Goal: Task Accomplishment & Management: Complete application form

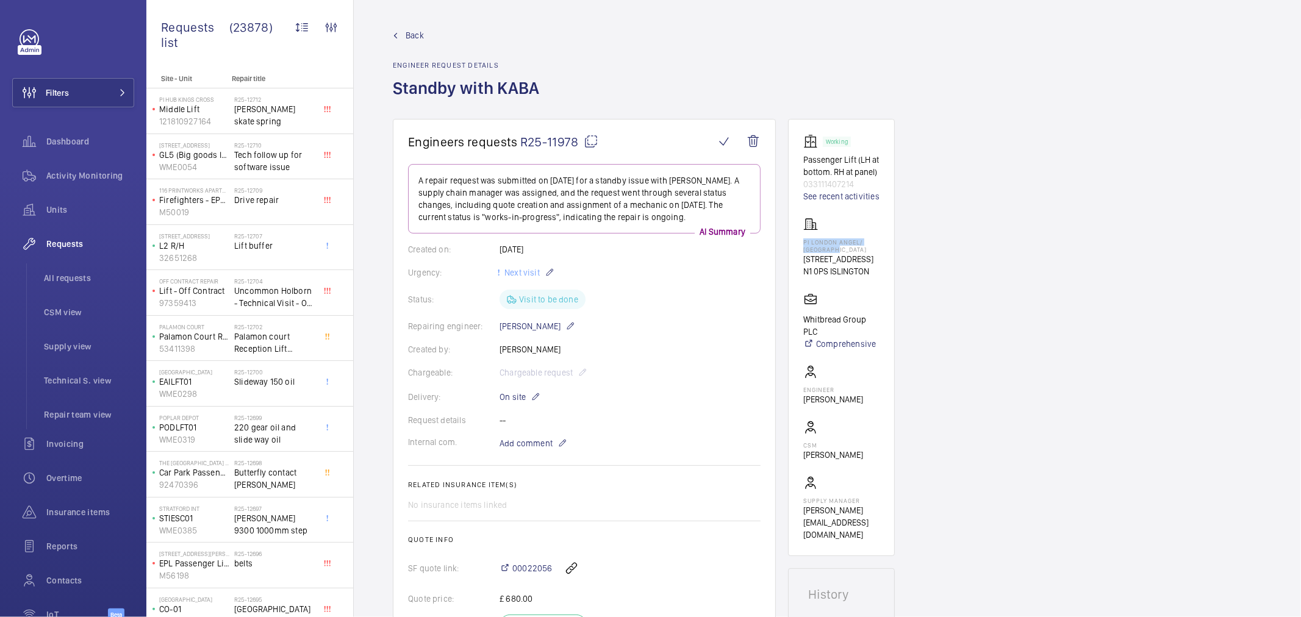
drag, startPoint x: 827, startPoint y: 249, endPoint x: 793, endPoint y: 240, distance: 35.4
click at [793, 240] on wm-front-card "Working Passenger Lift (LH at bottom. RH at panel) 033111407214 See recent acti…" at bounding box center [841, 337] width 107 height 437
copy p "PI London Angel/ Islington"
click at [56, 100] on span "Filters" at bounding box center [41, 92] width 56 height 29
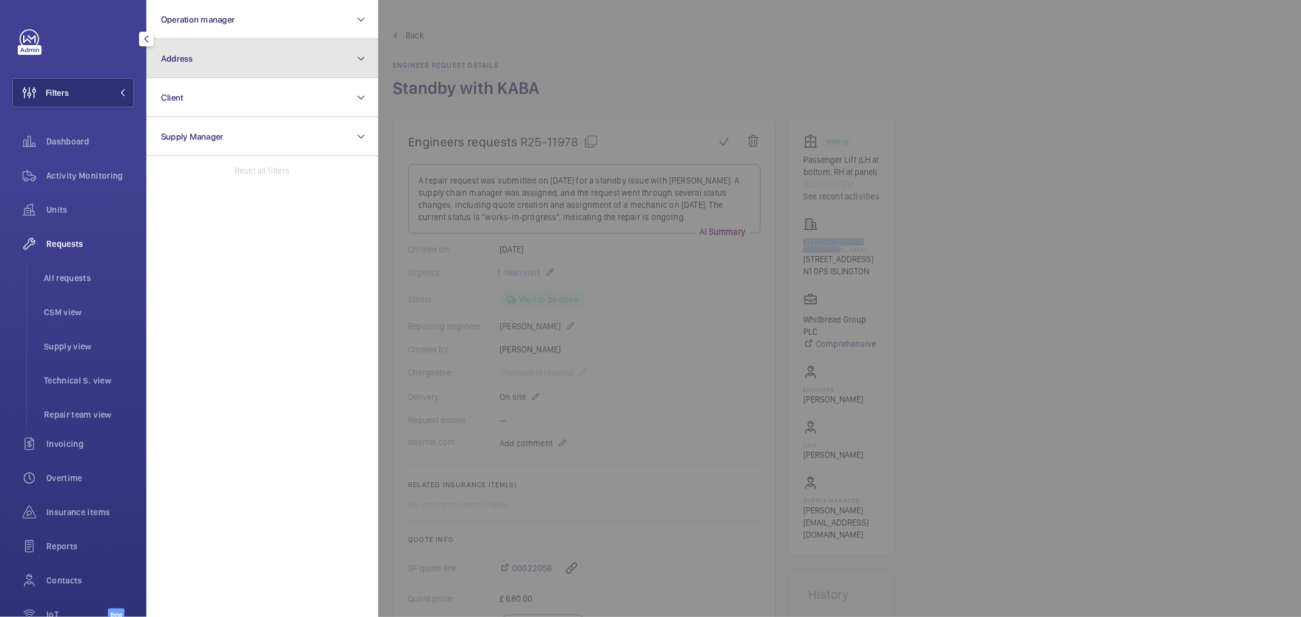
click at [196, 52] on button "Address" at bounding box center [262, 58] width 232 height 39
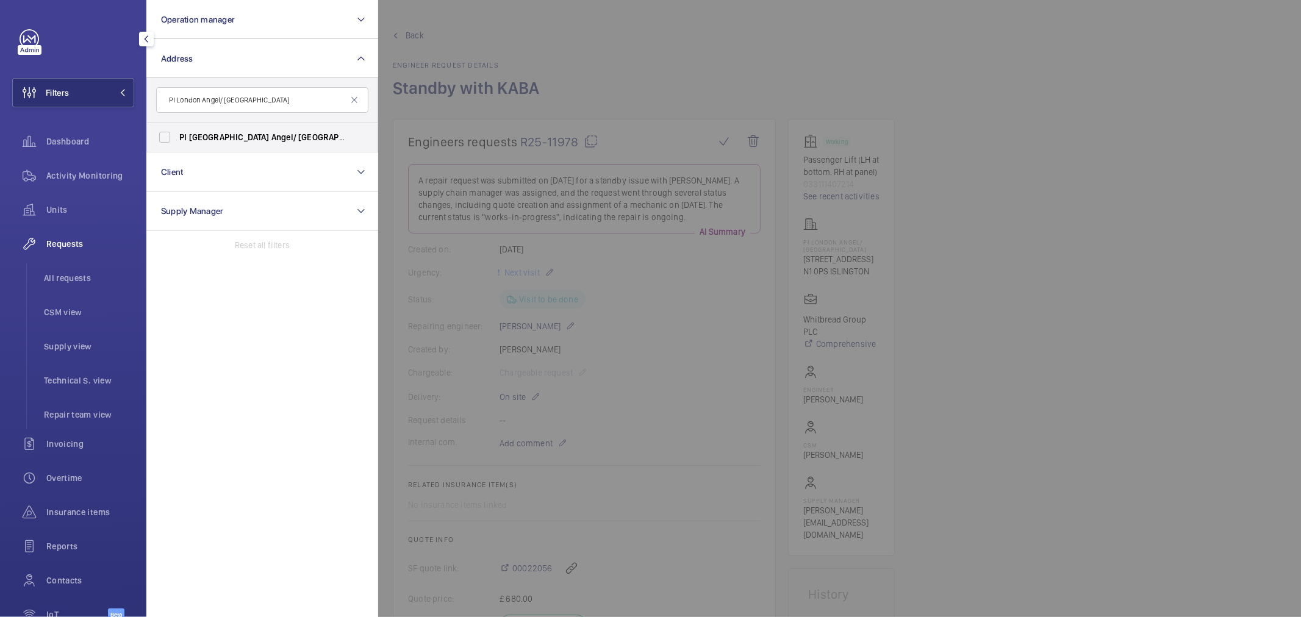
type input "PI London Angel/ Islington"
click at [271, 136] on span "Angel/" at bounding box center [283, 137] width 25 height 10
click at [177, 136] on input "PI London Angel/ Islington - 18-26 Parkfield St, ISLINGTON N1 0PS" at bounding box center [164, 137] width 24 height 24
checkbox input "true"
click at [753, 76] on div at bounding box center [1028, 308] width 1301 height 617
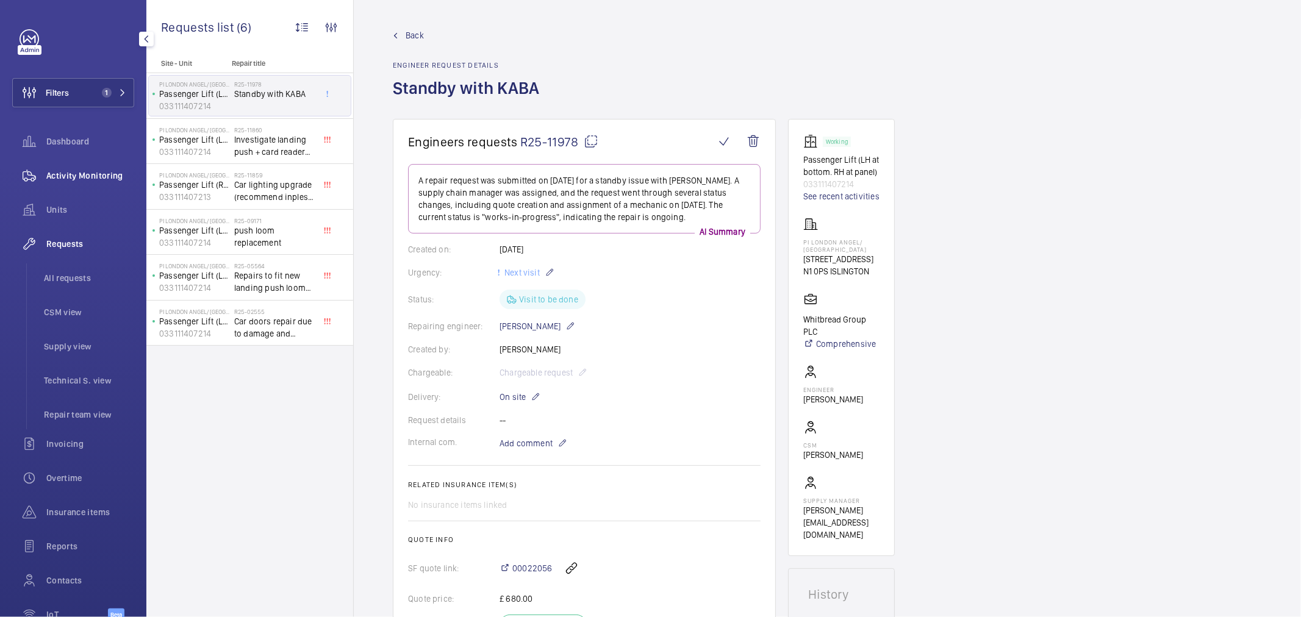
click at [92, 172] on span "Activity Monitoring" at bounding box center [90, 176] width 88 height 12
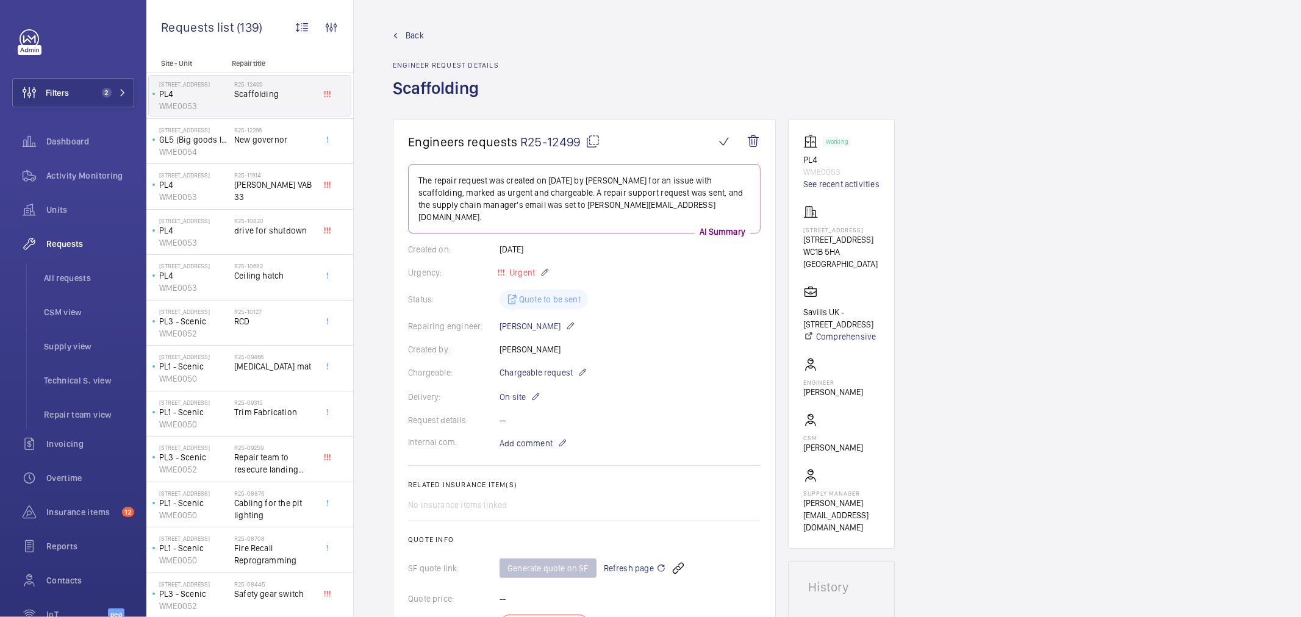
click at [81, 91] on button "Filters 2" at bounding box center [73, 92] width 122 height 29
click at [88, 90] on button "Filters 2" at bounding box center [73, 92] width 122 height 29
click at [73, 88] on button "Filters 2" at bounding box center [73, 92] width 122 height 29
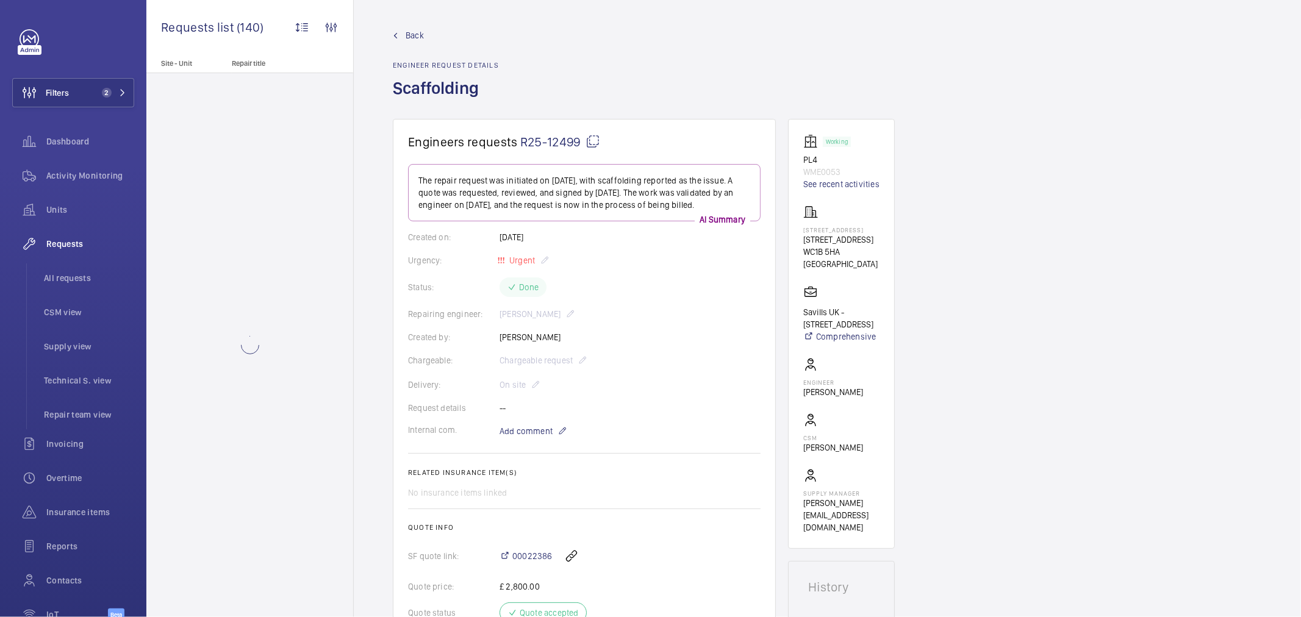
click at [534, 38] on div "Back Engineer request details Scaffolding" at bounding box center [827, 74] width 869 height 90
click at [94, 99] on button "Filters 2" at bounding box center [73, 92] width 122 height 29
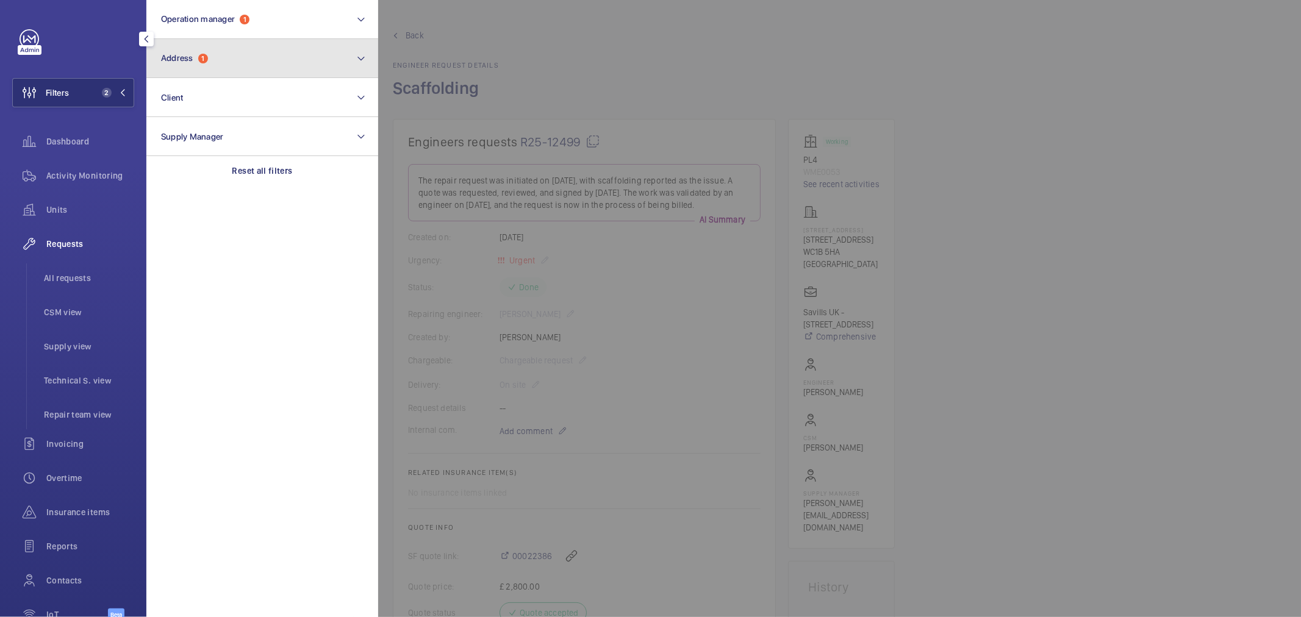
click at [207, 69] on button "Address 1" at bounding box center [262, 58] width 232 height 39
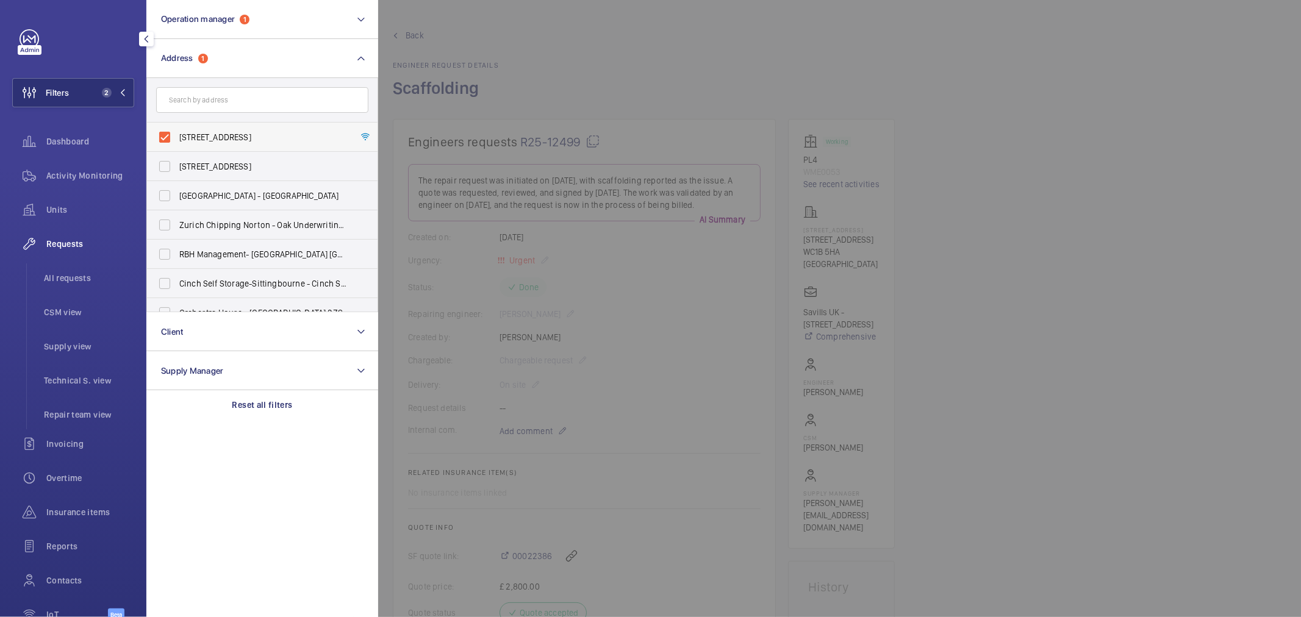
click at [221, 142] on span "1 Southampton Row - 1 Southampton Row, LONDON WC1B 5HA" at bounding box center [263, 137] width 168 height 12
click at [177, 142] on input "1 Southampton Row - 1 Southampton Row, LONDON WC1B 5HA" at bounding box center [164, 137] width 24 height 24
click at [250, 95] on input "text" at bounding box center [262, 100] width 212 height 26
click at [258, 130] on label "1 Southampton Row - 1 Southampton Row, LONDON WC1B 5HA" at bounding box center [253, 137] width 212 height 29
click at [177, 130] on input "1 Southampton Row - 1 Southampton Row, LONDON WC1B 5HA" at bounding box center [164, 137] width 24 height 24
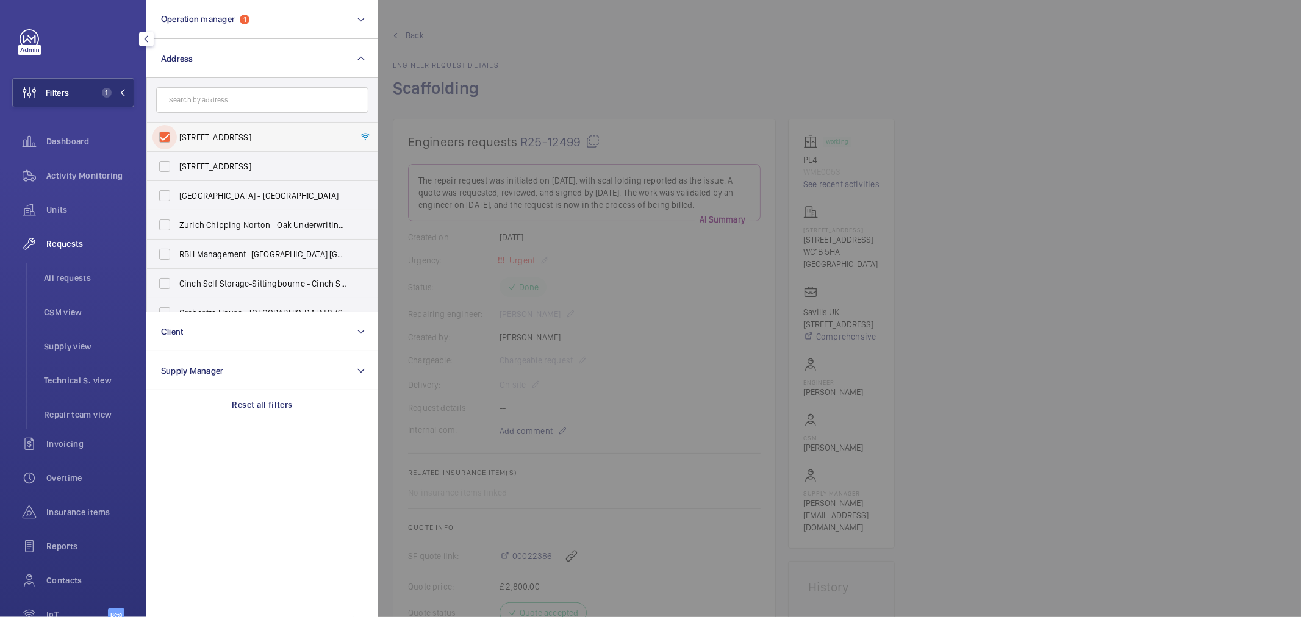
checkbox input "true"
click at [573, 62] on div at bounding box center [1028, 308] width 1301 height 617
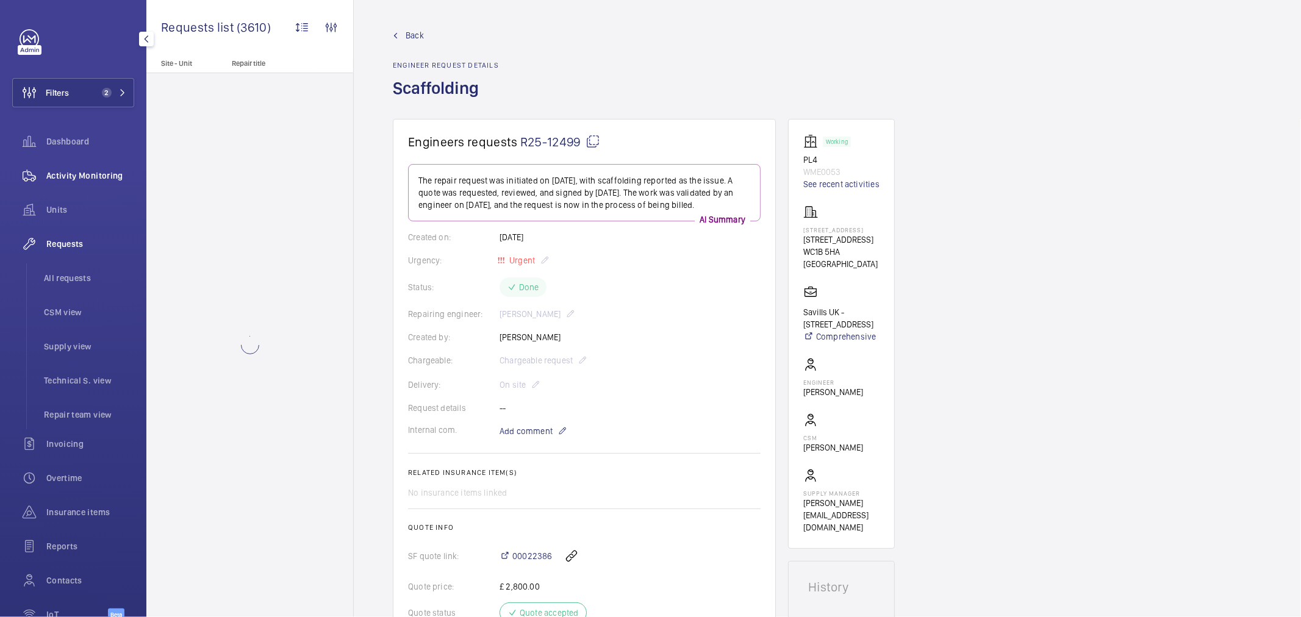
click at [74, 176] on span "Activity Monitoring" at bounding box center [90, 176] width 88 height 12
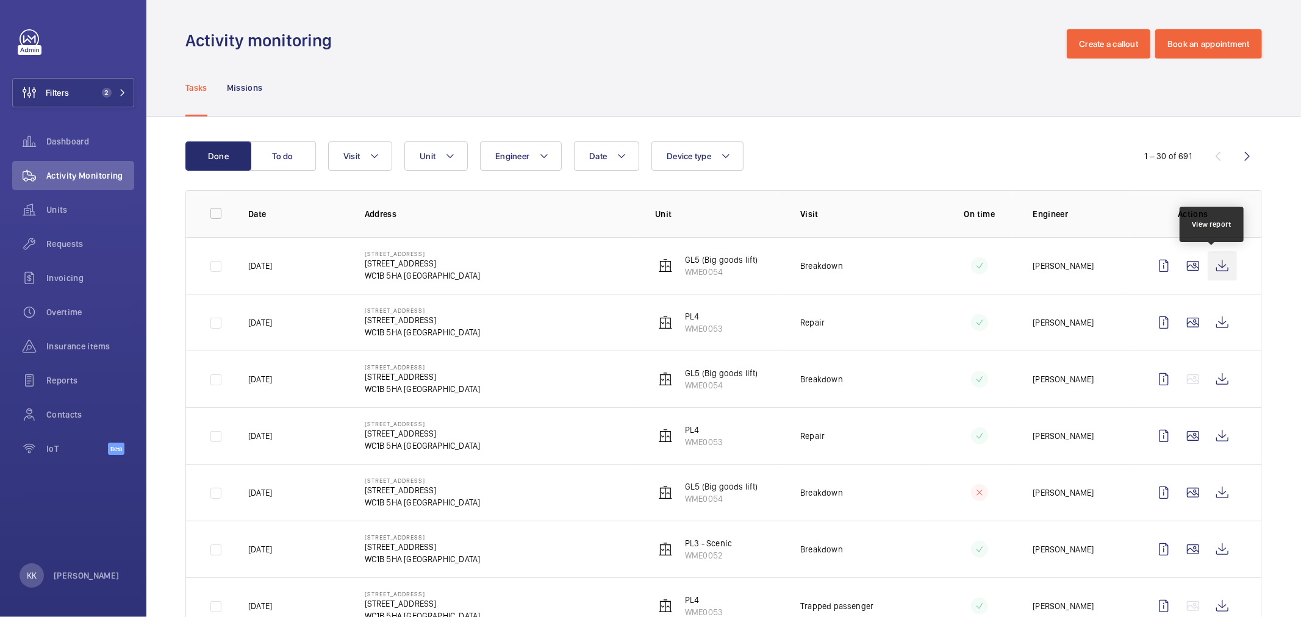
click at [1208, 266] on wm-front-icon-button at bounding box center [1222, 265] width 29 height 29
click at [94, 238] on span "Requests" at bounding box center [90, 244] width 88 height 12
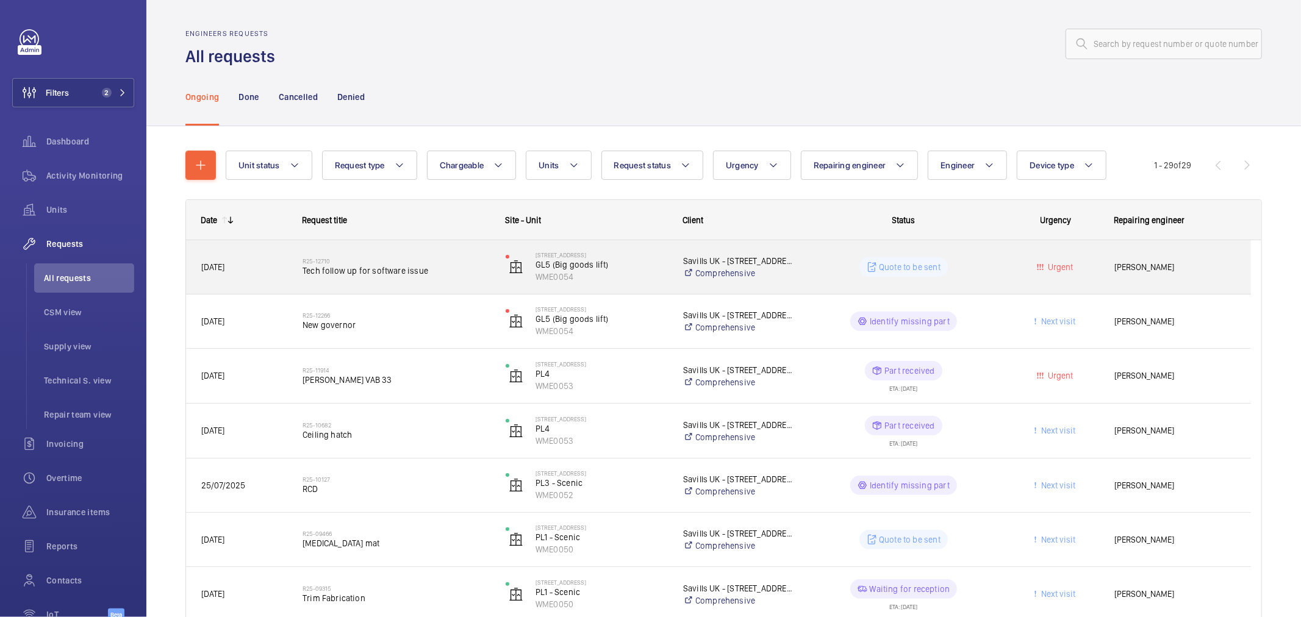
click at [324, 282] on div "R25-12710 Tech follow up for software issue" at bounding box center [395, 266] width 187 height 35
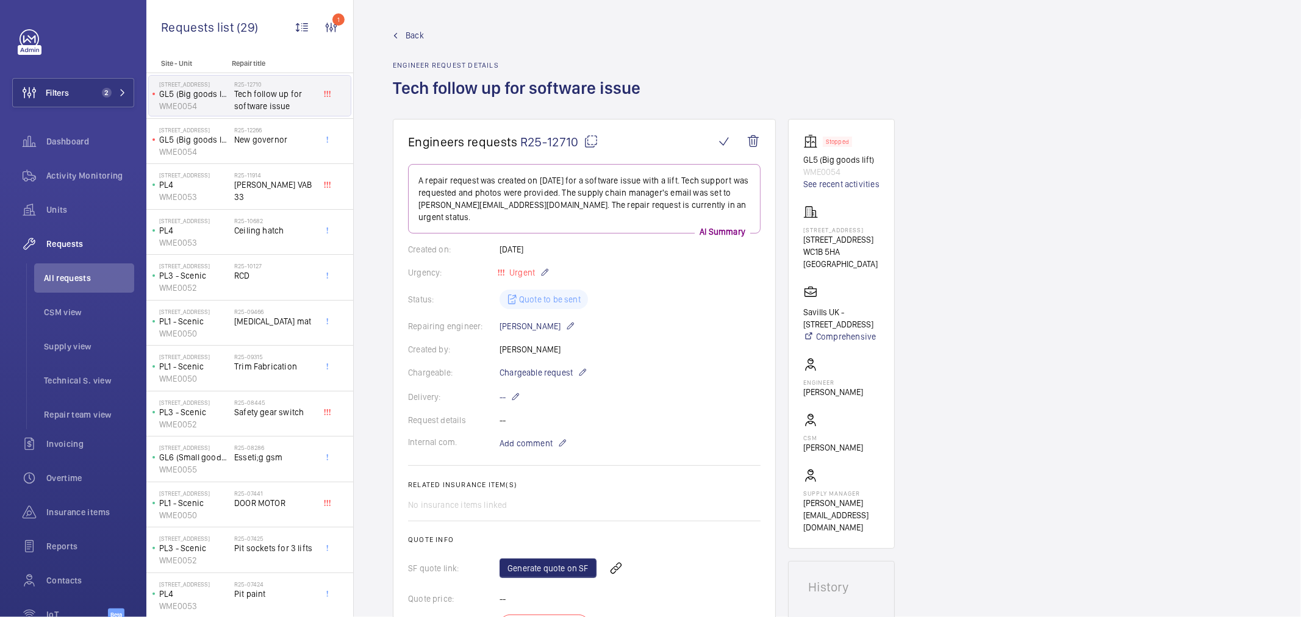
click at [534, 351] on wm-front-card-body "A repair request was created on 2025-09-23 for a software issue with a lift. Te…" at bounding box center [584, 427] width 352 height 527
click at [537, 367] on span "Chargeable request" at bounding box center [535, 373] width 73 height 12
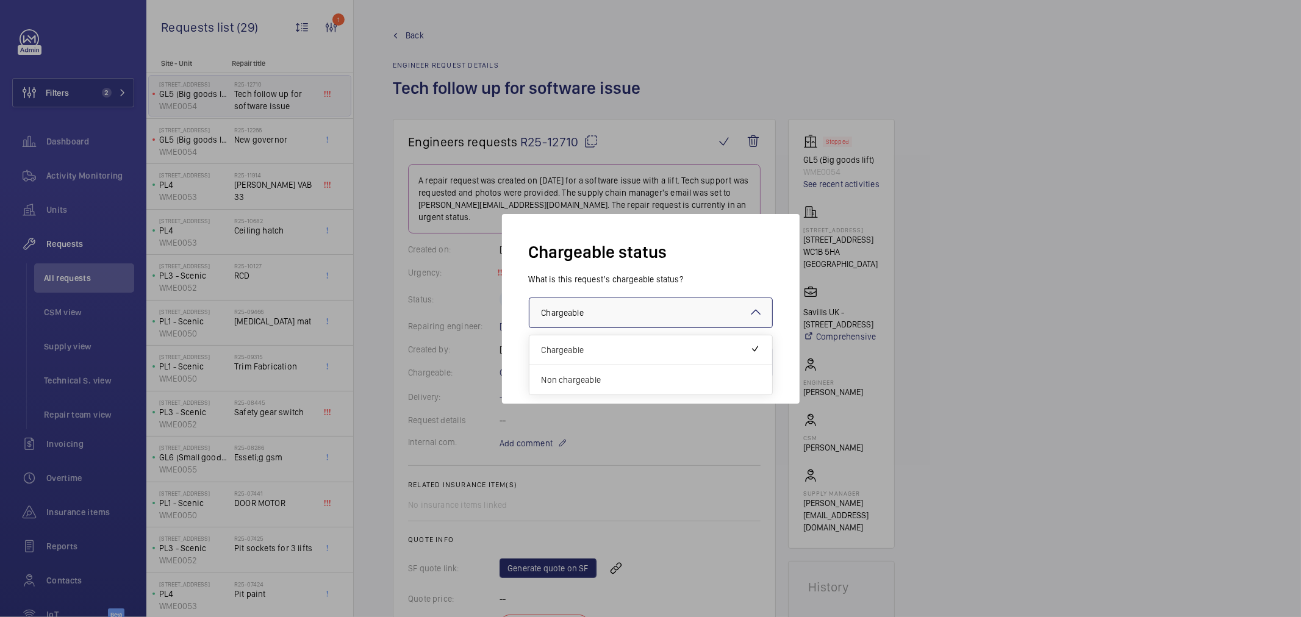
click at [582, 318] on div "× Chargeable" at bounding box center [578, 313] width 73 height 12
click at [594, 369] on div "Non chargeable" at bounding box center [650, 379] width 243 height 29
click at [737, 363] on button "Validate" at bounding box center [745, 362] width 54 height 29
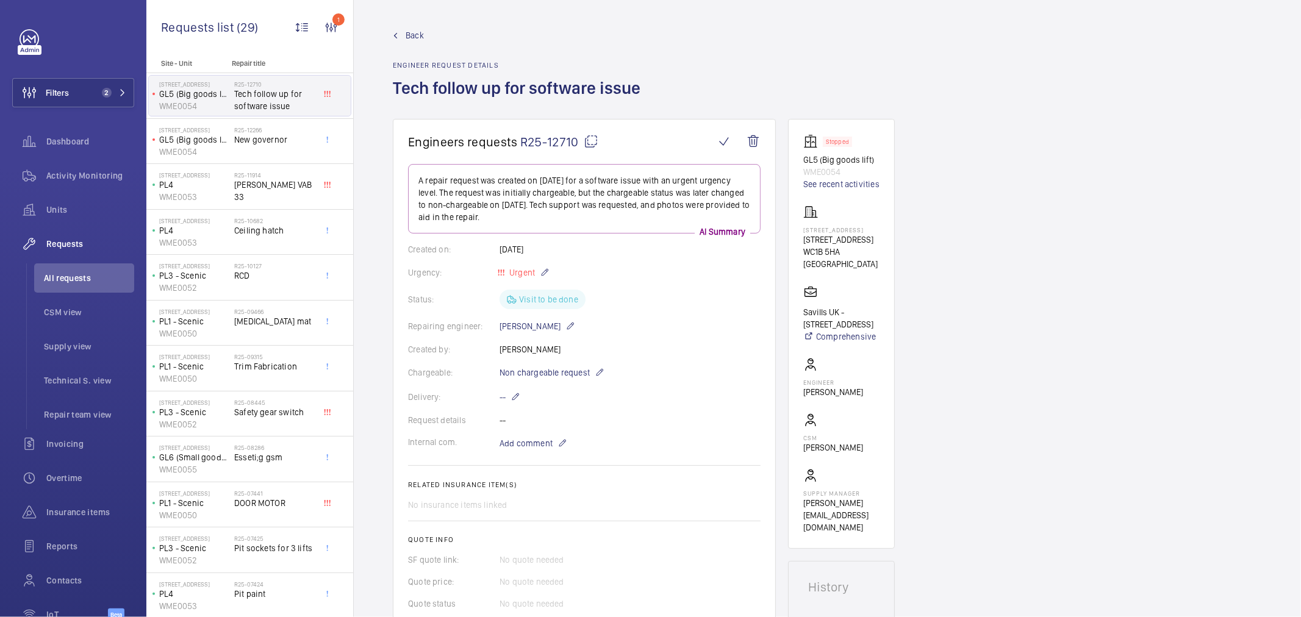
click at [571, 138] on span "R25-12710" at bounding box center [559, 141] width 78 height 15
click at [68, 204] on span "Units" at bounding box center [90, 210] width 88 height 12
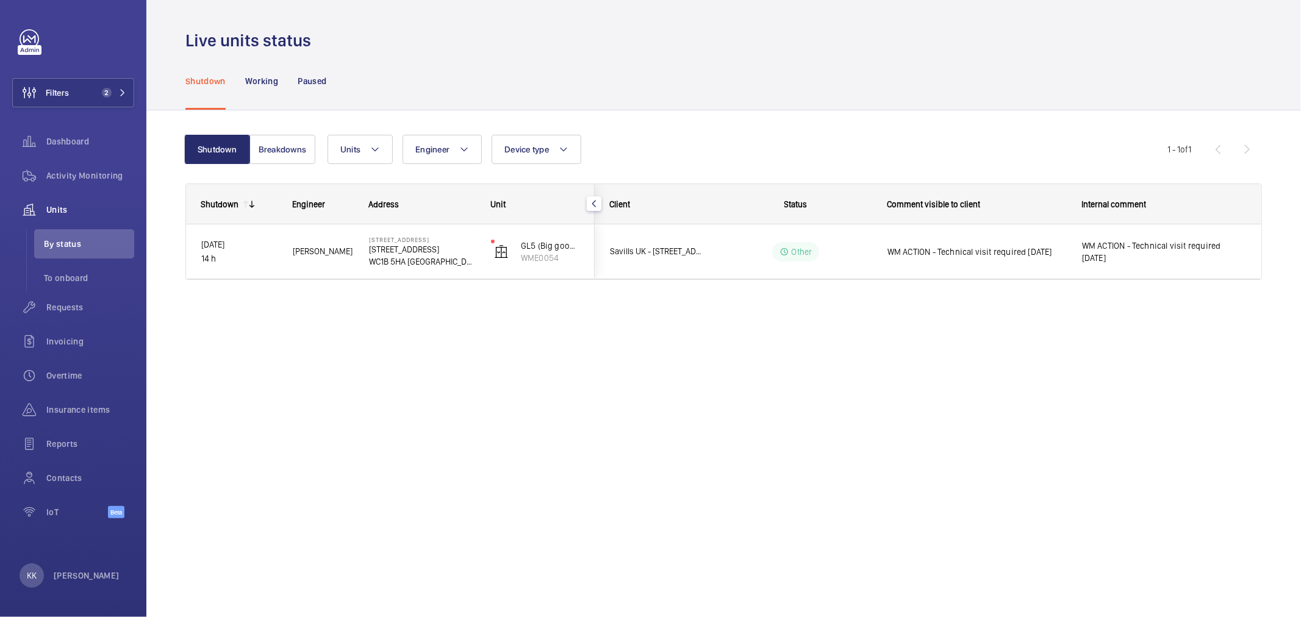
click at [751, 501] on div "Live units status Shutdown Working Paused Shutdown Breakdowns Units Engineer De…" at bounding box center [723, 308] width 1154 height 617
click at [99, 93] on span "2" at bounding box center [104, 93] width 15 height 10
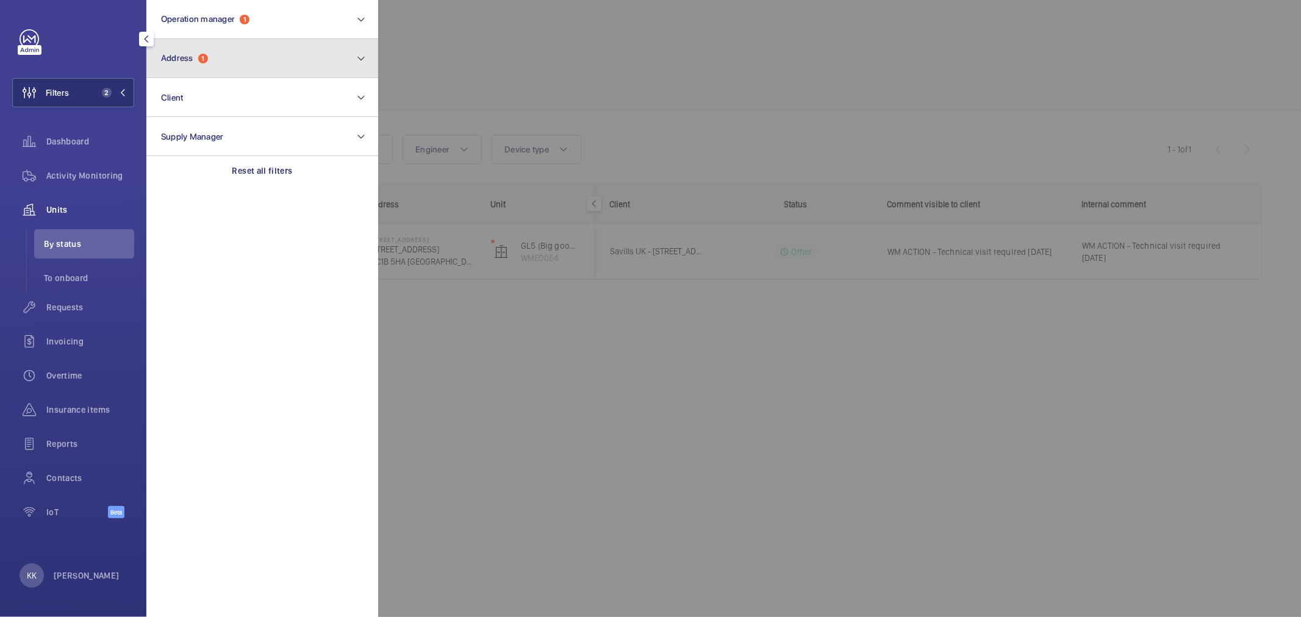
click at [201, 40] on button "Address 1" at bounding box center [262, 58] width 232 height 39
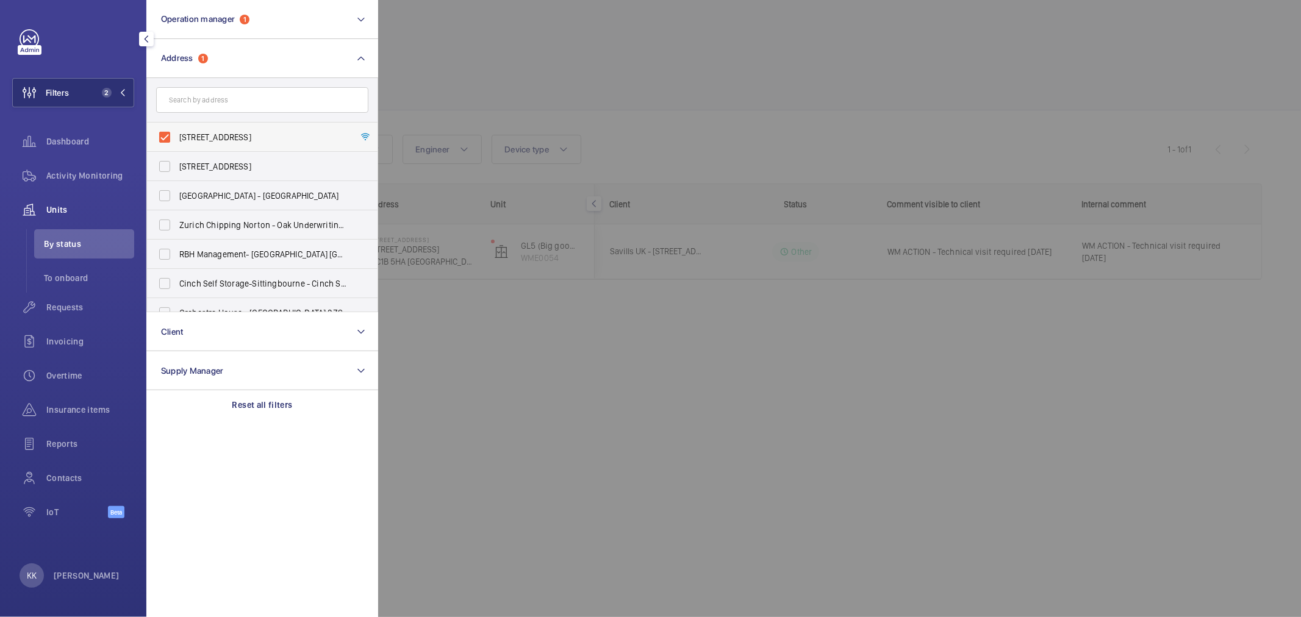
drag, startPoint x: 223, startPoint y: 138, endPoint x: 232, endPoint y: 136, distance: 9.9
click at [221, 138] on span "1 Southampton Row - 1 Southampton Row, LONDON WC1B 5HA" at bounding box center [263, 137] width 168 height 12
click at [177, 138] on input "1 Southampton Row - 1 Southampton Row, LONDON WC1B 5HA" at bounding box center [164, 137] width 24 height 24
checkbox input "false"
click at [495, 81] on div at bounding box center [1028, 308] width 1301 height 617
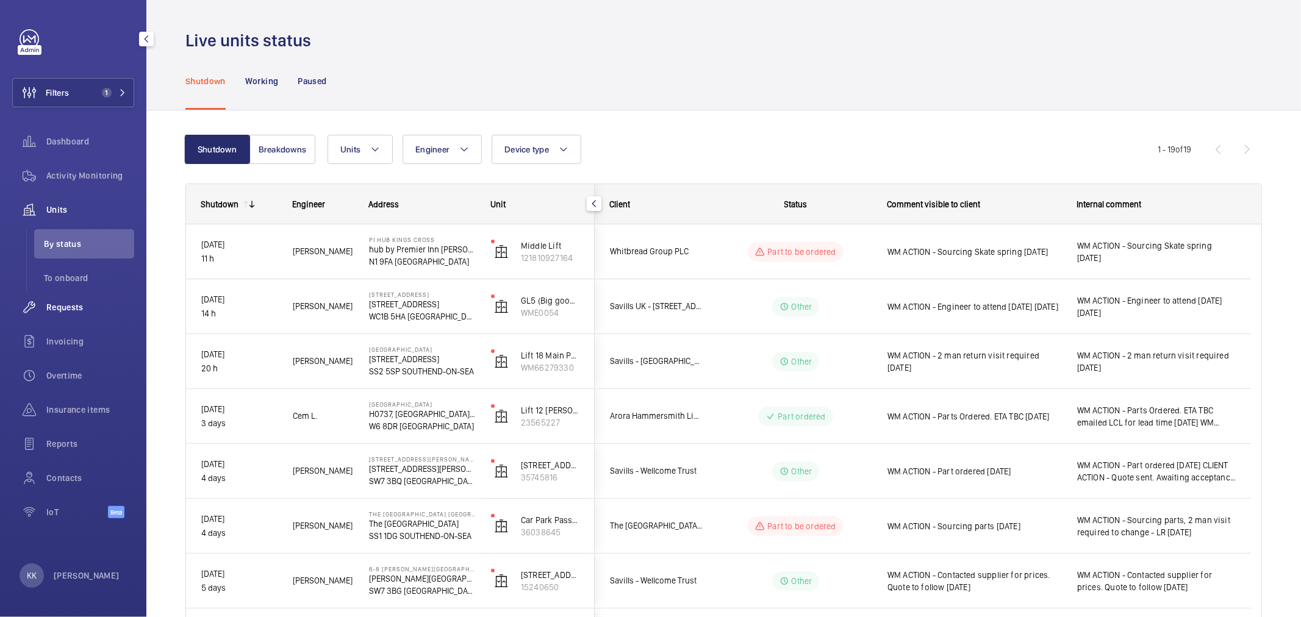
click at [92, 305] on span "Requests" at bounding box center [90, 307] width 88 height 12
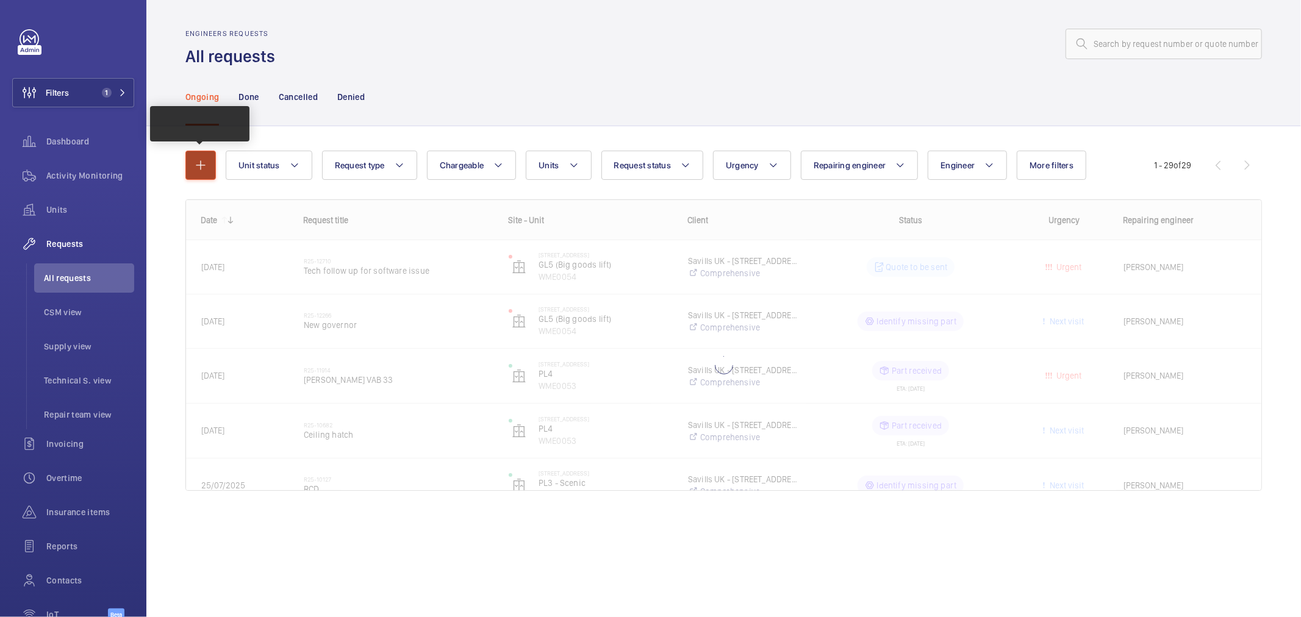
click at [198, 173] on mat-icon "button" at bounding box center [200, 165] width 15 height 15
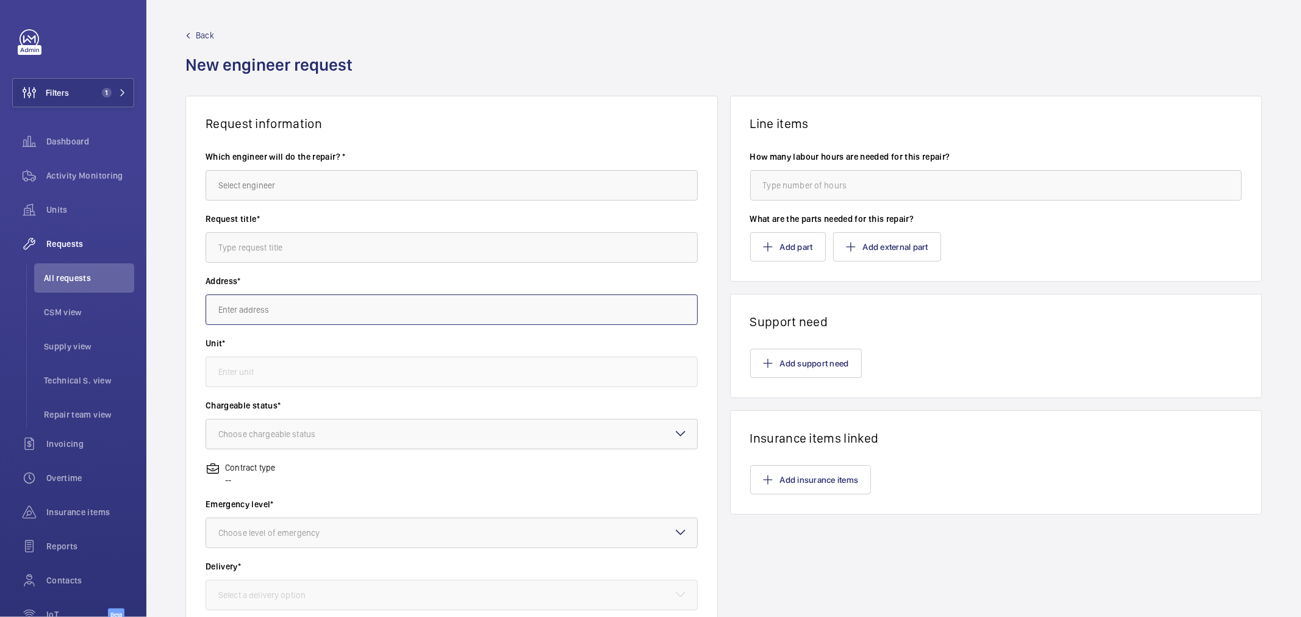
click at [253, 307] on input "text" at bounding box center [452, 310] width 492 height 30
paste input "Hyde"
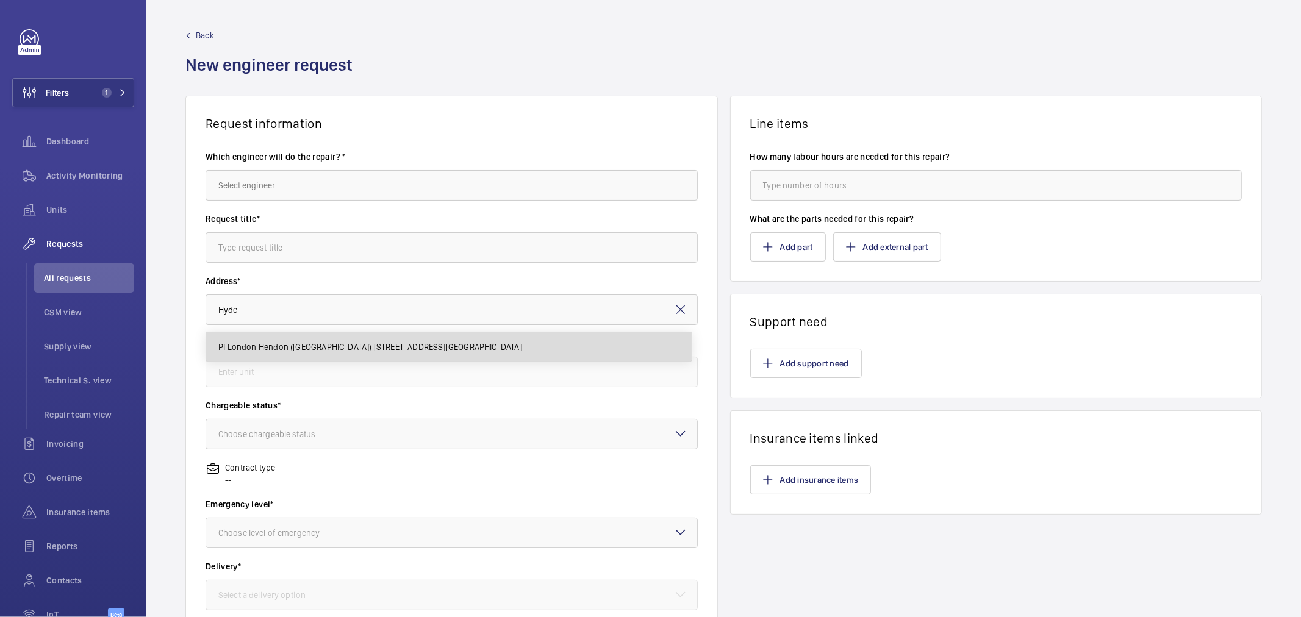
click at [259, 352] on span "PI London Hendon (The Hyde) Hyde House, NW9 6LH HENDON" at bounding box center [370, 347] width 304 height 12
type input "PI London Hendon (The Hyde) Hyde House, NW9 6LH HENDON"
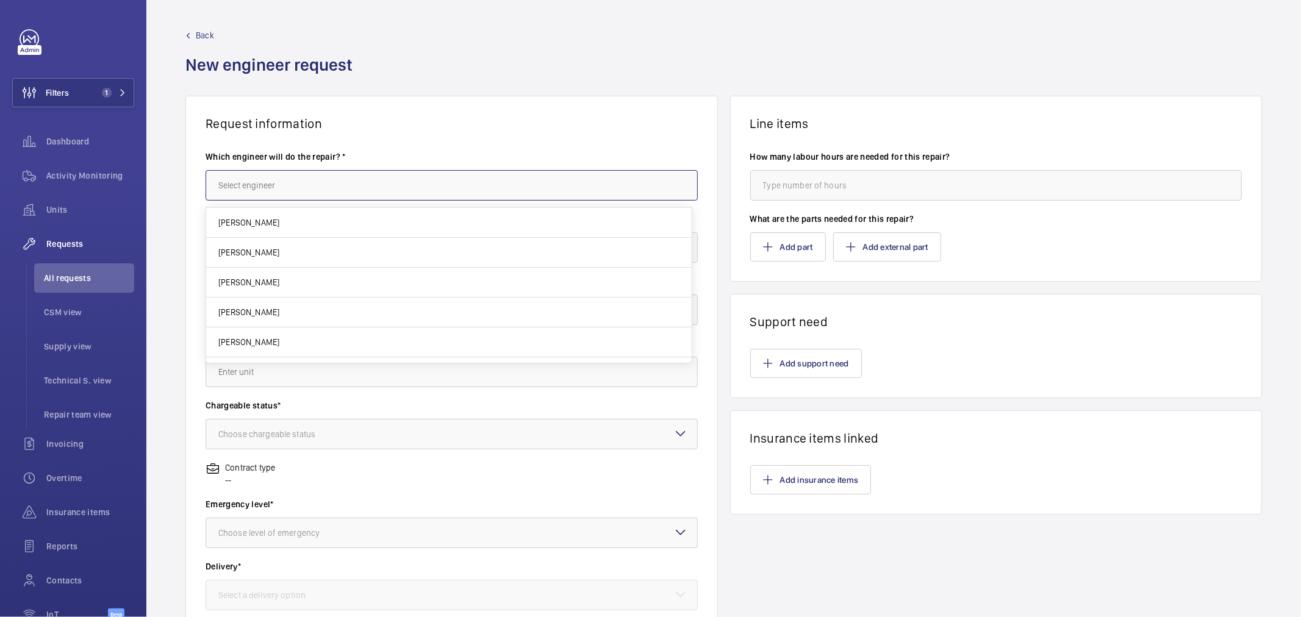
click at [260, 191] on input "text" at bounding box center [452, 185] width 492 height 30
drag, startPoint x: 260, startPoint y: 191, endPoint x: 45, endPoint y: 191, distance: 215.9
click at [45, 191] on mat-sidenav-content "Filters 1 Dashboard Activity Monitoring Units Requests All requests CSM view Su…" at bounding box center [650, 308] width 1301 height 617
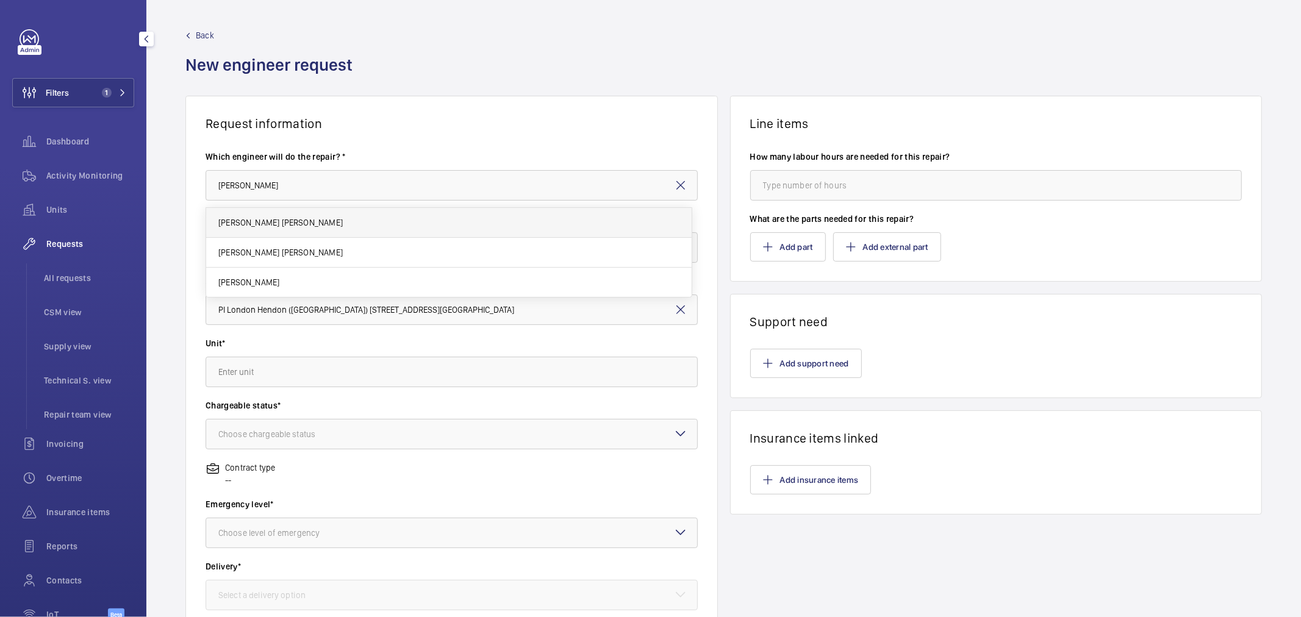
click at [257, 208] on mat-option "Connor Eames" at bounding box center [448, 223] width 485 height 30
type input "Connor Eames"
click at [276, 246] on input "text" at bounding box center [452, 247] width 492 height 30
paste input "Tuesday 7th October"
drag, startPoint x: 278, startPoint y: 245, endPoint x: 174, endPoint y: 238, distance: 103.9
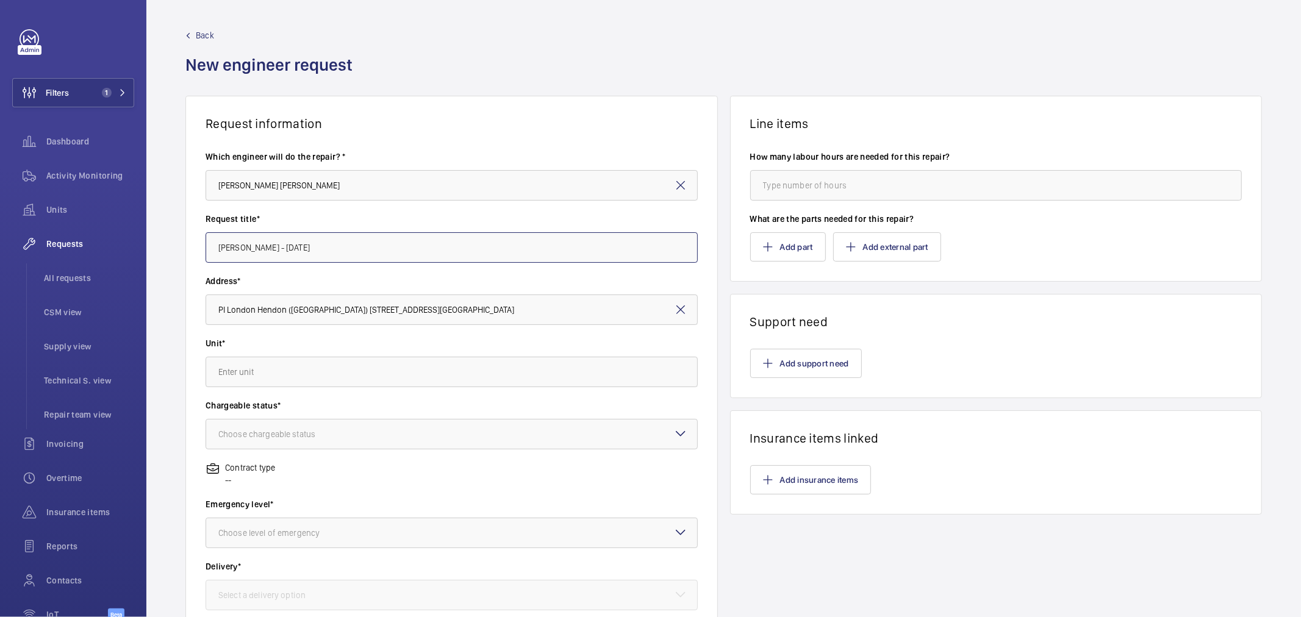
click at [174, 238] on div "Request information Which engineer will do the repair? * Connor Eames Request t…" at bounding box center [723, 430] width 1154 height 668
type input "KABA Standby - Tuesday 7th October"
drag, startPoint x: 357, startPoint y: 366, endPoint x: 376, endPoint y: 361, distance: 18.9
click at [359, 366] on input "text" at bounding box center [452, 372] width 492 height 30
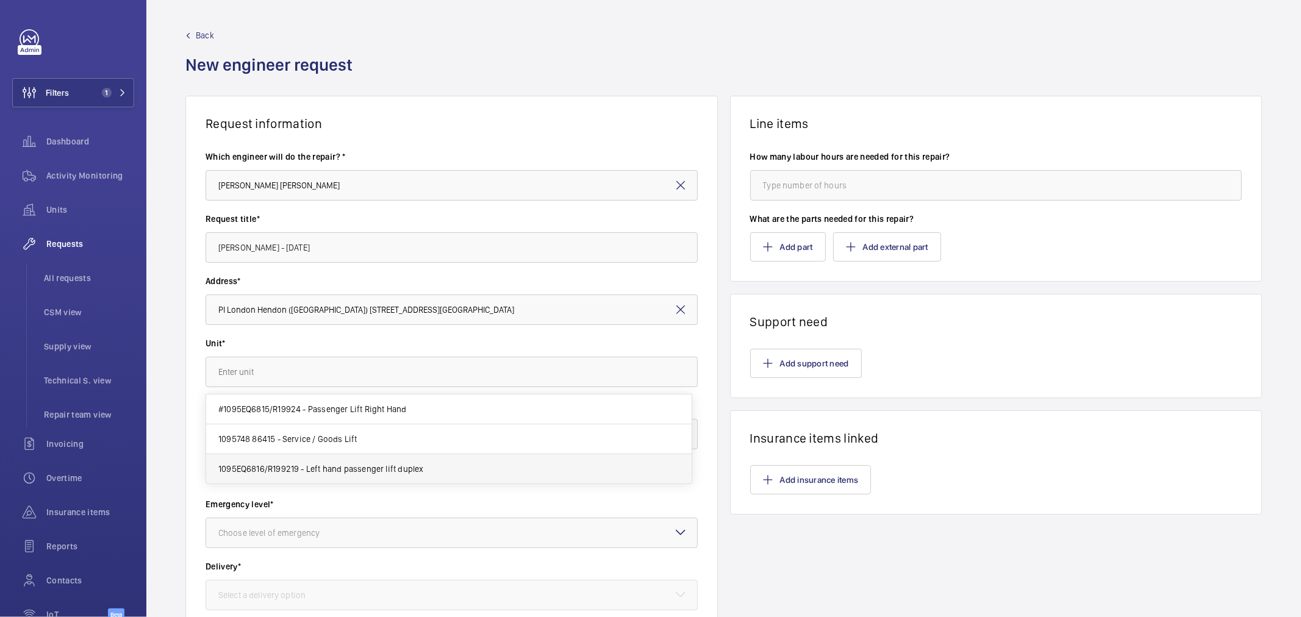
click at [435, 466] on mat-option "1095EQ6816/R199219 - Left hand passenger lift duplex" at bounding box center [448, 468] width 485 height 29
type input "1095EQ6816/R199219 - Left hand passenger lift duplex"
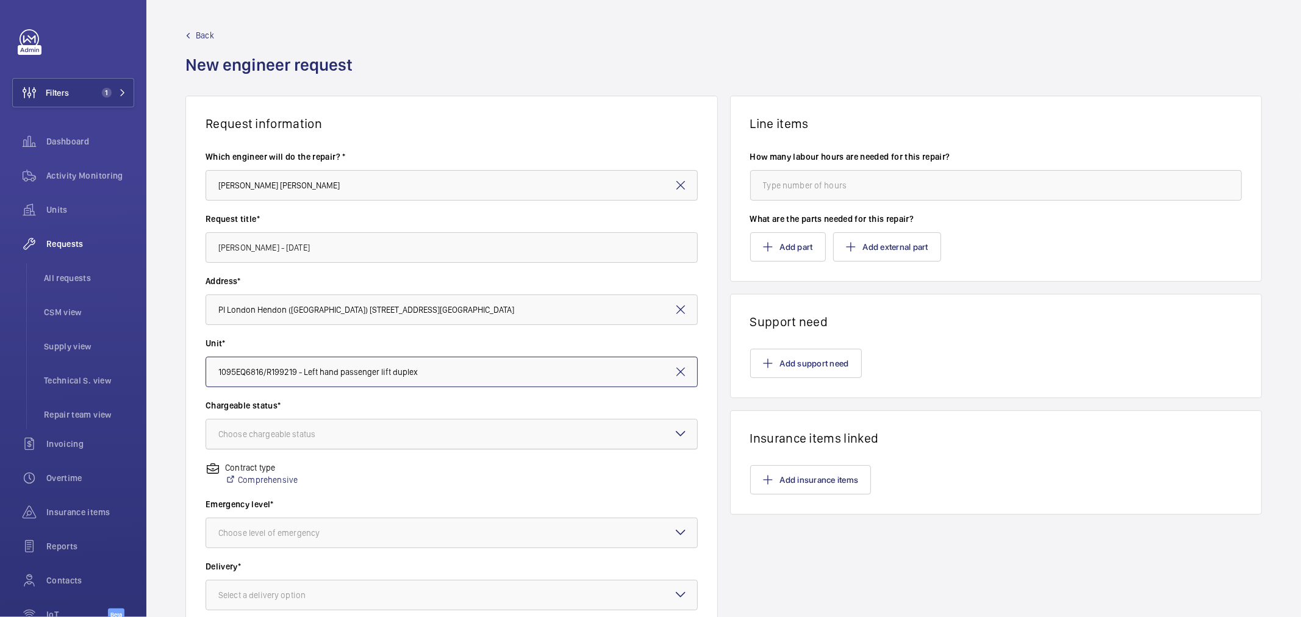
click at [392, 434] on div at bounding box center [451, 434] width 491 height 29
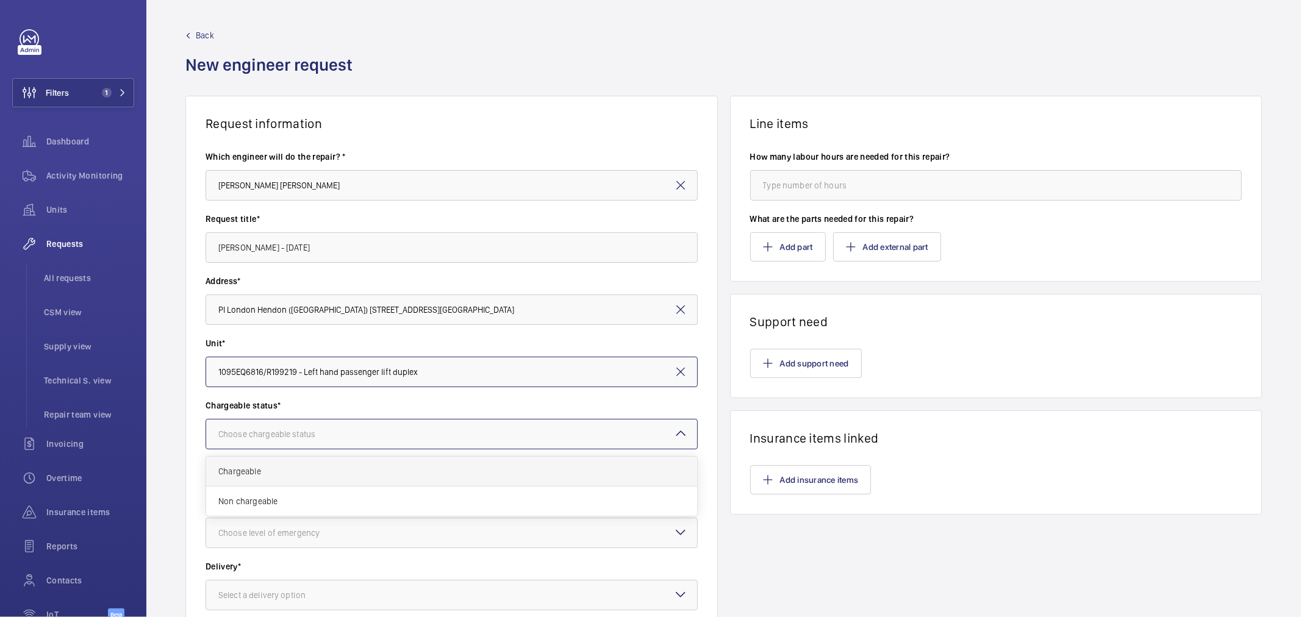
click at [383, 473] on span "Chargeable" at bounding box center [451, 471] width 467 height 12
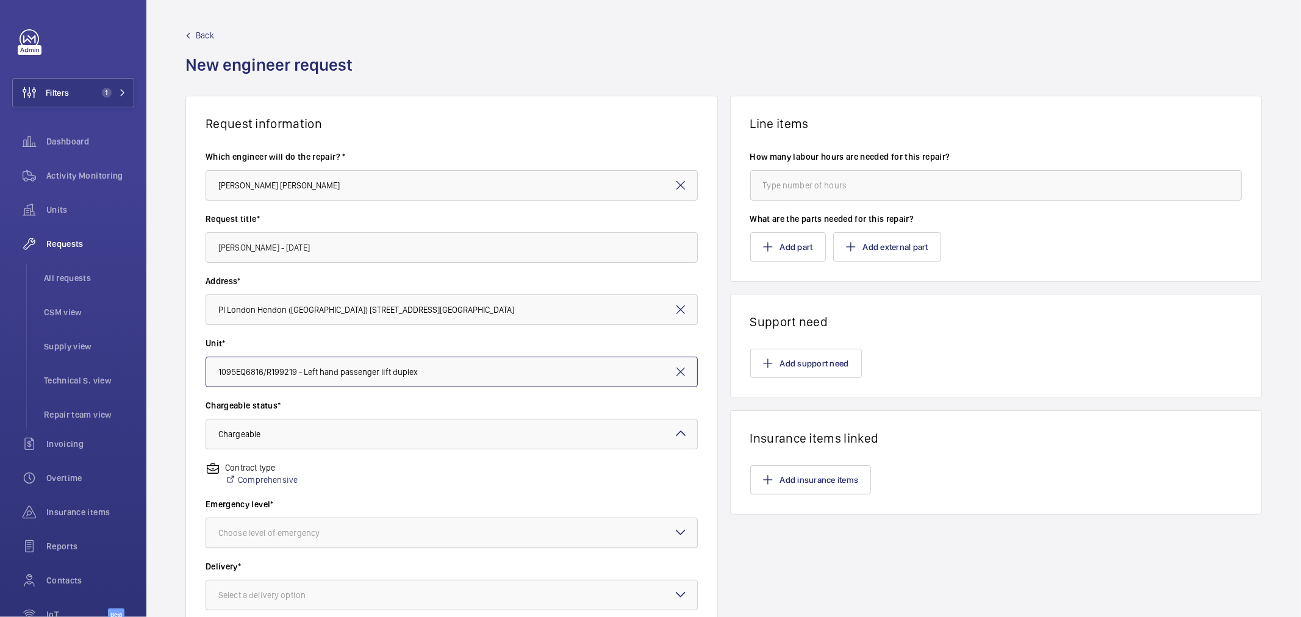
click at [316, 529] on div "Choose level of emergency" at bounding box center [284, 533] width 132 height 12
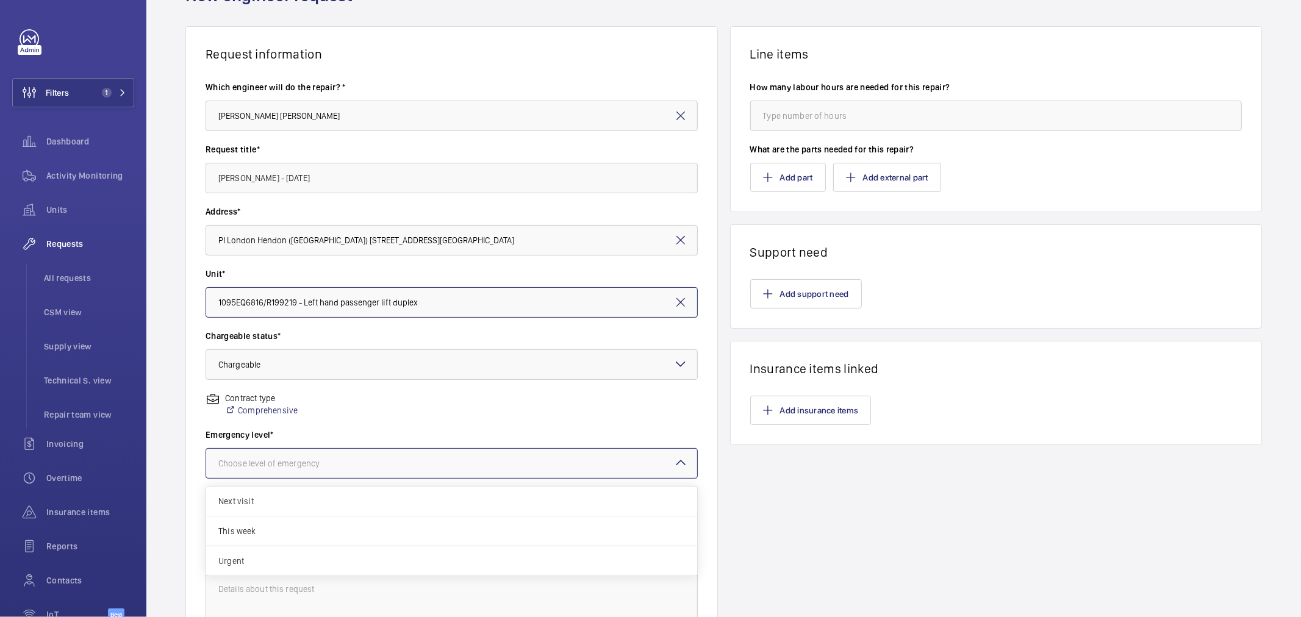
scroll to position [135, 0]
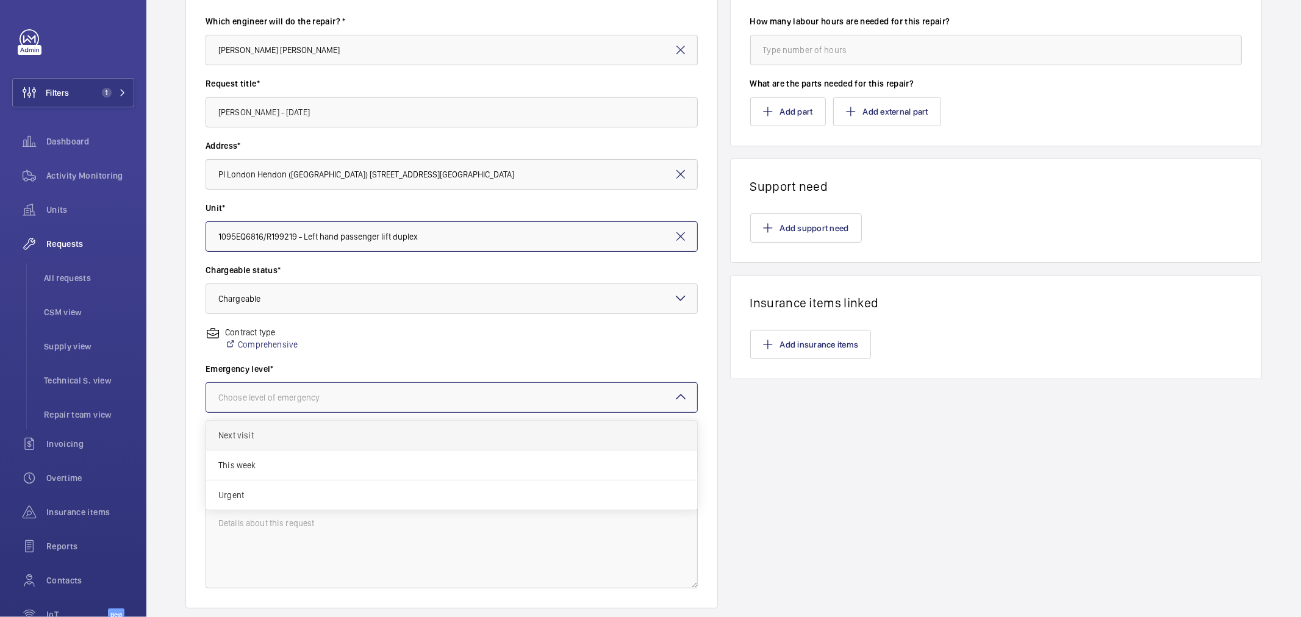
click at [304, 437] on span "Next visit" at bounding box center [451, 435] width 467 height 12
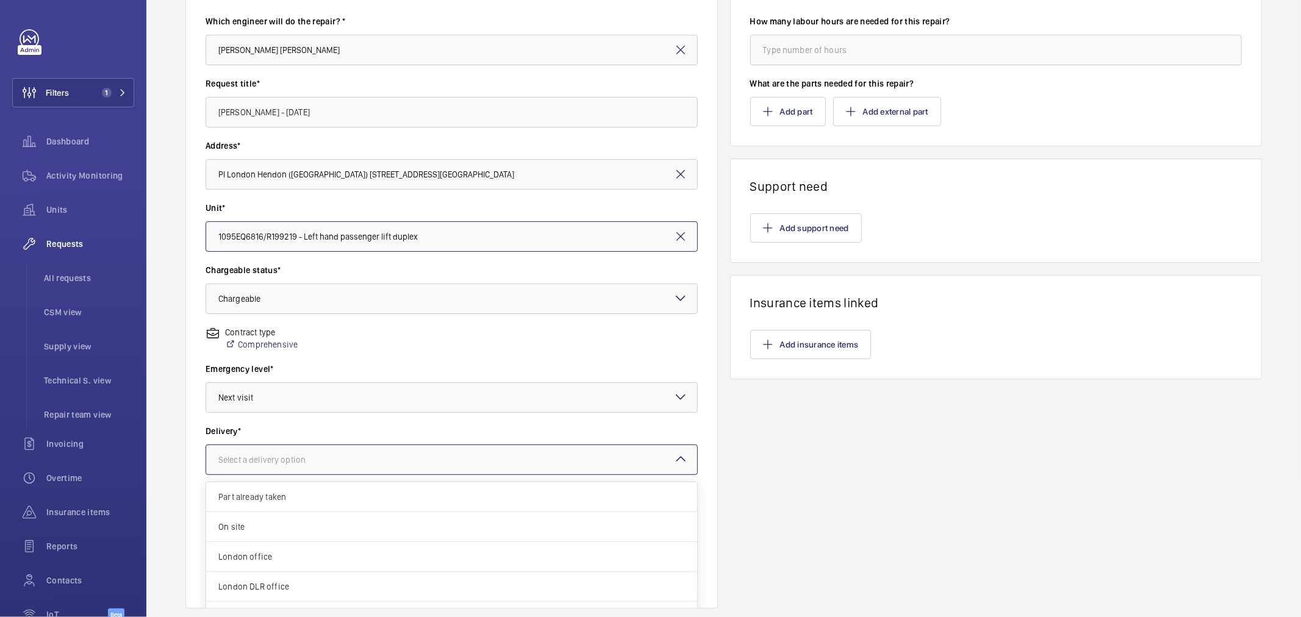
click at [284, 462] on div "Select a delivery option" at bounding box center [277, 460] width 118 height 12
click at [295, 529] on span "On site" at bounding box center [451, 527] width 467 height 12
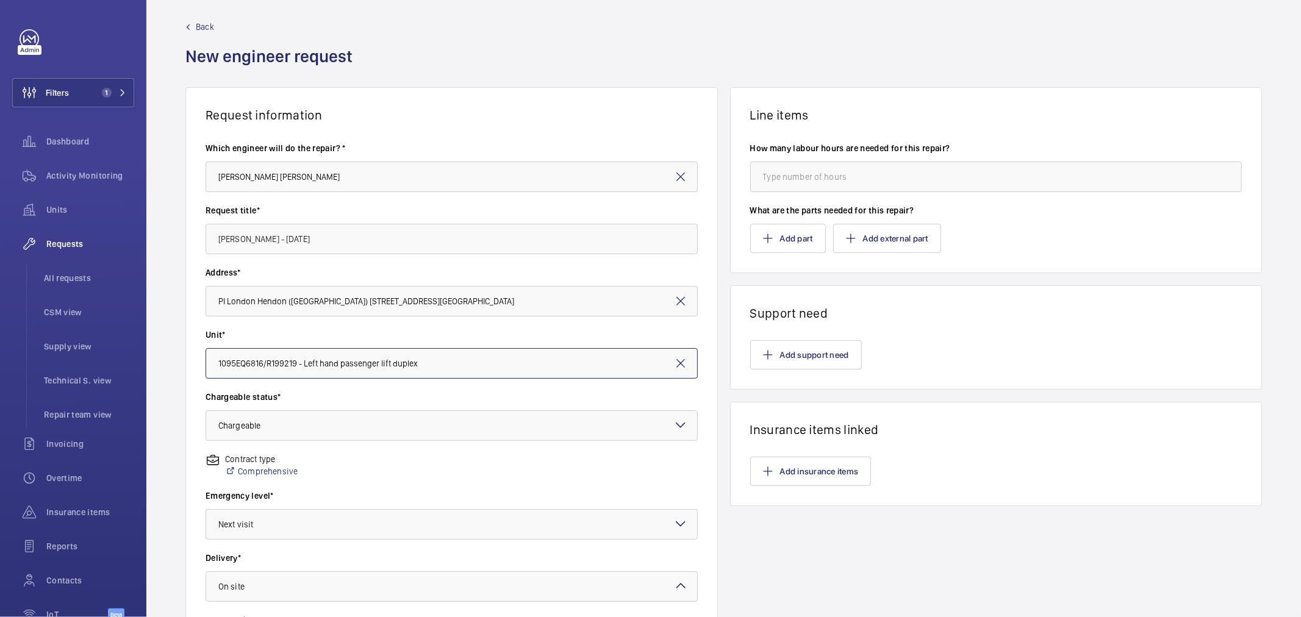
scroll to position [0, 0]
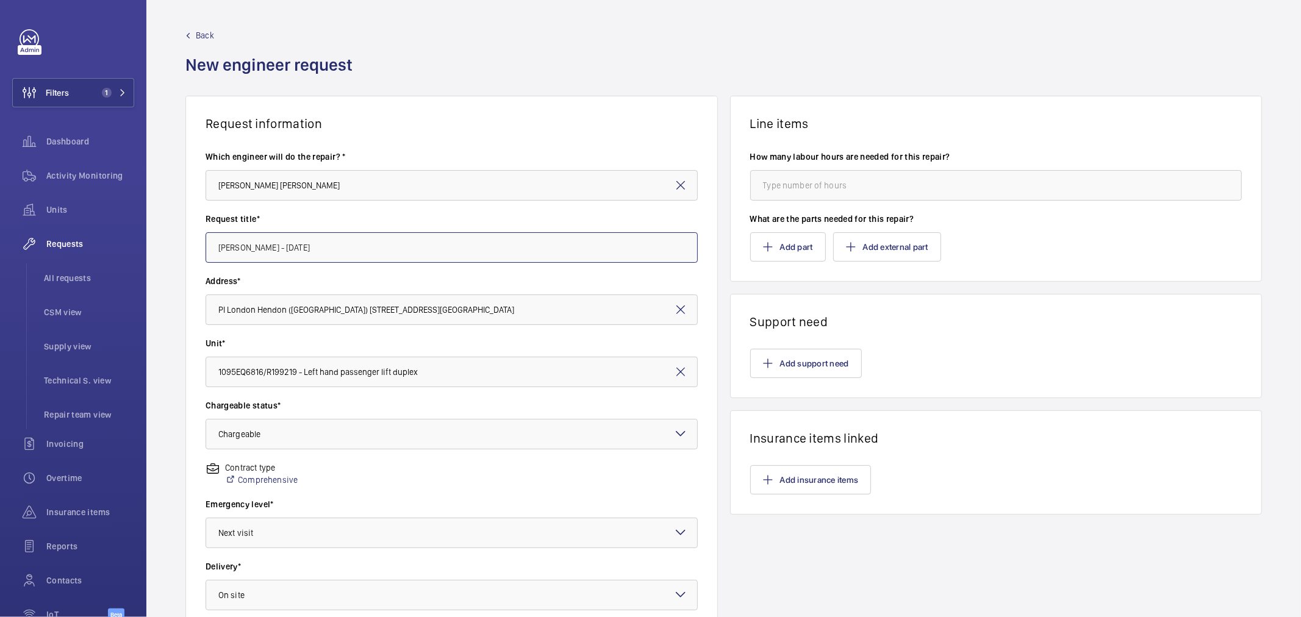
drag, startPoint x: 391, startPoint y: 246, endPoint x: 251, endPoint y: 251, distance: 140.4
click at [251, 245] on input "KABA Standby - Tuesday 7th October" at bounding box center [452, 247] width 492 height 30
type input "KABA Standby - Tuesday 7th October"
click at [392, 229] on wm-front-input "Request title* KABA Standby - Tuesday 7th October" at bounding box center [452, 238] width 492 height 50
click at [392, 241] on input "KABA Standby - Tuesday 7th October" at bounding box center [452, 247] width 492 height 30
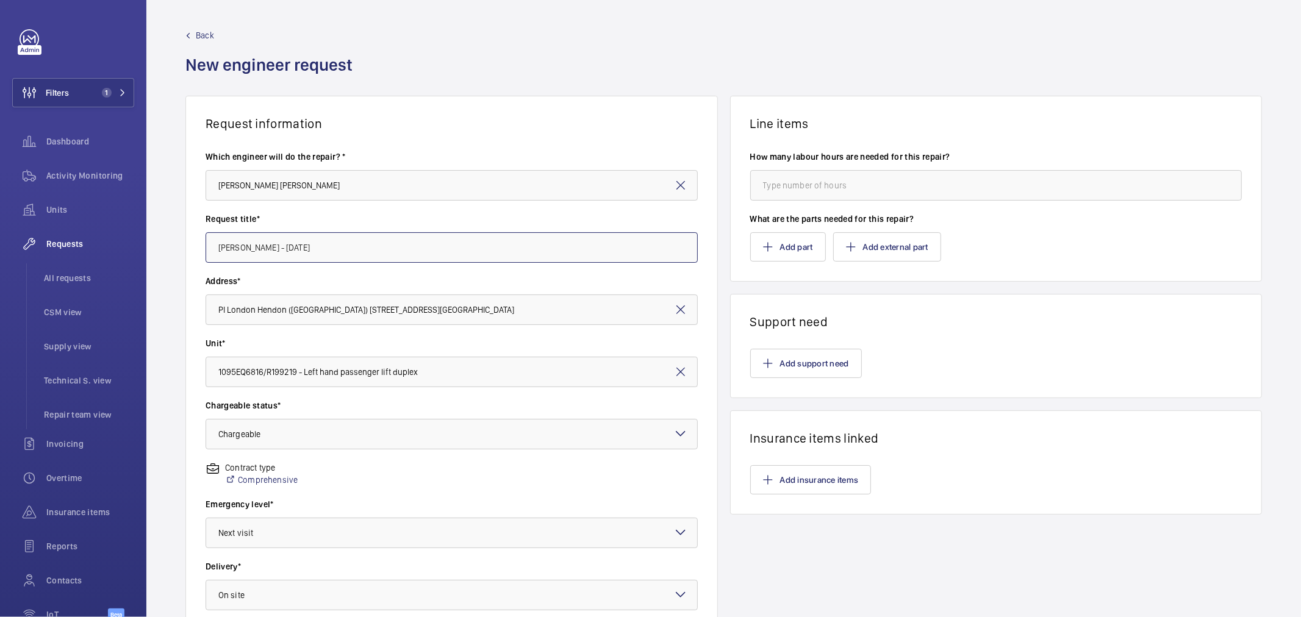
drag, startPoint x: 409, startPoint y: 255, endPoint x: 179, endPoint y: 254, distance: 229.9
click at [179, 254] on div "Request information Which engineer will do the repair? * Connor Eames Request t…" at bounding box center [723, 430] width 1154 height 668
drag, startPoint x: 1029, startPoint y: 302, endPoint x: 837, endPoint y: 398, distance: 214.4
click at [1028, 303] on wm-front-card-header "Support need" at bounding box center [996, 312] width 531 height 35
click at [782, 370] on button "Add support need" at bounding box center [806, 363] width 112 height 29
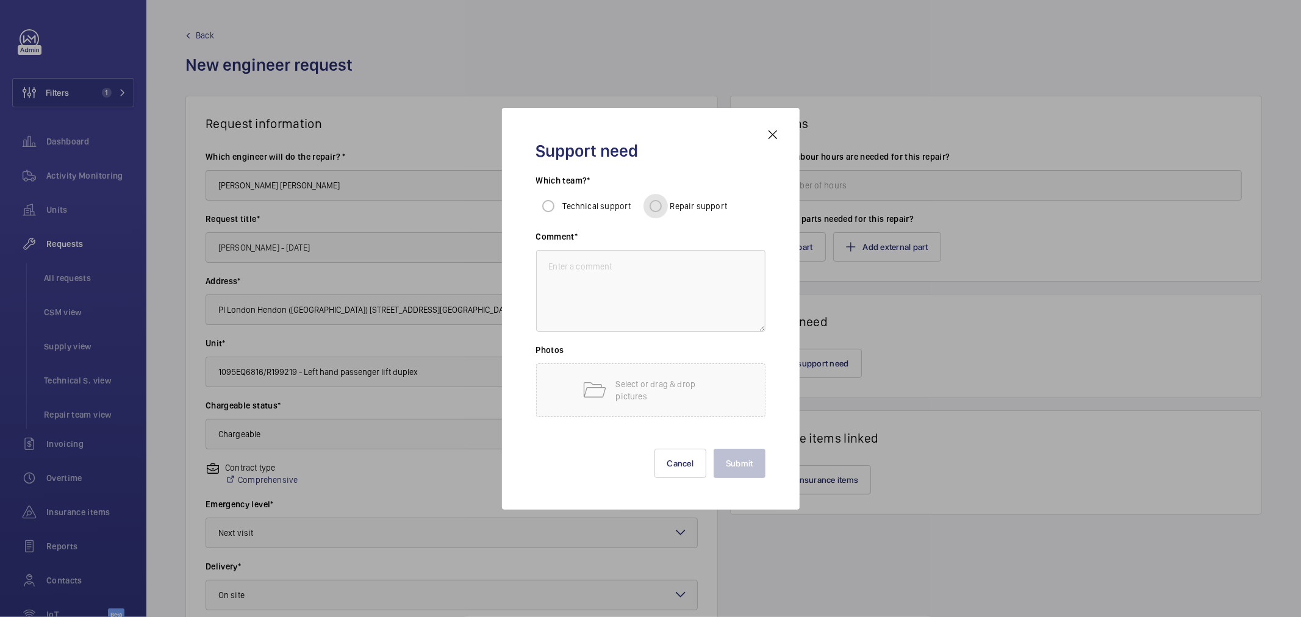
click at [651, 209] on input "Repair support" at bounding box center [655, 206] width 24 height 24
radio input "true"
click at [661, 317] on textarea at bounding box center [650, 291] width 229 height 82
paste textarea "KABA Standby - Tuesday 7th October"
type textarea "KABA Standby - Tuesday 7th October"
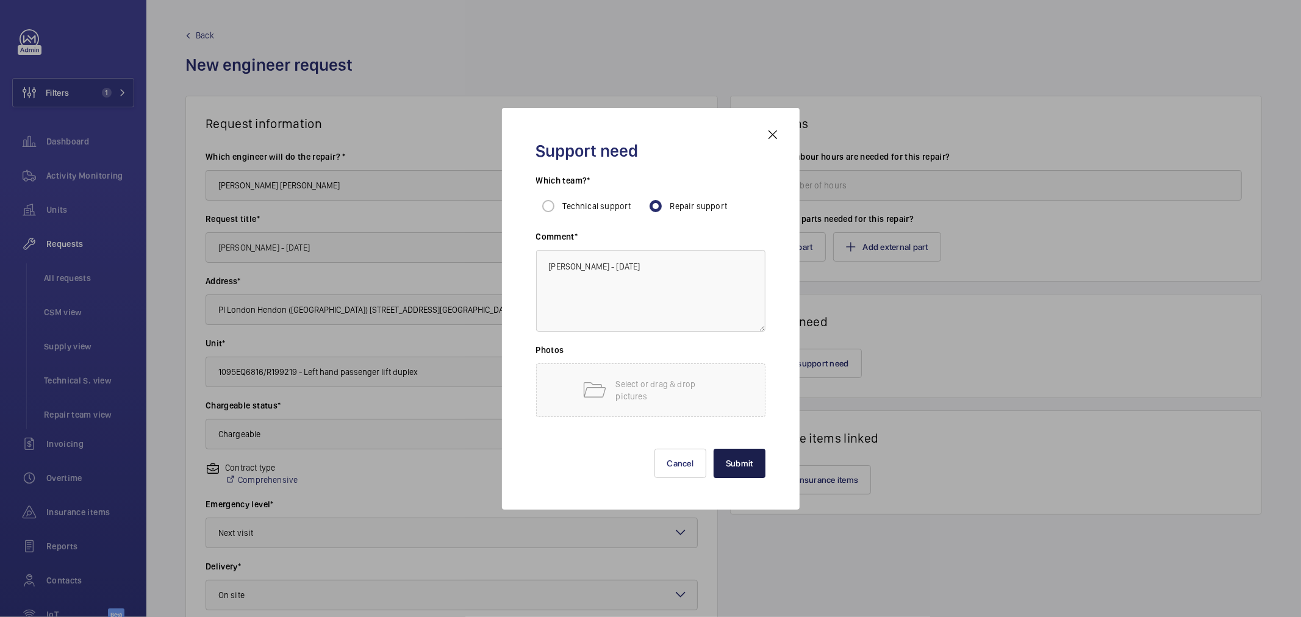
click at [742, 463] on button "Submit" at bounding box center [740, 463] width 52 height 29
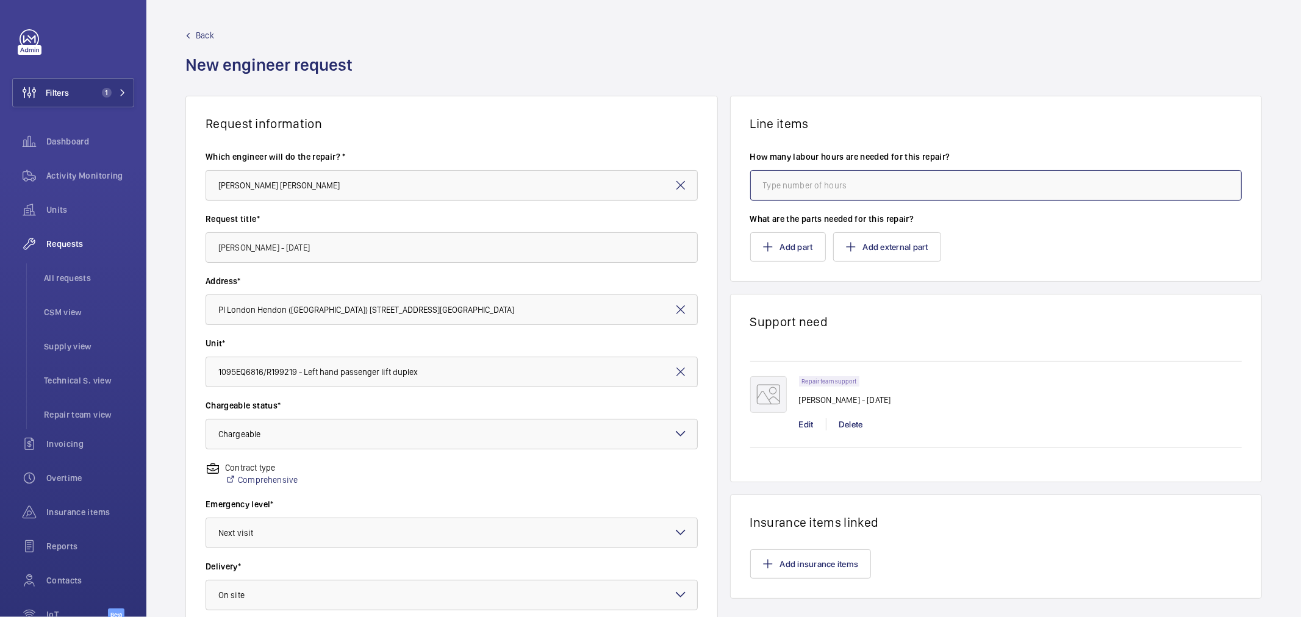
click at [862, 184] on input "number" at bounding box center [996, 185] width 492 height 30
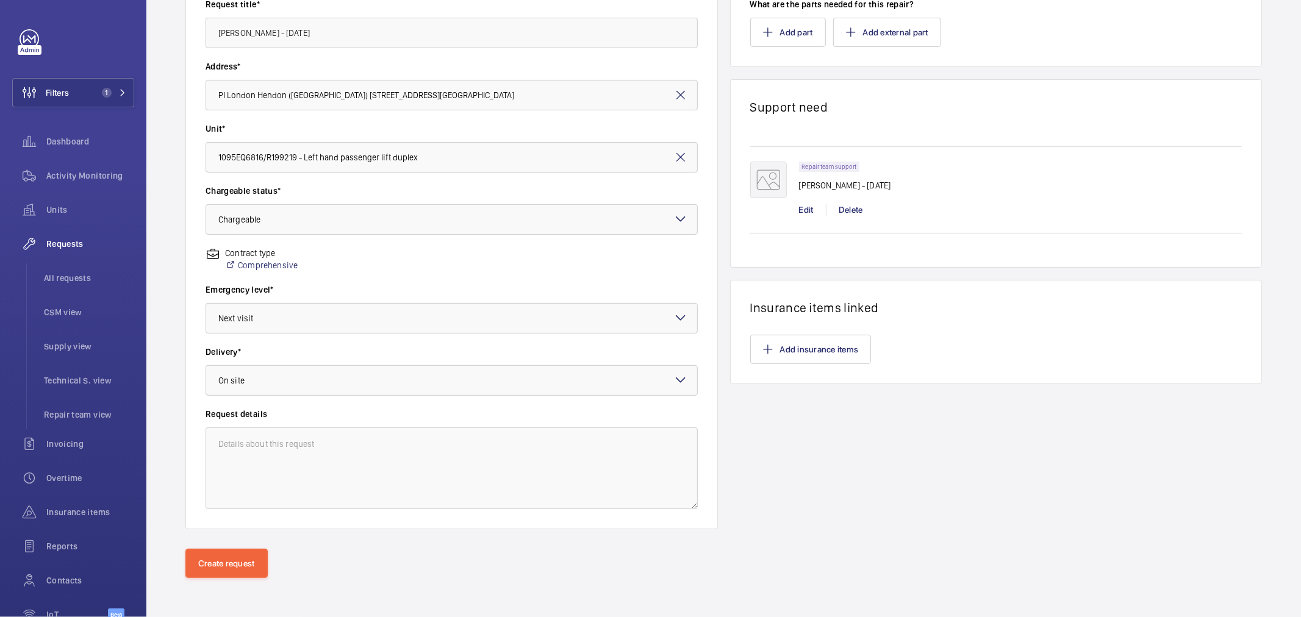
type input "8"
click at [208, 579] on div "Create request" at bounding box center [723, 583] width 1154 height 68
click at [210, 568] on button "Create request" at bounding box center [226, 563] width 82 height 29
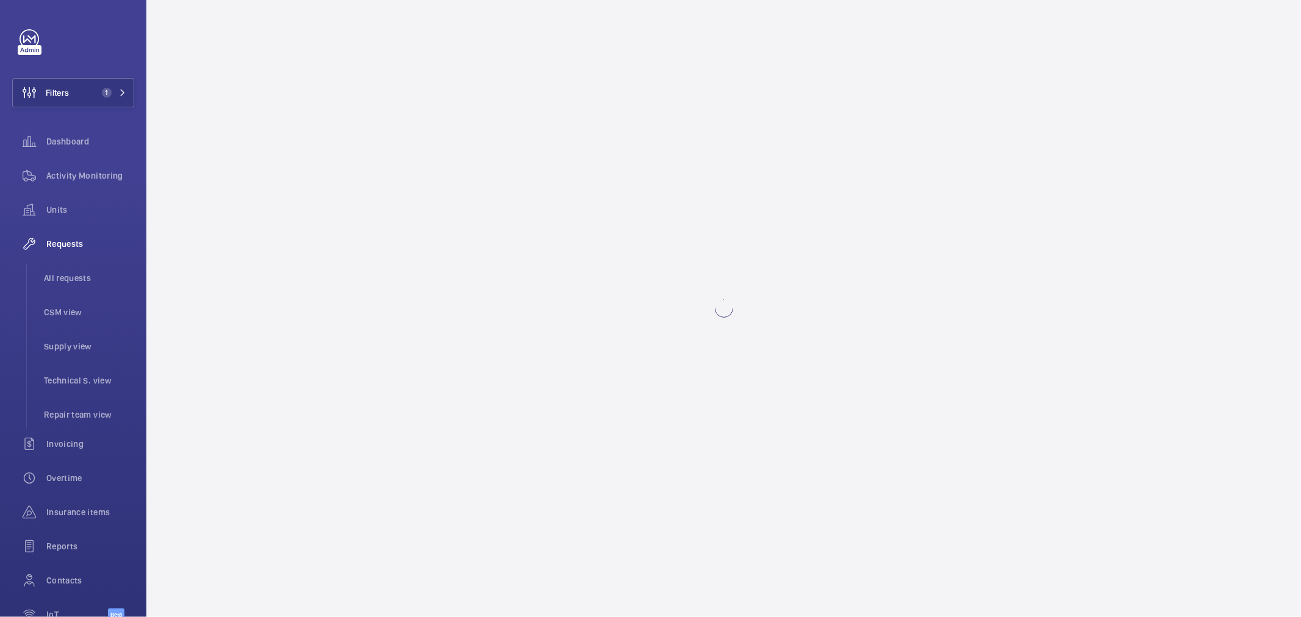
scroll to position [0, 0]
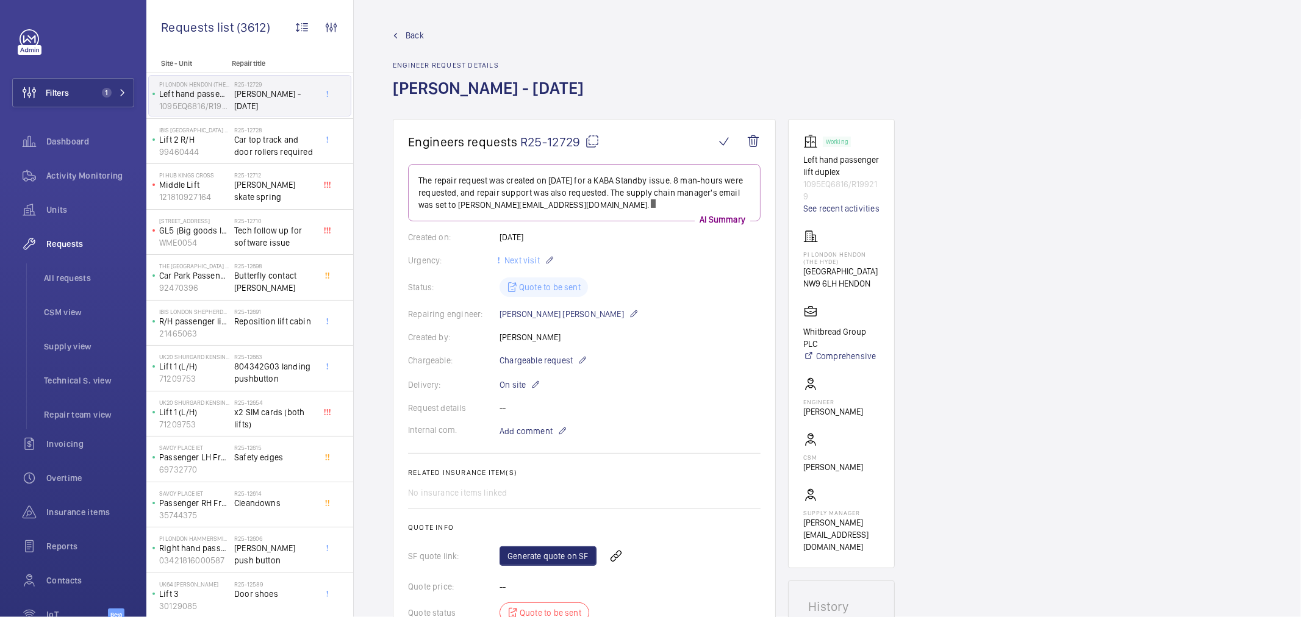
click at [547, 135] on span "R25-12729" at bounding box center [559, 141] width 79 height 15
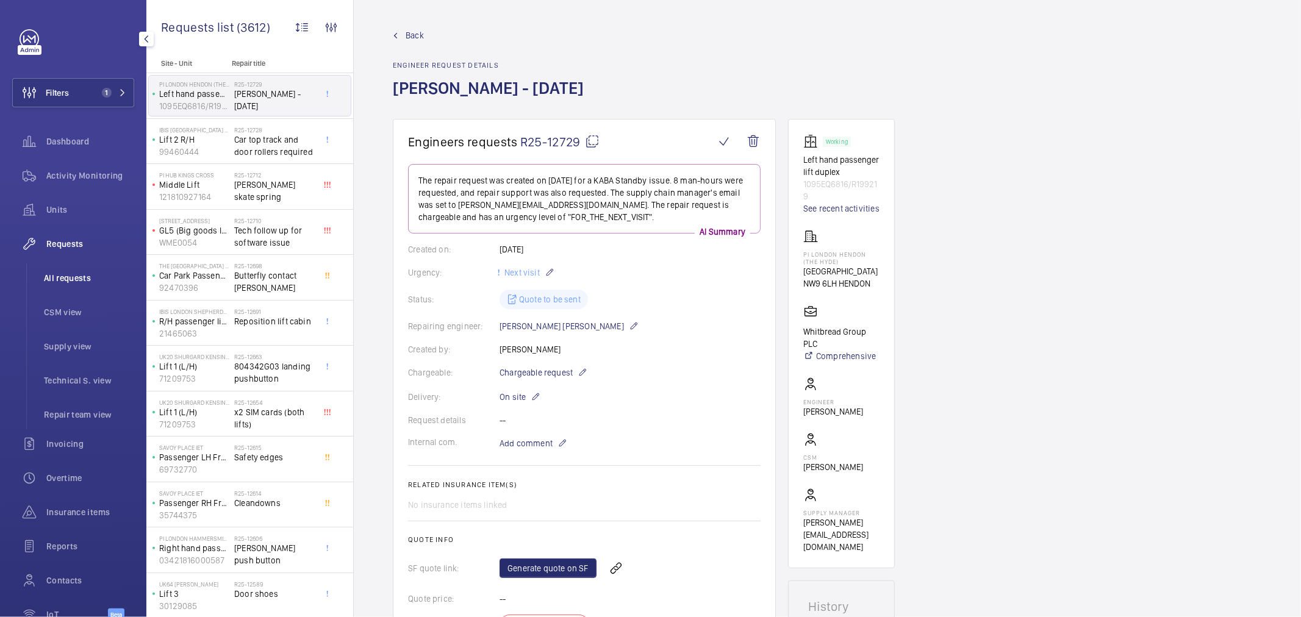
click at [77, 282] on span "All requests" at bounding box center [89, 278] width 90 height 12
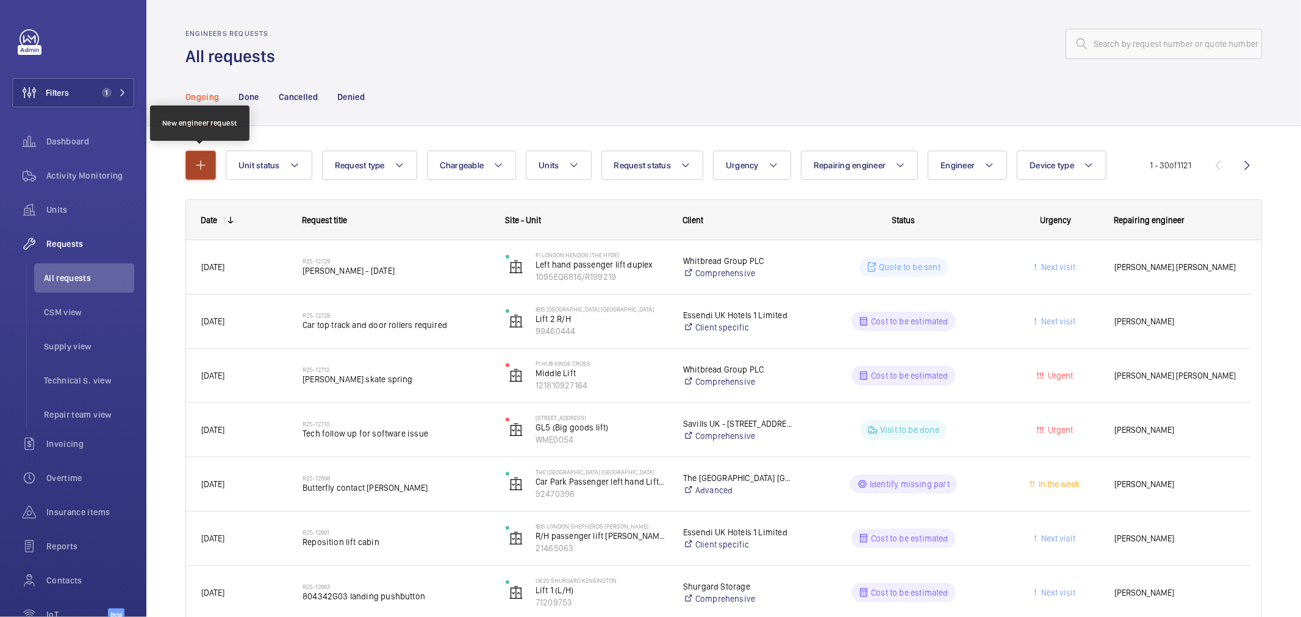
click at [206, 167] on mat-icon "button" at bounding box center [200, 165] width 15 height 15
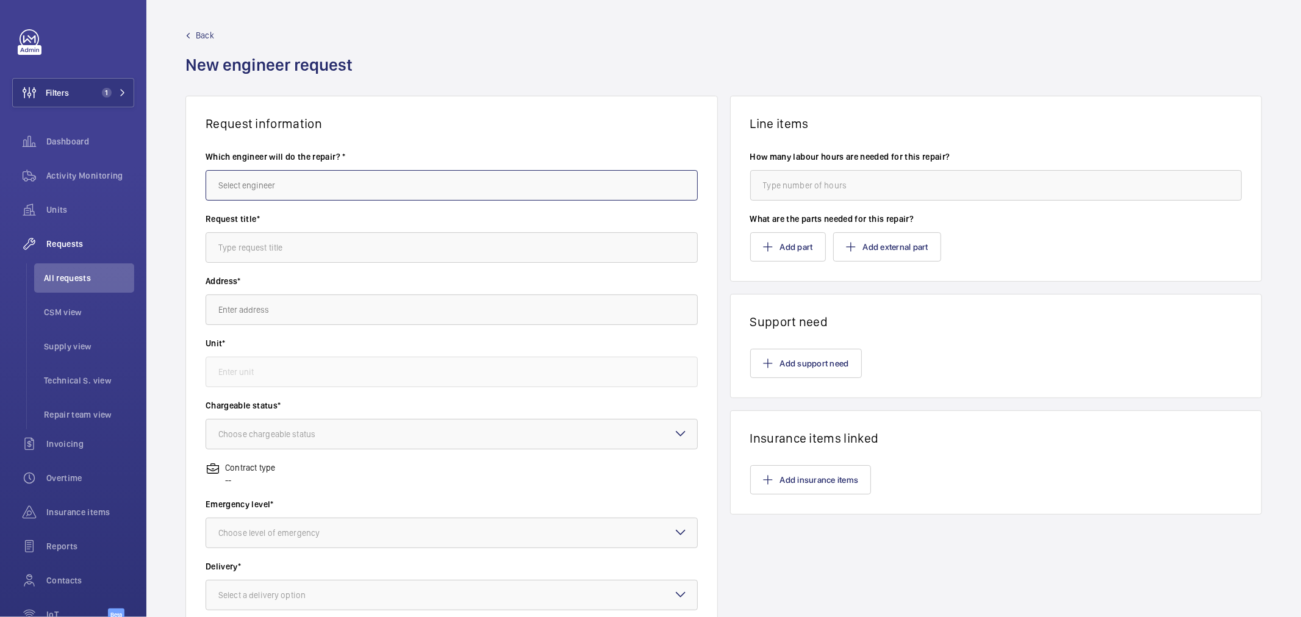
click at [292, 179] on input "text" at bounding box center [452, 185] width 492 height 30
click at [306, 211] on mat-option "Connor Eames" at bounding box center [448, 223] width 485 height 30
type input "Connor Eames"
click at [284, 313] on input "text" at bounding box center [452, 310] width 492 height 30
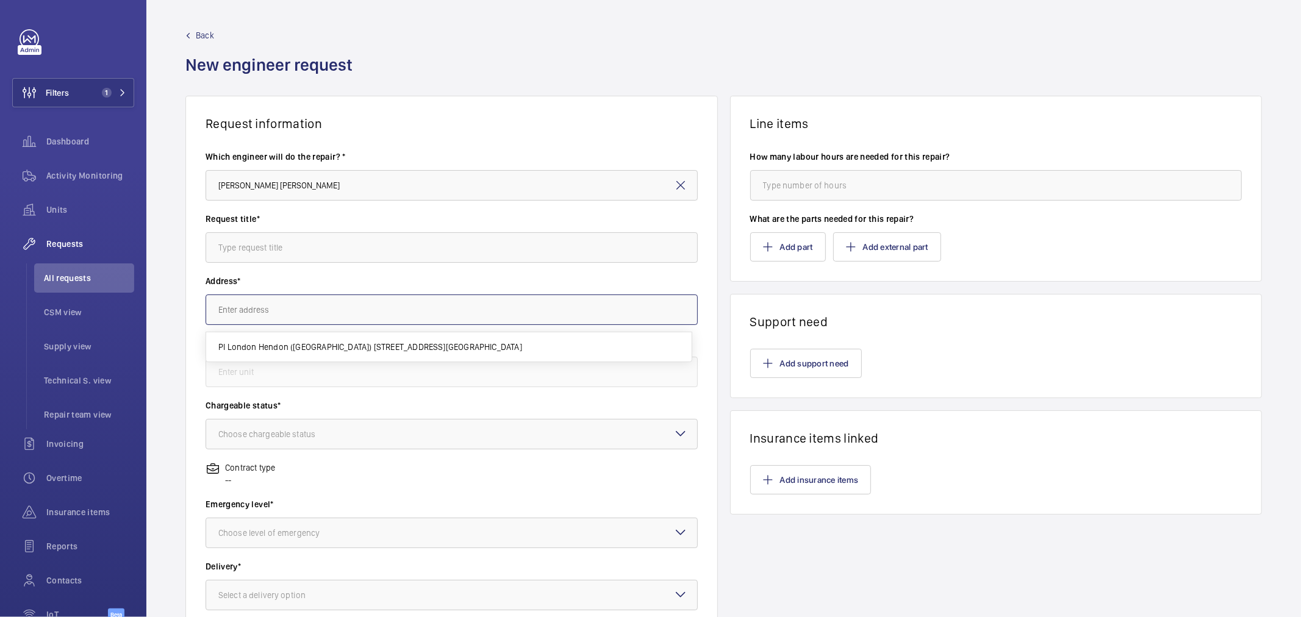
paste input "Brixton"
type input "Kennington Park 1-3 Brixton Road, SW9 6DE LONDON"
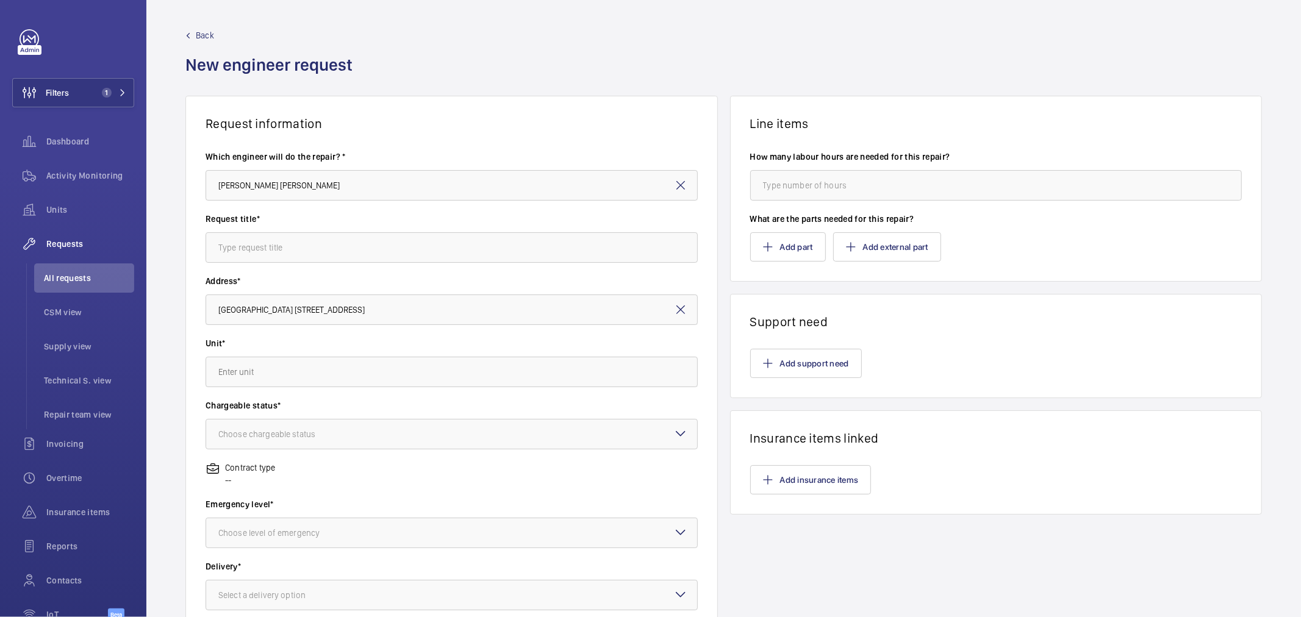
click at [676, 312] on mat-icon at bounding box center [680, 309] width 15 height 15
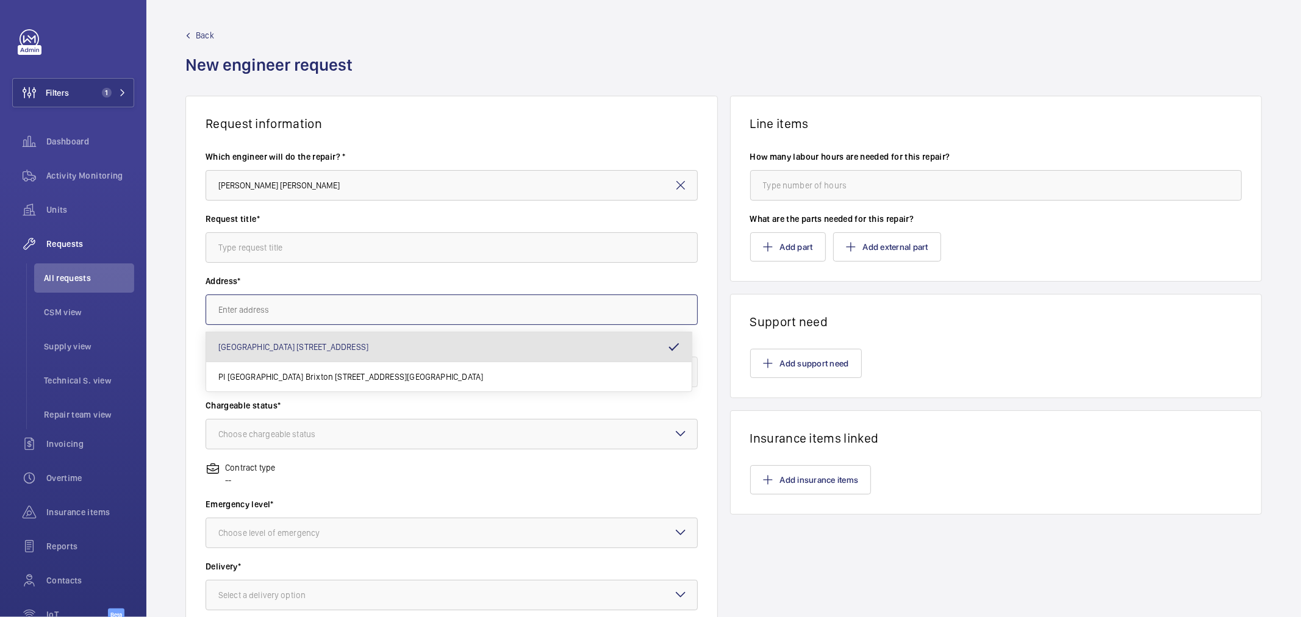
click at [411, 307] on input "text" at bounding box center [452, 310] width 492 height 30
paste input "Brixton"
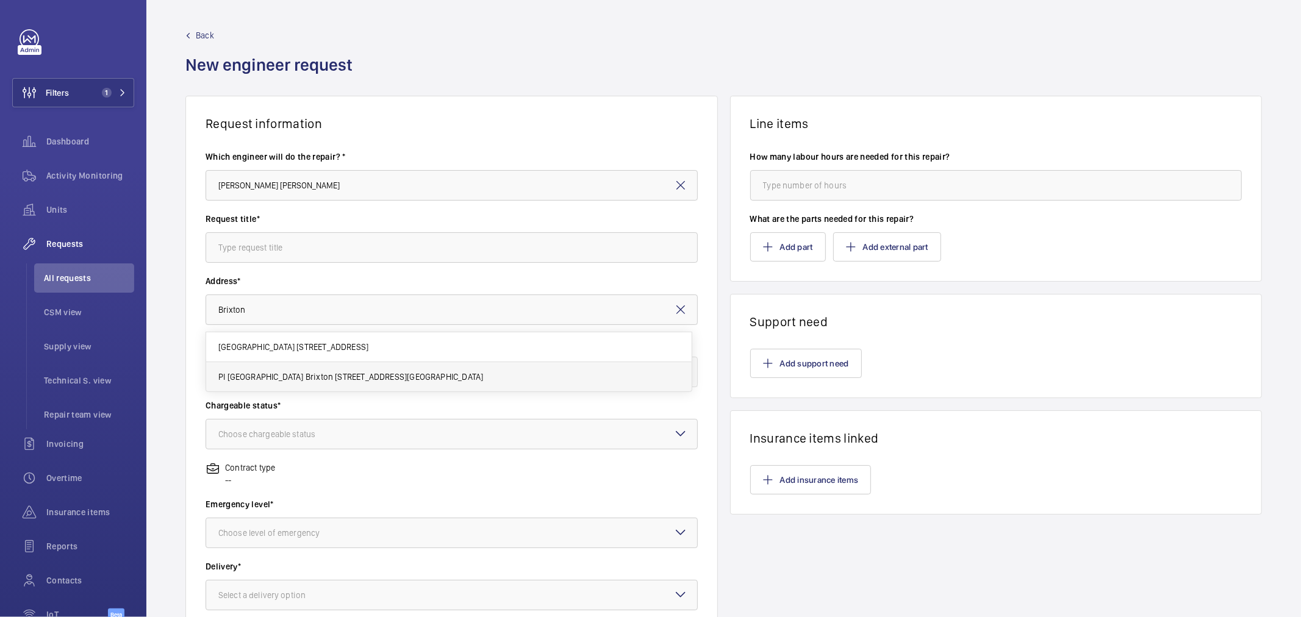
click at [259, 374] on span "PI London Brixton 457-461 Brixton Road, SW9 8HH BRIXTON" at bounding box center [350, 377] width 265 height 12
type input "PI London Brixton 457-461 Brixton Road, SW9 8HH BRIXTON"
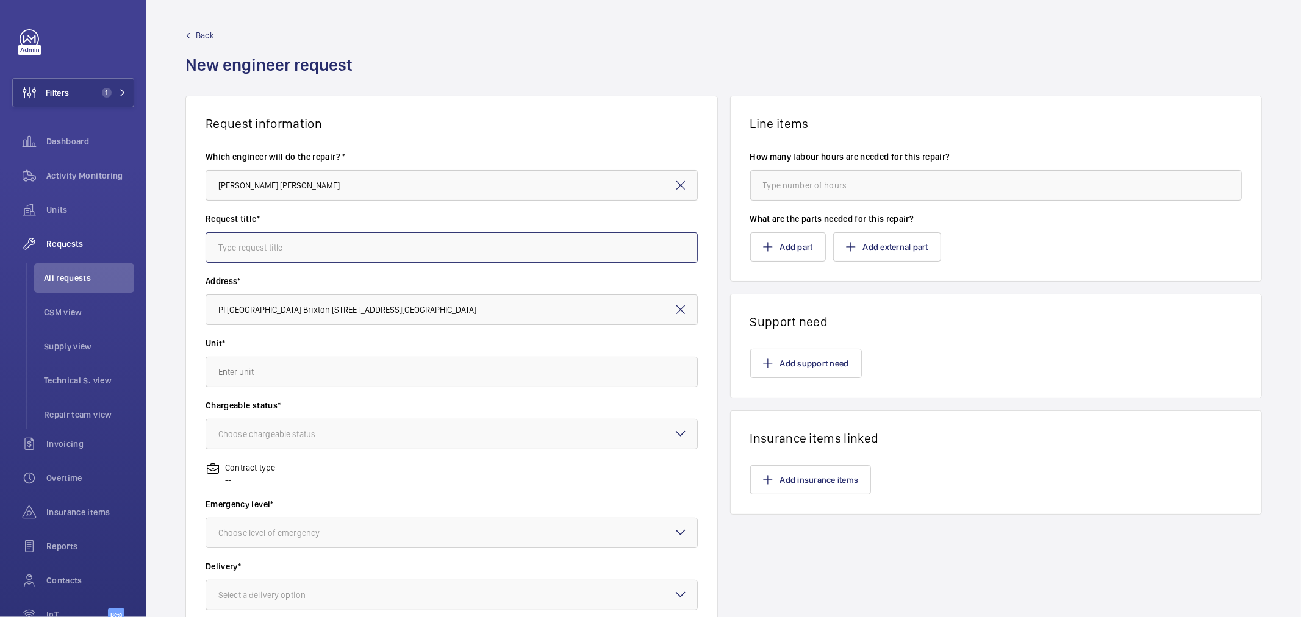
click at [399, 239] on input "text" at bounding box center [452, 247] width 492 height 30
click at [304, 253] on input "text" at bounding box center [452, 247] width 492 height 30
paste input "KABA Standby -"
paste input "Friday 17th October"
type input "KABA Standby - Friday 17th October"
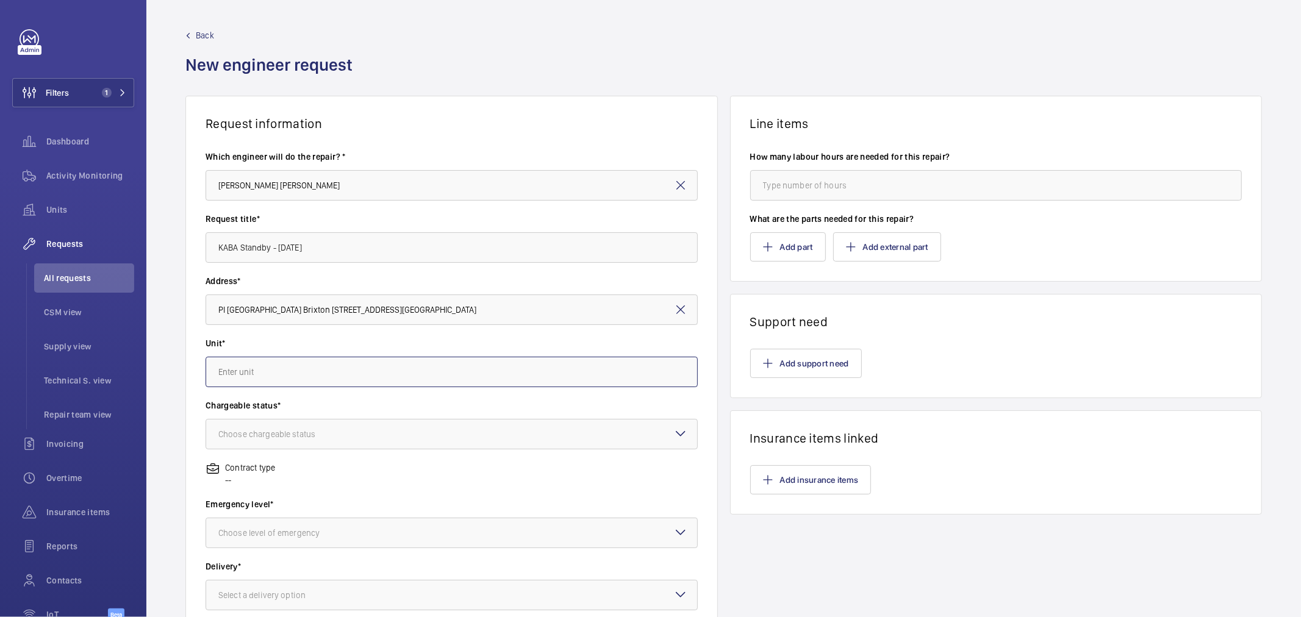
click at [338, 371] on input "text" at bounding box center [452, 372] width 492 height 30
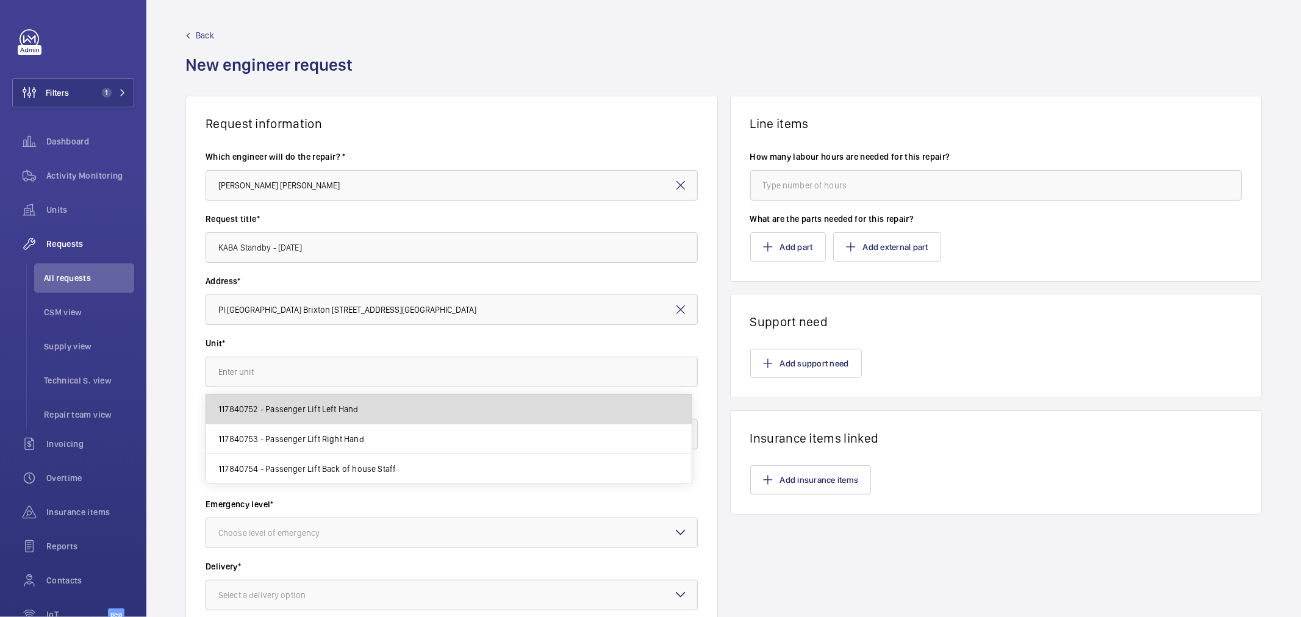
click at [352, 406] on span "117840752 - Passenger Lift Left Hand" at bounding box center [288, 409] width 140 height 12
type input "117840752 - Passenger Lift Left Hand"
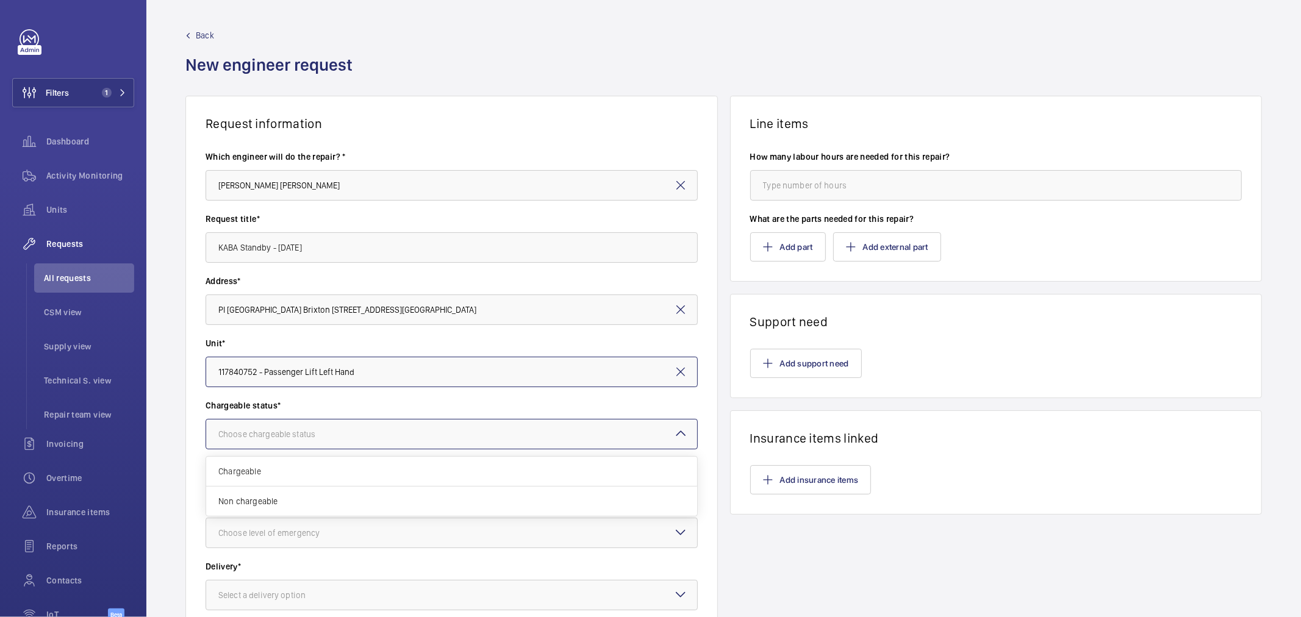
click at [309, 433] on div "Choose chargeable status" at bounding box center [281, 434] width 127 height 12
click at [287, 479] on div "Chargeable" at bounding box center [451, 472] width 491 height 30
click at [277, 543] on div at bounding box center [451, 532] width 491 height 29
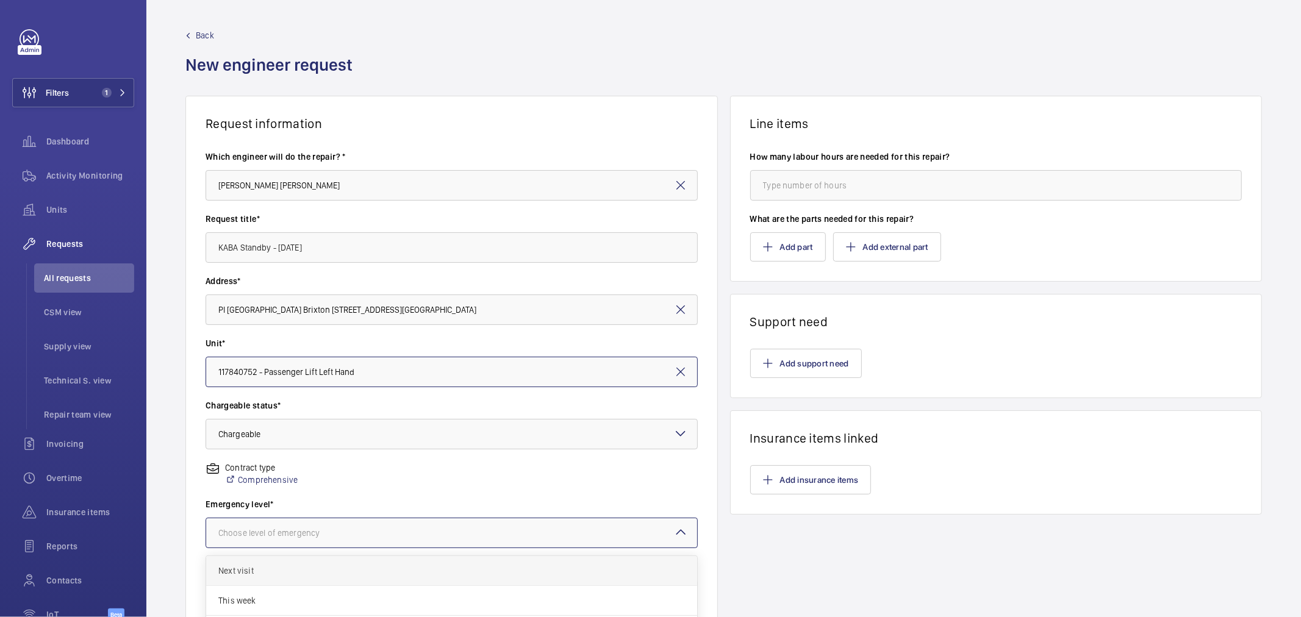
click at [267, 562] on div "Next visit" at bounding box center [451, 571] width 491 height 30
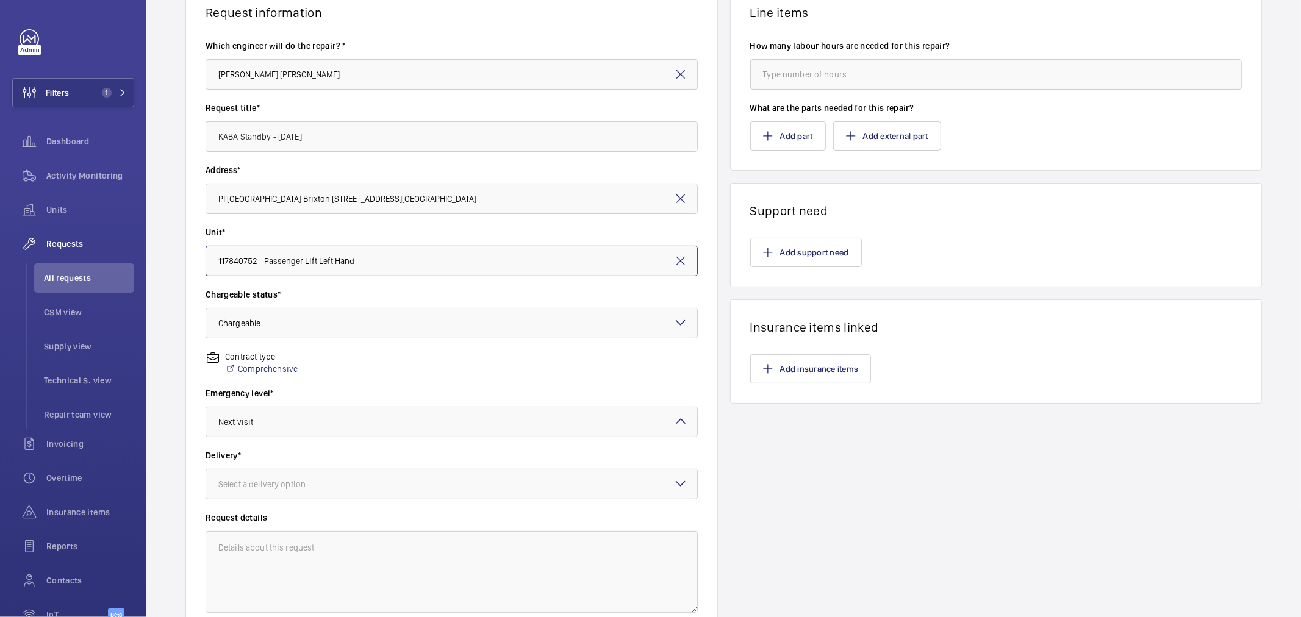
scroll to position [135, 0]
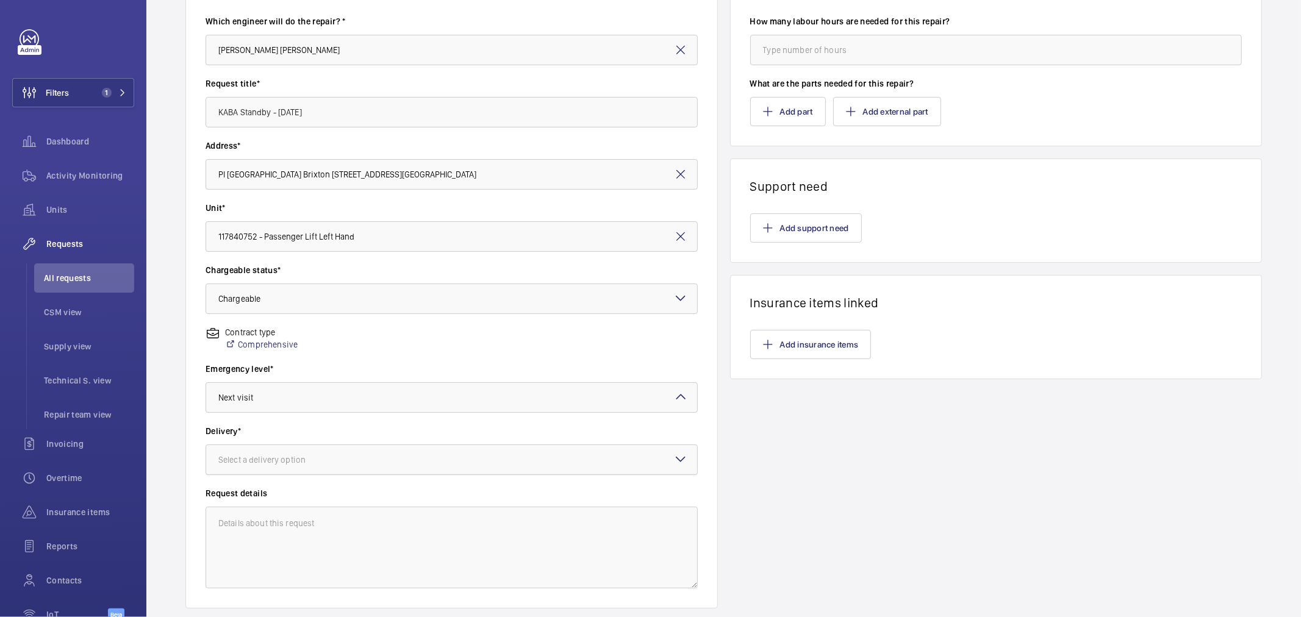
click at [260, 478] on div "Delivery* Select a delivery option" at bounding box center [452, 456] width 492 height 62
click at [261, 464] on div "Select a delivery option" at bounding box center [277, 460] width 118 height 12
click at [253, 532] on span "On site" at bounding box center [451, 527] width 467 height 12
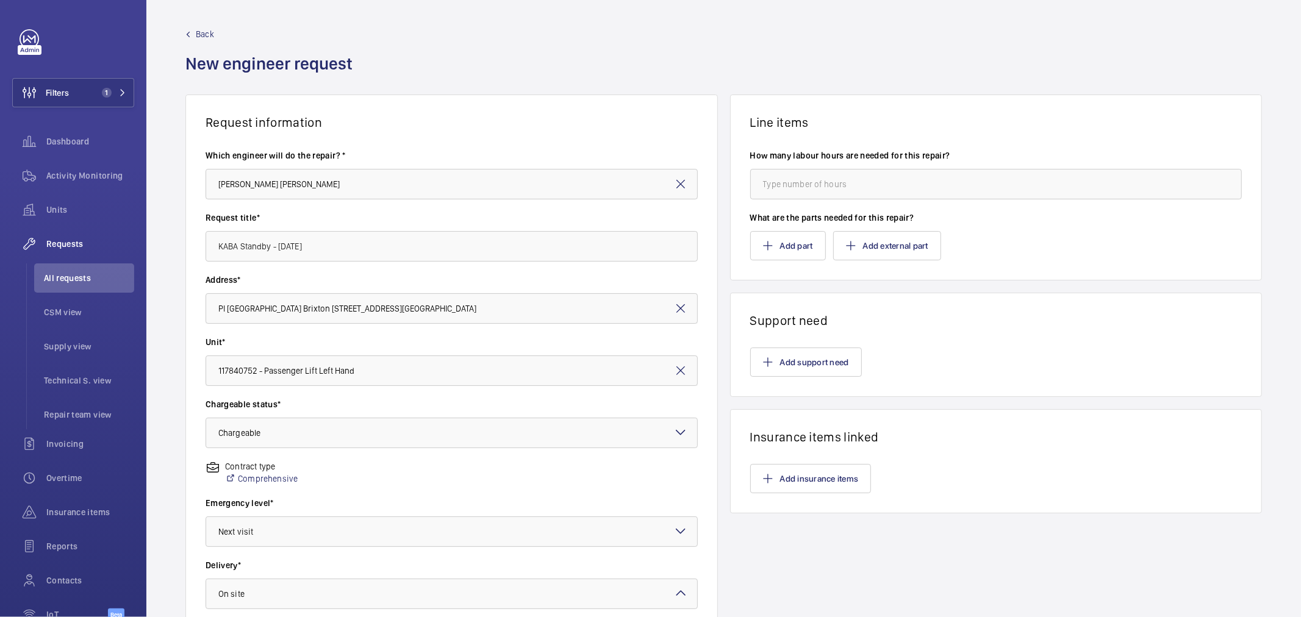
scroll to position [0, 0]
drag, startPoint x: 390, startPoint y: 254, endPoint x: 73, endPoint y: 258, distance: 317.1
click at [73, 258] on mat-sidenav-content "Filters 1 Dashboard Activity Monitoring Units Requests All requests CSM view Su…" at bounding box center [650, 308] width 1301 height 617
click at [818, 362] on button "Add support need" at bounding box center [806, 363] width 112 height 29
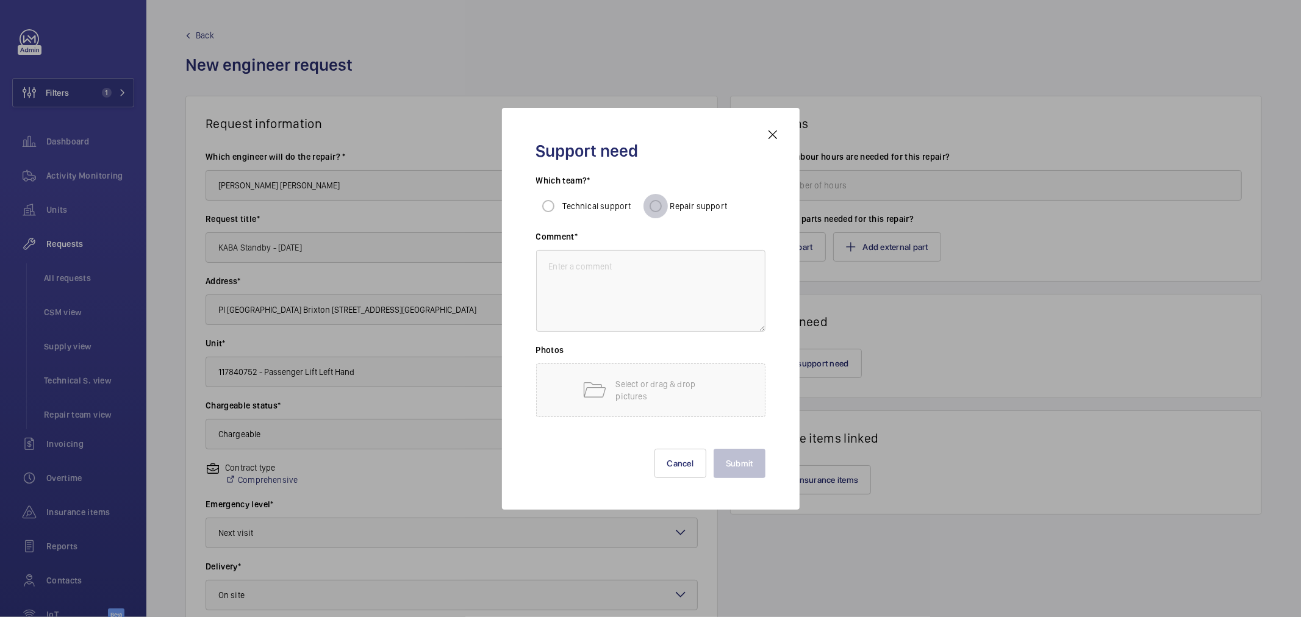
click at [656, 202] on input "Repair support" at bounding box center [655, 206] width 24 height 24
radio input "true"
click at [695, 324] on textarea at bounding box center [650, 291] width 229 height 82
paste textarea "KABA Standby - Friday 17th October"
type textarea "KABA Standby - Friday 17th October"
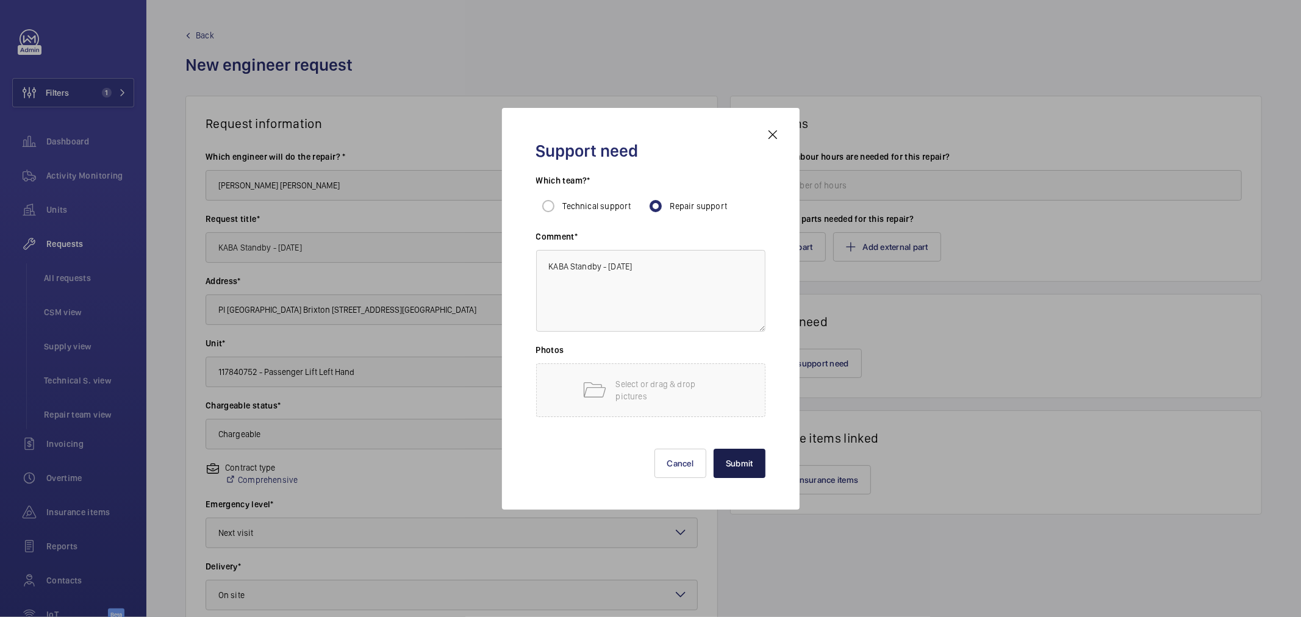
click at [739, 462] on button "Submit" at bounding box center [740, 463] width 52 height 29
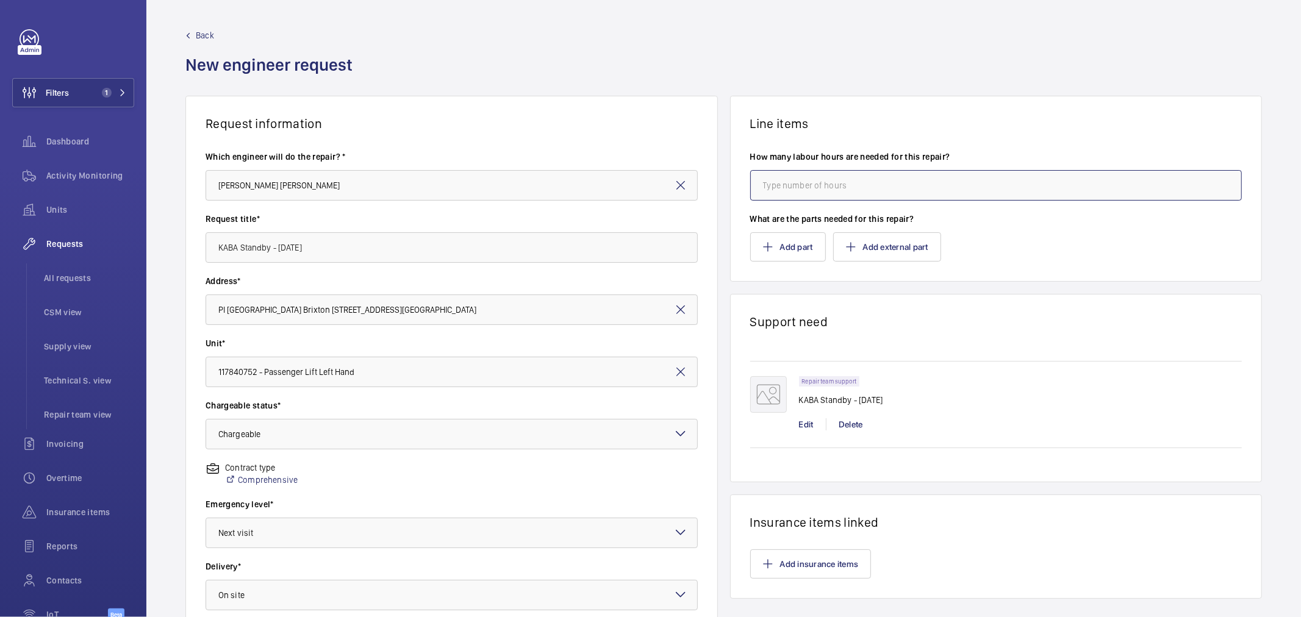
click at [885, 185] on input "number" at bounding box center [996, 185] width 492 height 30
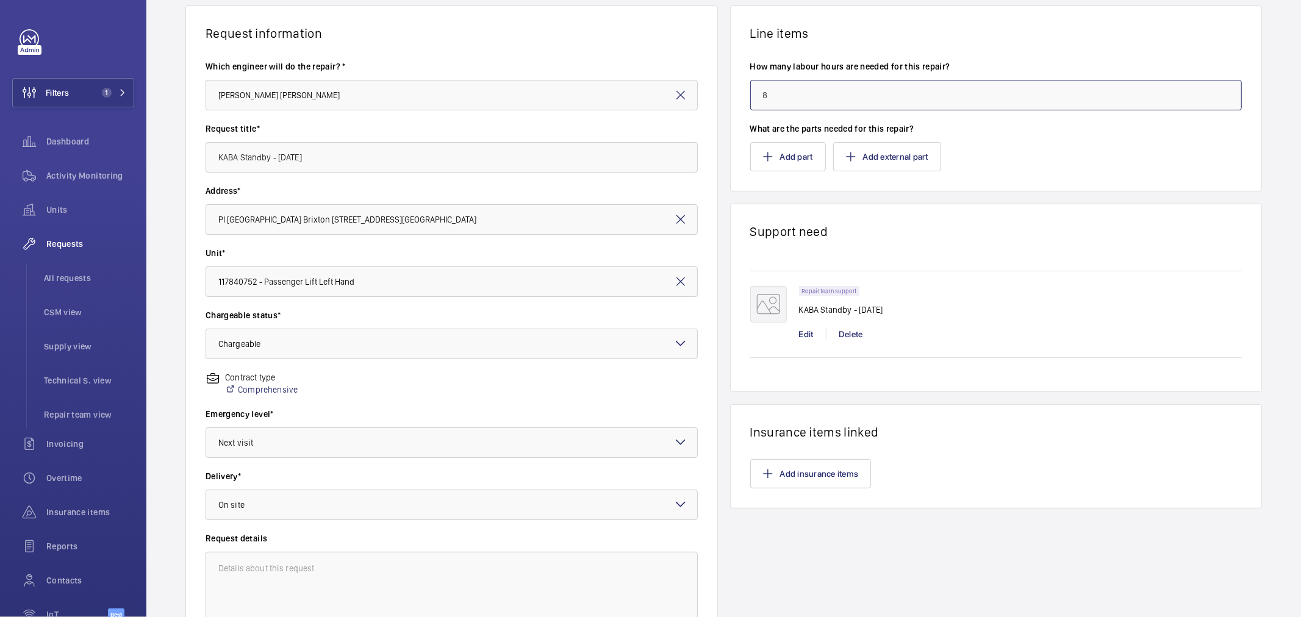
scroll to position [215, 0]
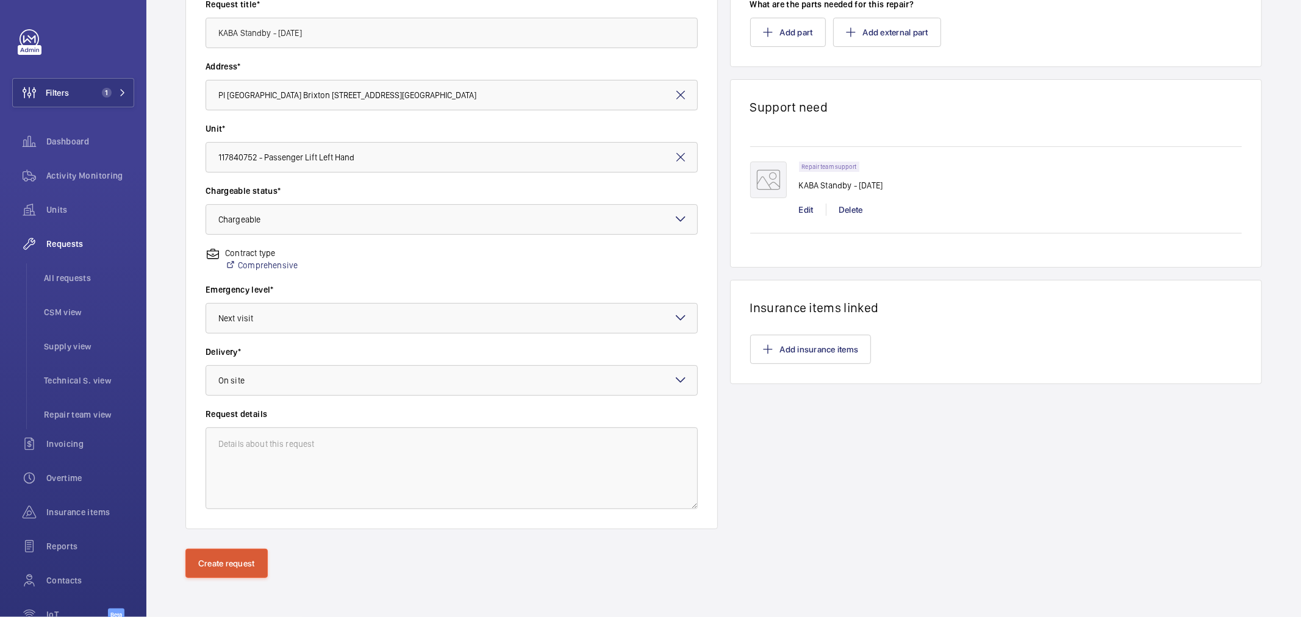
type input "8"
click at [240, 570] on button "Create request" at bounding box center [226, 563] width 82 height 29
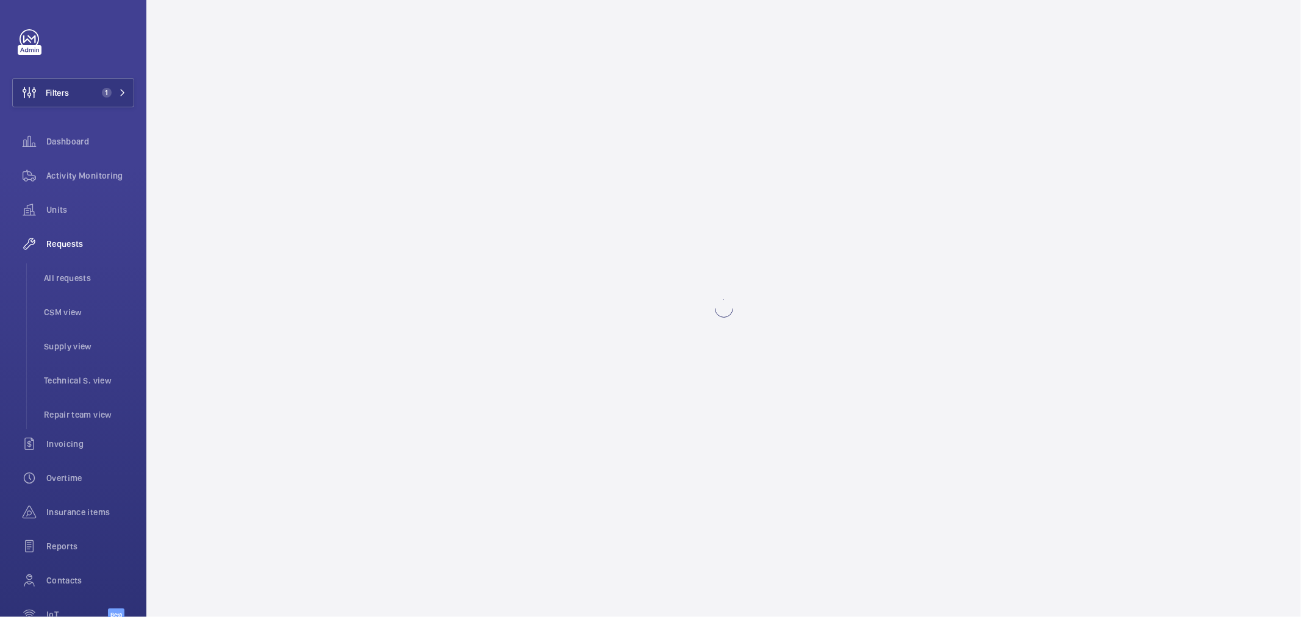
scroll to position [0, 0]
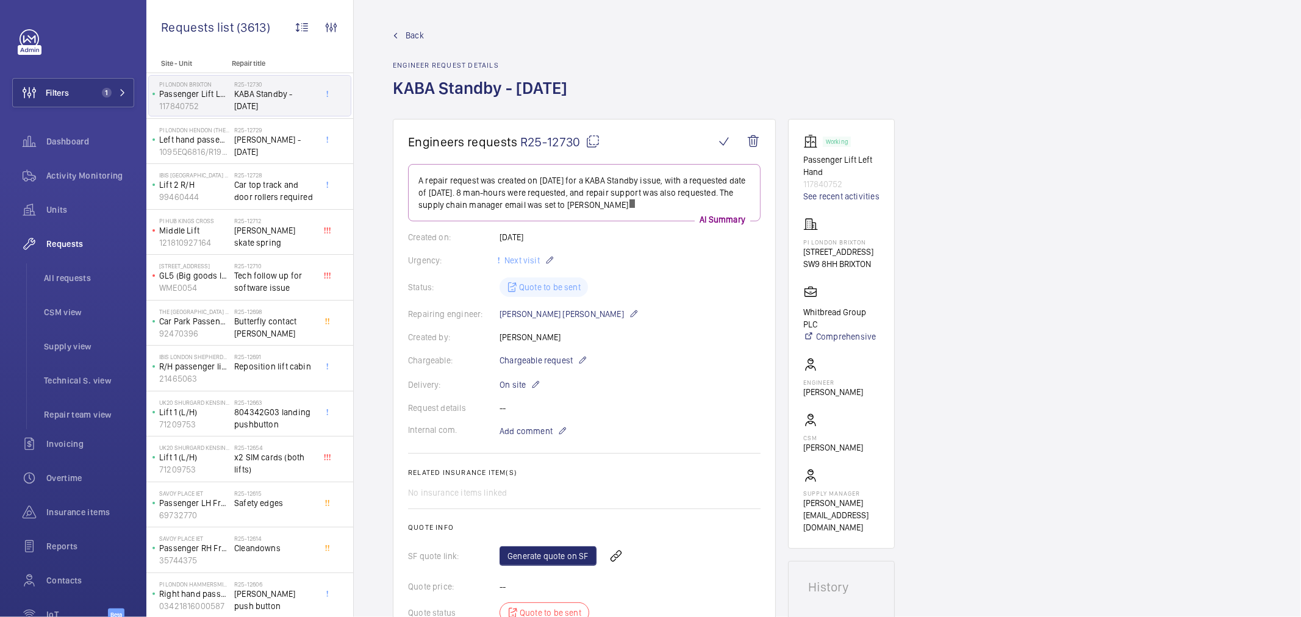
click at [545, 138] on span "R25-12730" at bounding box center [560, 141] width 80 height 15
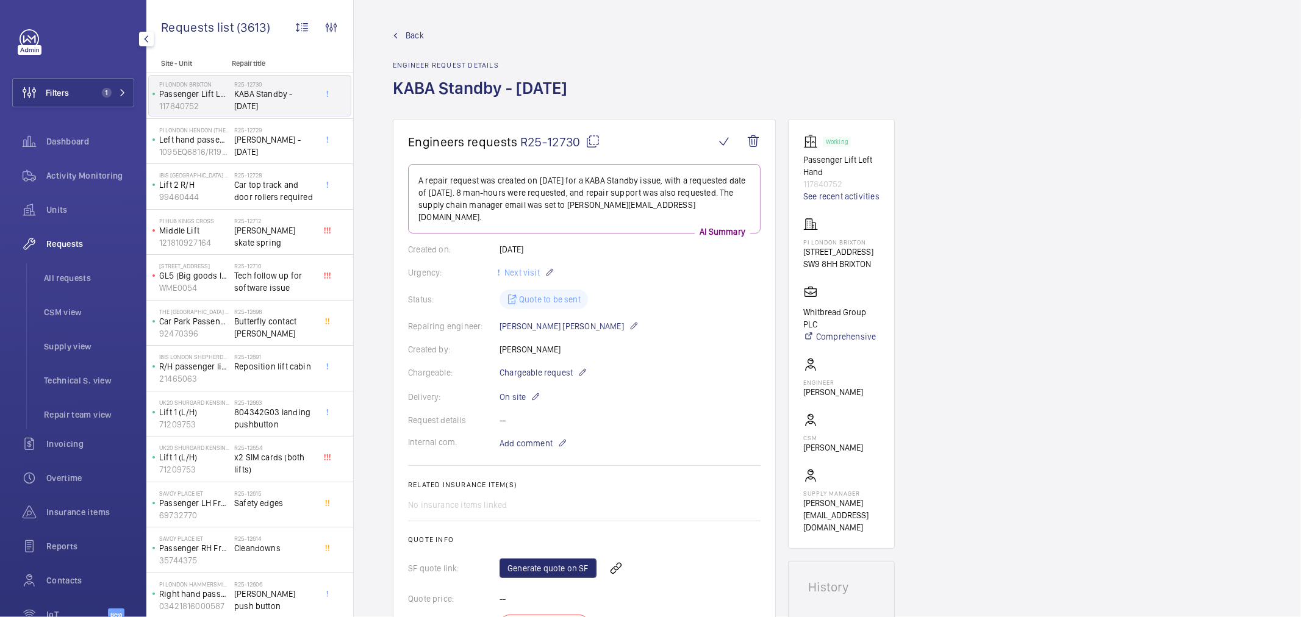
drag, startPoint x: 76, startPoint y: 273, endPoint x: 93, endPoint y: 248, distance: 30.3
click at [75, 273] on span "All requests" at bounding box center [89, 278] width 90 height 12
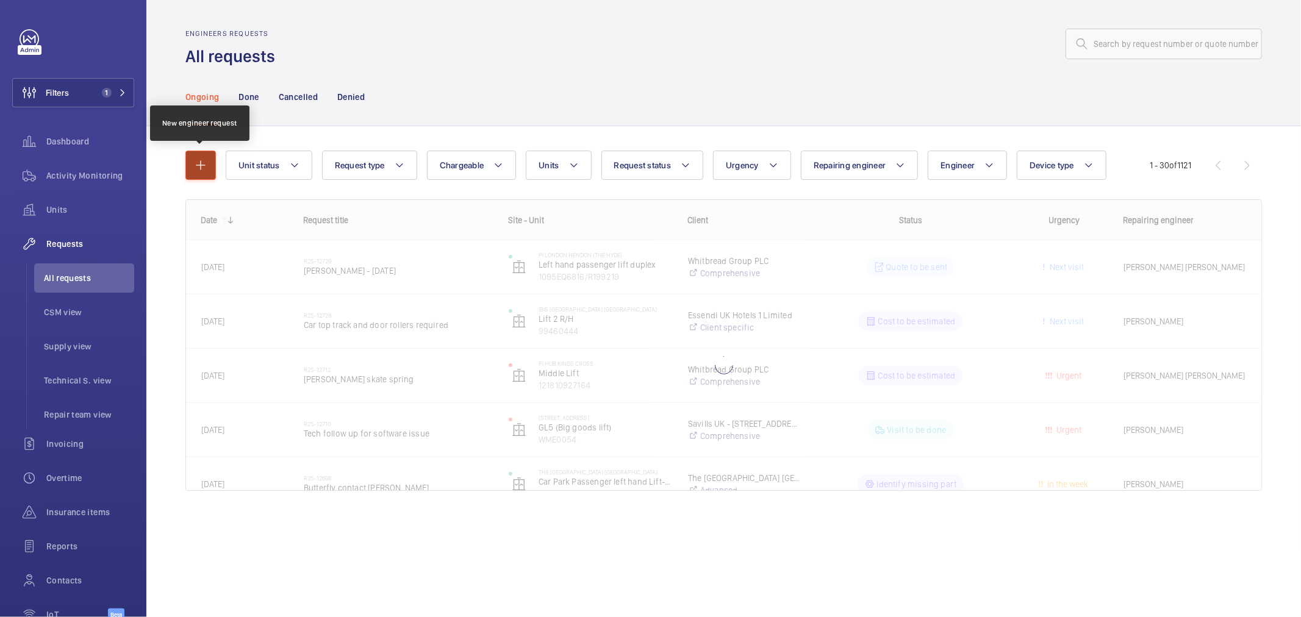
click at [206, 173] on mat-icon "button" at bounding box center [200, 165] width 15 height 15
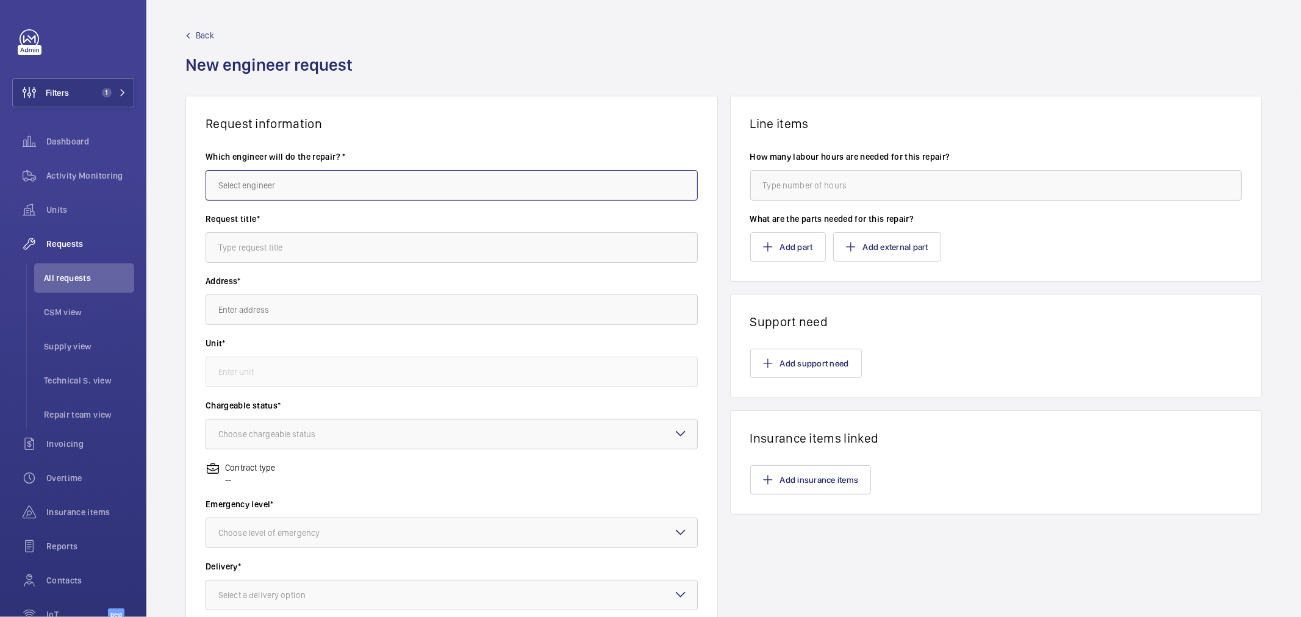
click at [261, 199] on input "text" at bounding box center [452, 185] width 492 height 30
click at [293, 234] on mat-option "Connor Eames" at bounding box center [448, 223] width 485 height 30
type input "Connor Eames"
click at [254, 313] on input "text" at bounding box center [452, 310] width 492 height 30
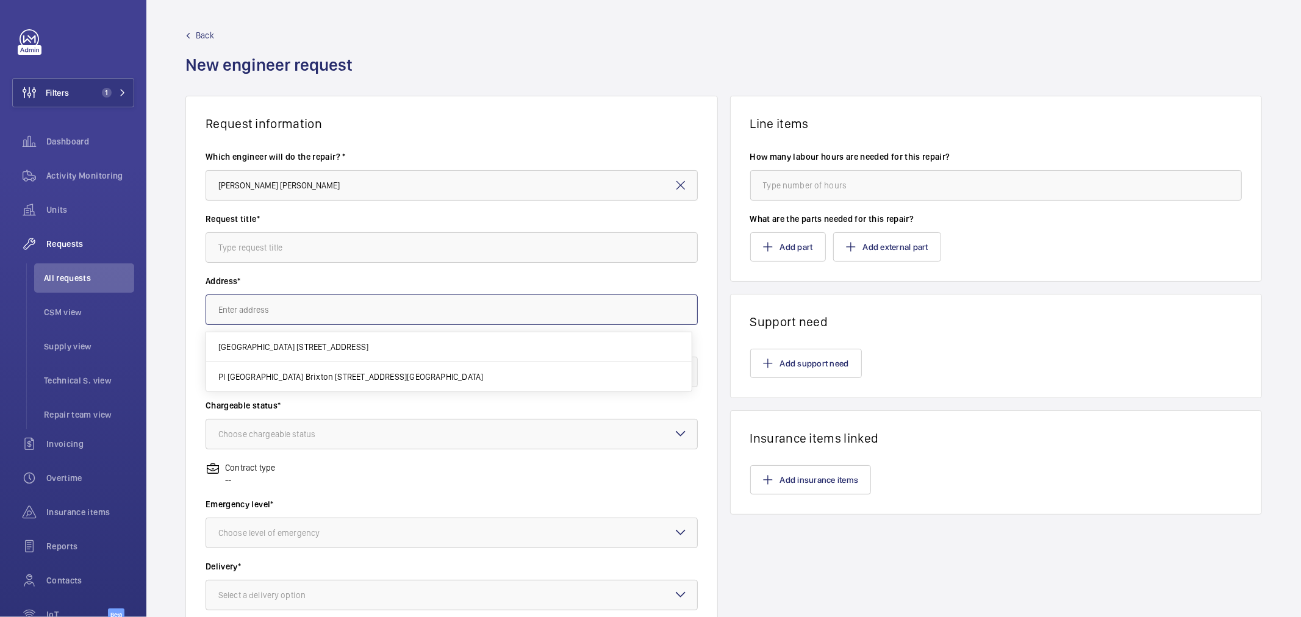
paste input "Clapham"
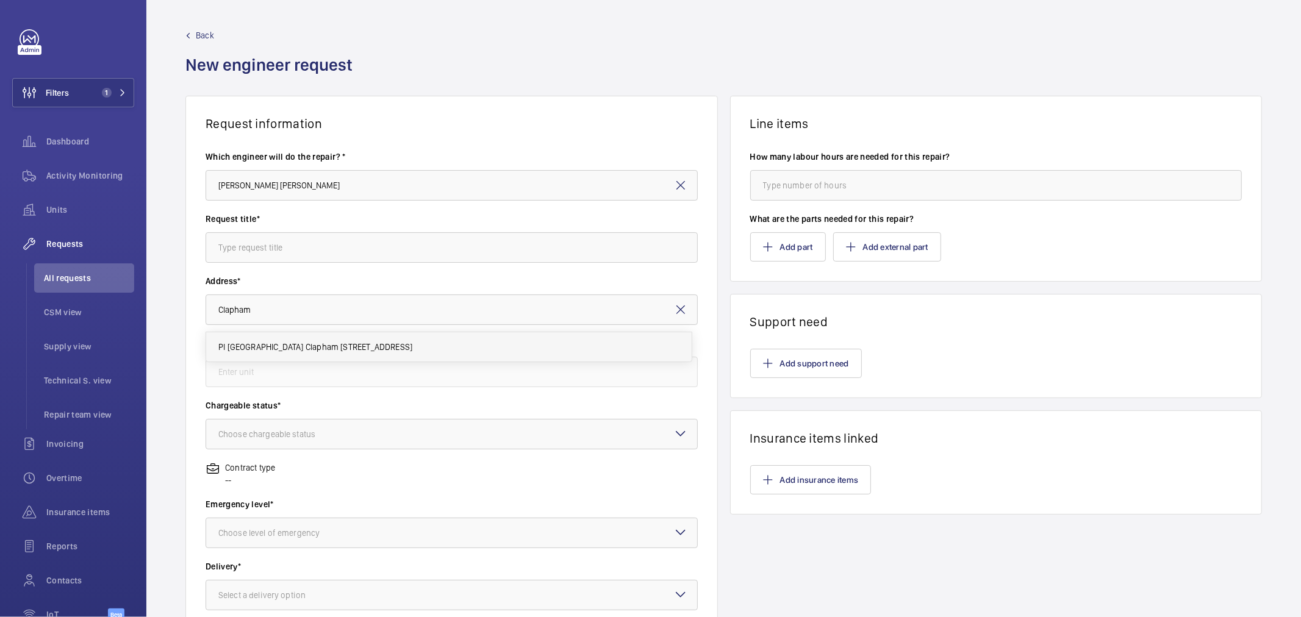
click at [303, 348] on span "PI London Clapham 638-640 Wandsworth Road, SW8 3JW CLAPHAM" at bounding box center [315, 347] width 194 height 12
type input "PI London Clapham 638-640 Wandsworth Road, SW8 3JW CLAPHAM"
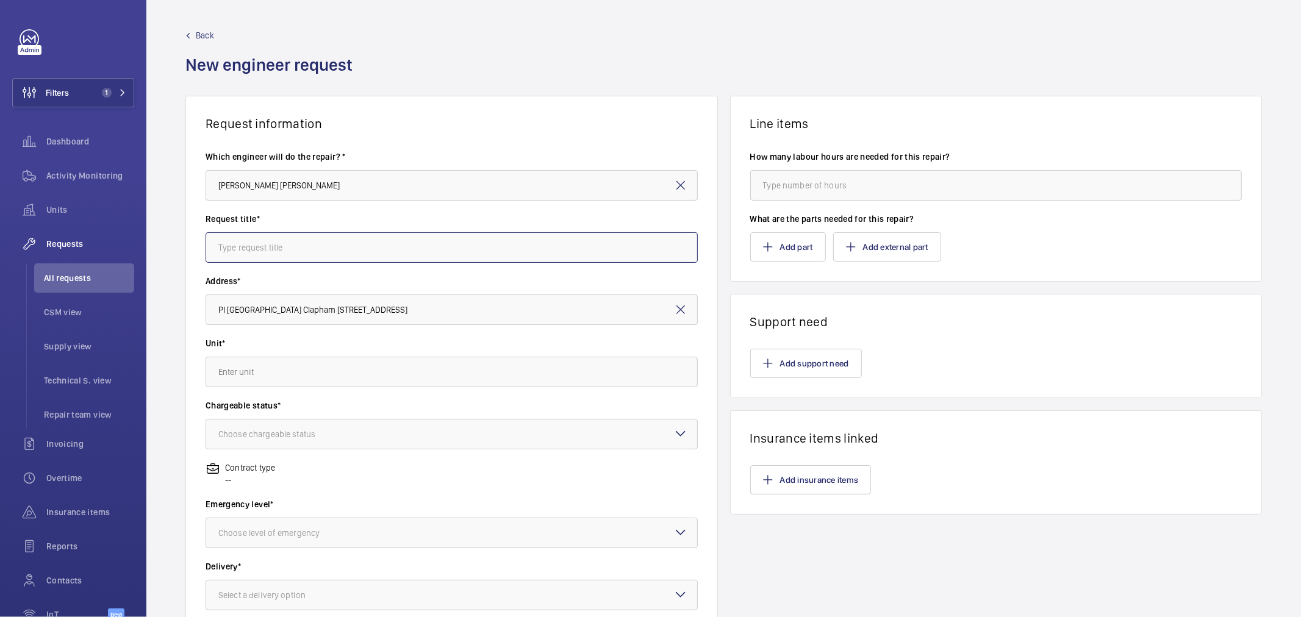
click at [285, 246] on input "text" at bounding box center [452, 247] width 492 height 30
paste input "KABA Standby -"
paste input "Friday 31st October"
type input "KABA Standby - Friday 31st October"
click at [316, 359] on input "text" at bounding box center [452, 372] width 492 height 30
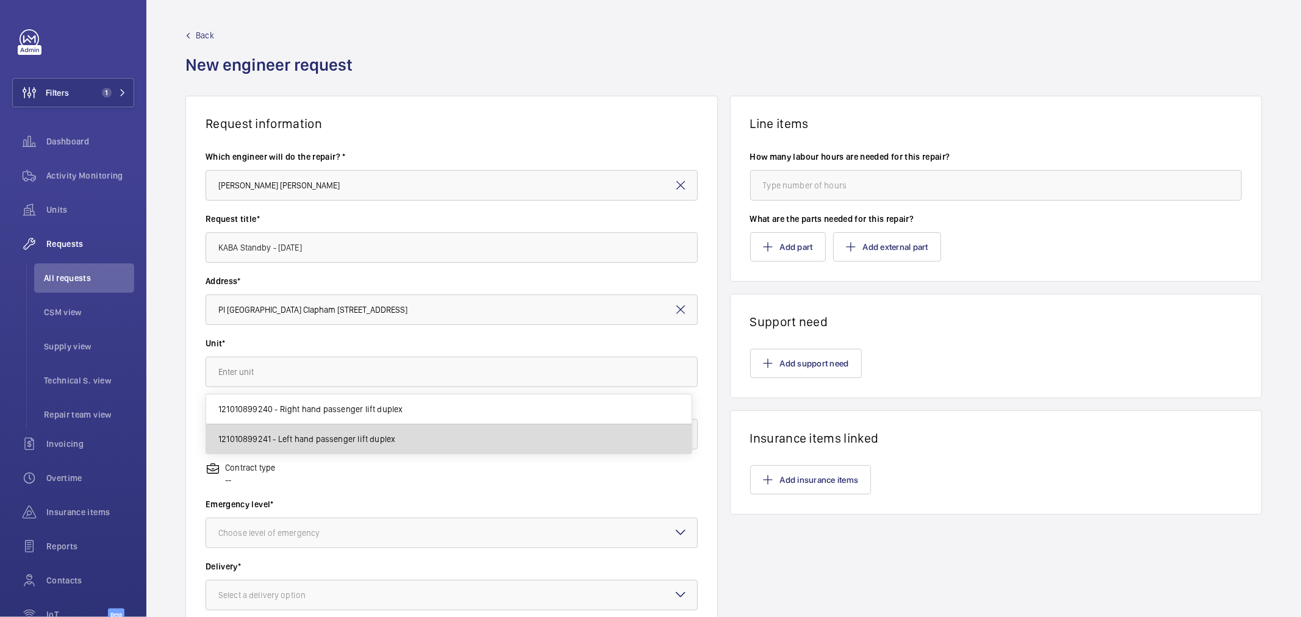
click at [296, 443] on span "121010899241 - Left hand passenger lift duplex" at bounding box center [306, 439] width 177 height 12
type input "121010899241 - Left hand passenger lift duplex"
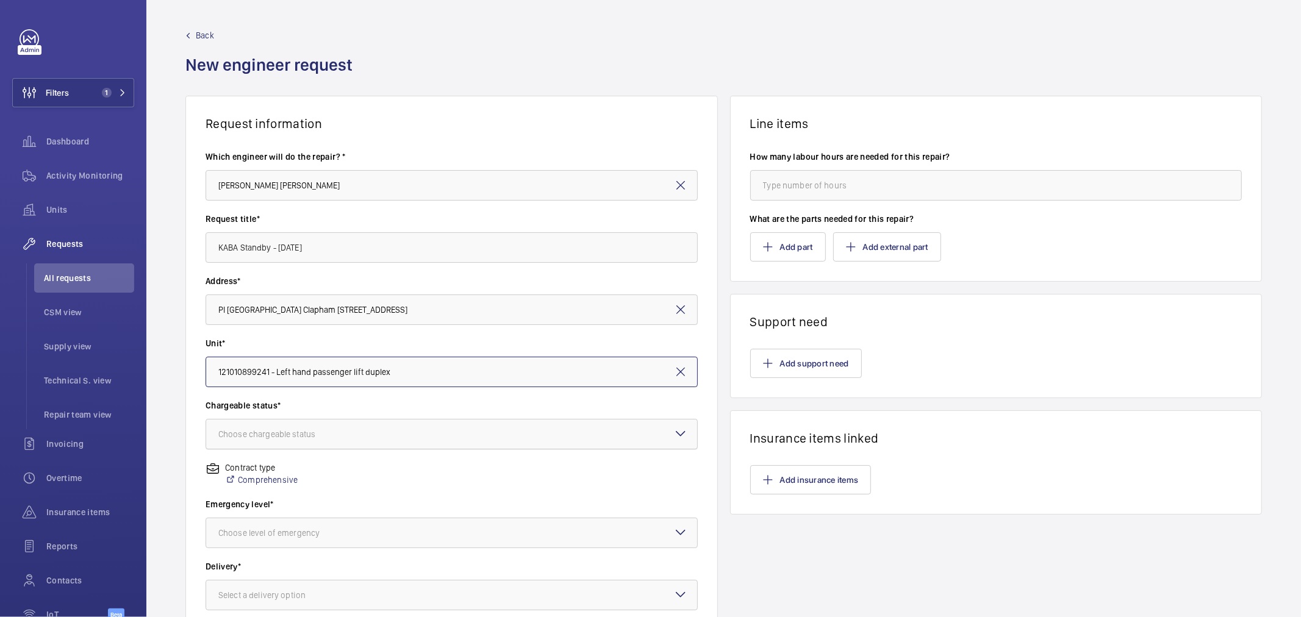
click at [284, 435] on div "Choose chargeable status" at bounding box center [281, 434] width 127 height 12
click at [295, 473] on span "Chargeable" at bounding box center [451, 471] width 467 height 12
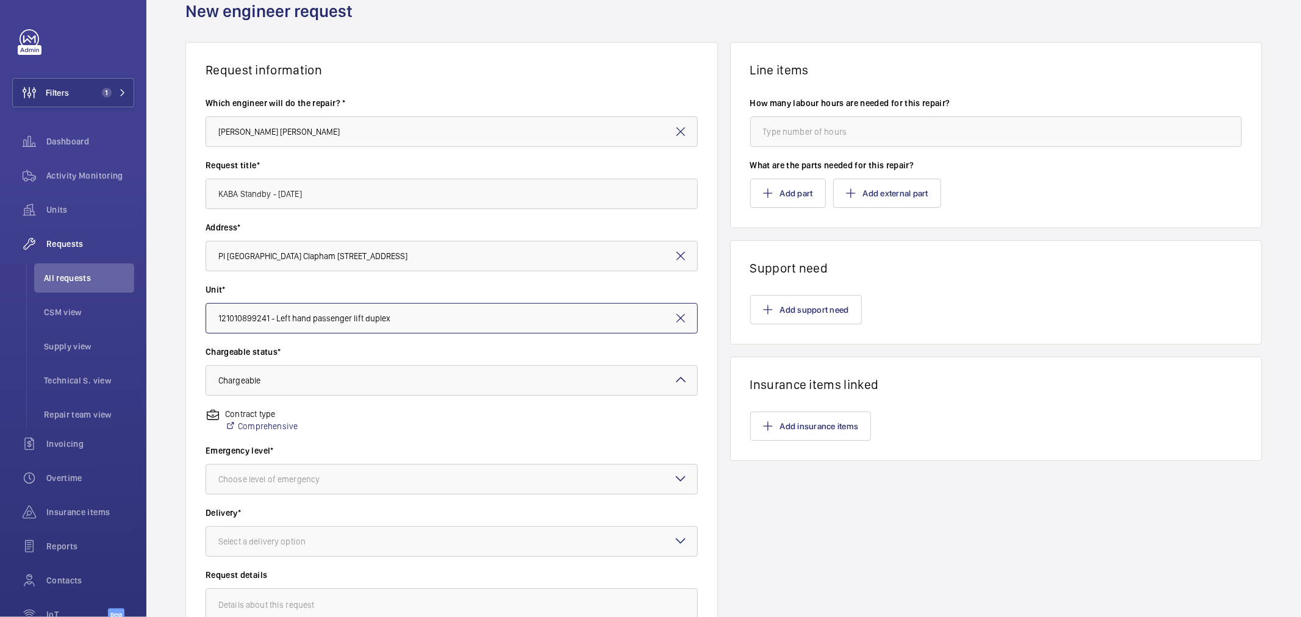
scroll to position [135, 0]
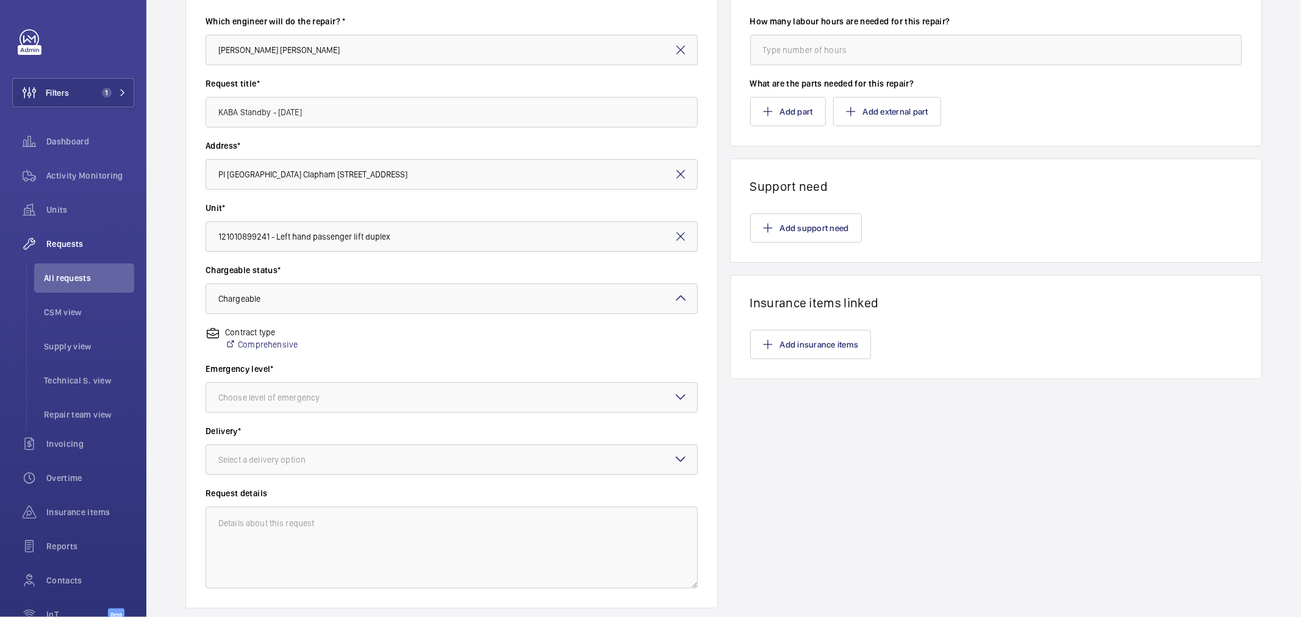
click at [260, 380] on wm-front-input-dropdown "Emergency level* Choose level of emergency" at bounding box center [452, 388] width 492 height 50
click at [287, 401] on div "Choose level of emergency" at bounding box center [284, 398] width 132 height 12
click at [252, 446] on div "Next visit" at bounding box center [451, 435] width 491 height 30
click at [251, 458] on div "Select a delivery option" at bounding box center [277, 460] width 118 height 12
click at [260, 522] on span "On site" at bounding box center [451, 527] width 467 height 12
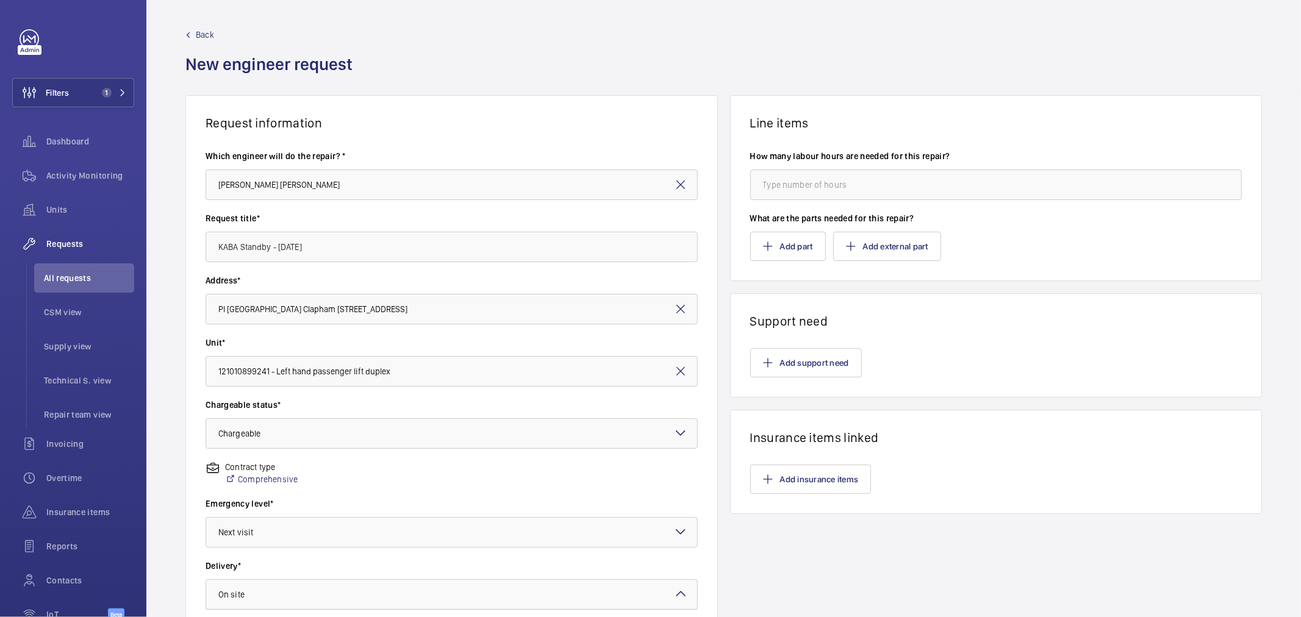
scroll to position [0, 0]
click at [936, 174] on input "number" at bounding box center [996, 185] width 492 height 30
type input "8"
drag, startPoint x: 401, startPoint y: 243, endPoint x: 49, endPoint y: 232, distance: 352.1
click at [49, 232] on mat-sidenav-content "Filters 1 Dashboard Activity Monitoring Units Requests All requests CSM view Su…" at bounding box center [650, 308] width 1301 height 617
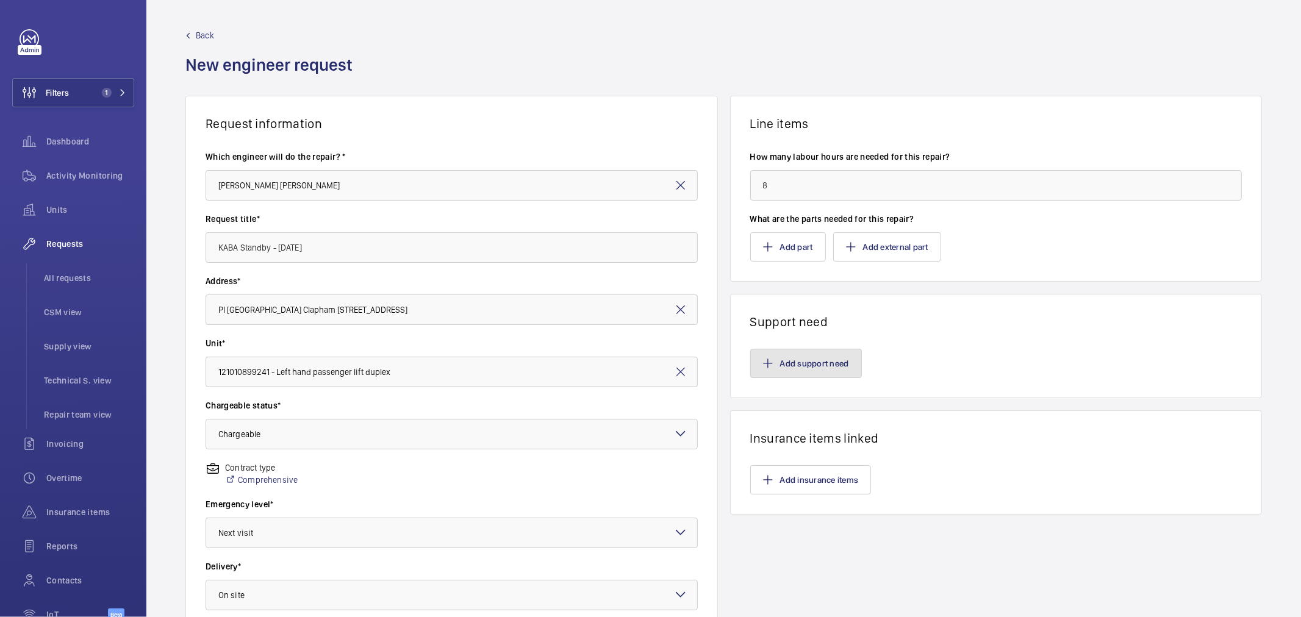
click at [784, 367] on button "Add support need" at bounding box center [806, 363] width 112 height 29
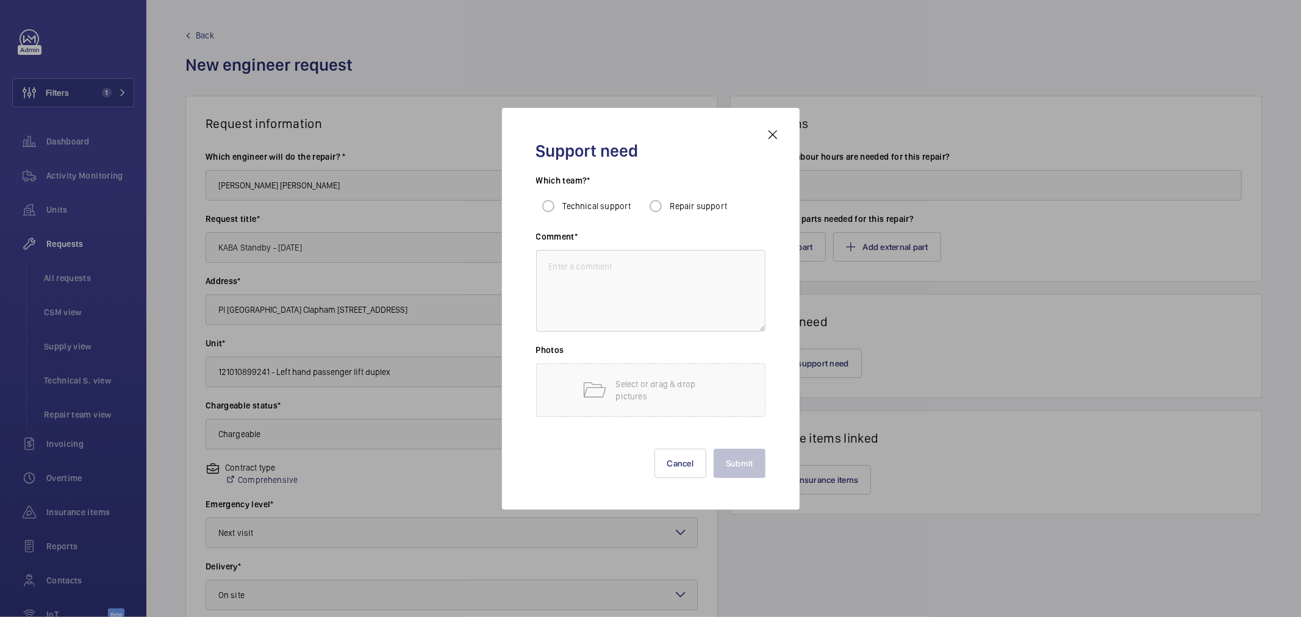
drag, startPoint x: 671, startPoint y: 212, endPoint x: 671, endPoint y: 204, distance: 8.0
click at [671, 211] on div "Repair support" at bounding box center [685, 206] width 84 height 24
click at [671, 275] on textarea at bounding box center [650, 291] width 229 height 82
click at [660, 199] on input "Repair support" at bounding box center [655, 206] width 24 height 24
radio input "true"
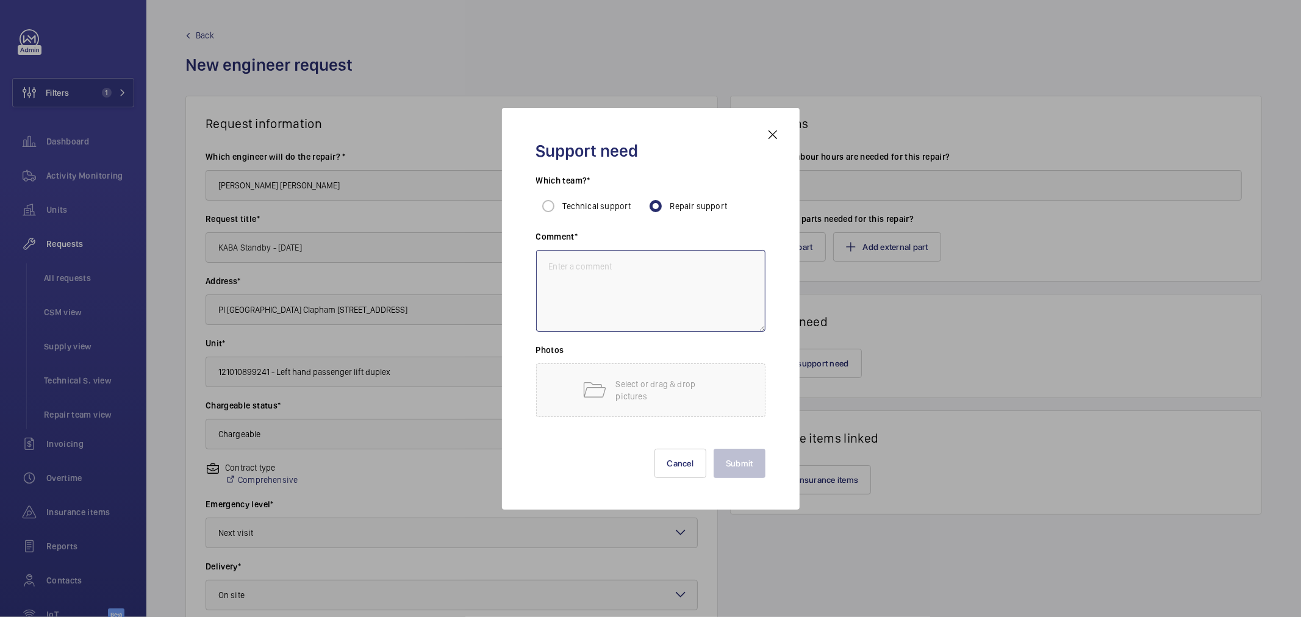
click at [662, 285] on textarea at bounding box center [650, 291] width 229 height 82
paste textarea "KABA Standby - Friday 31st October"
type textarea "KABA Standby - Friday 31st October"
click at [739, 456] on button "Submit" at bounding box center [740, 463] width 52 height 29
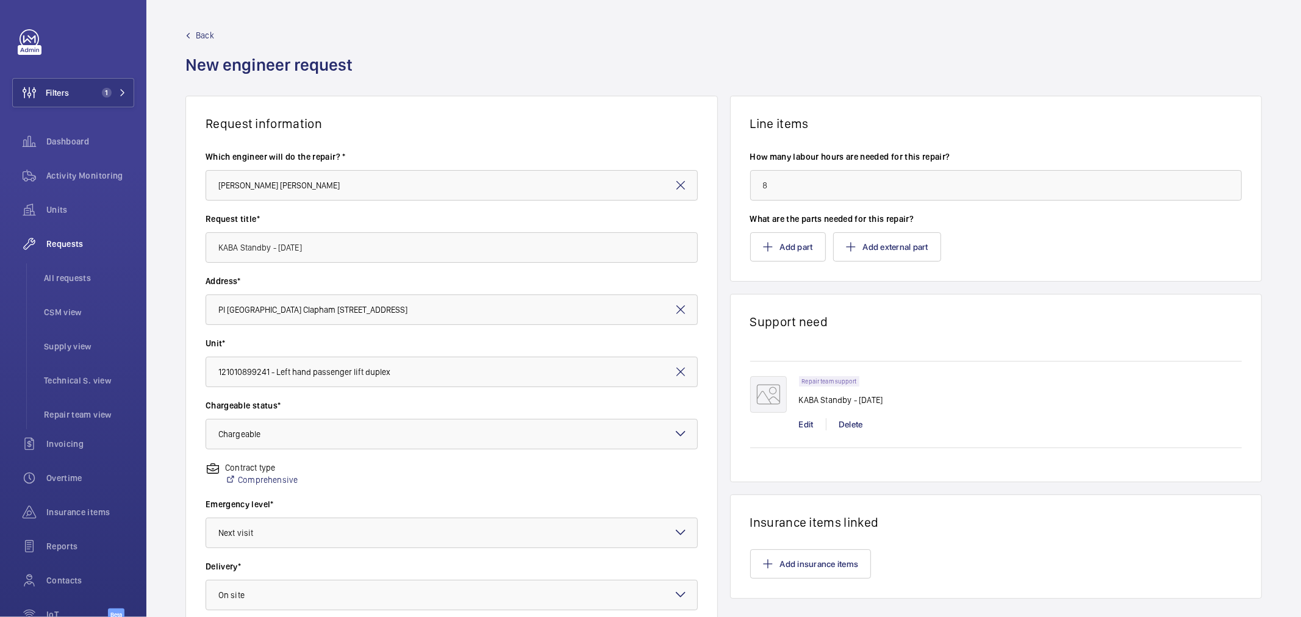
scroll to position [215, 0]
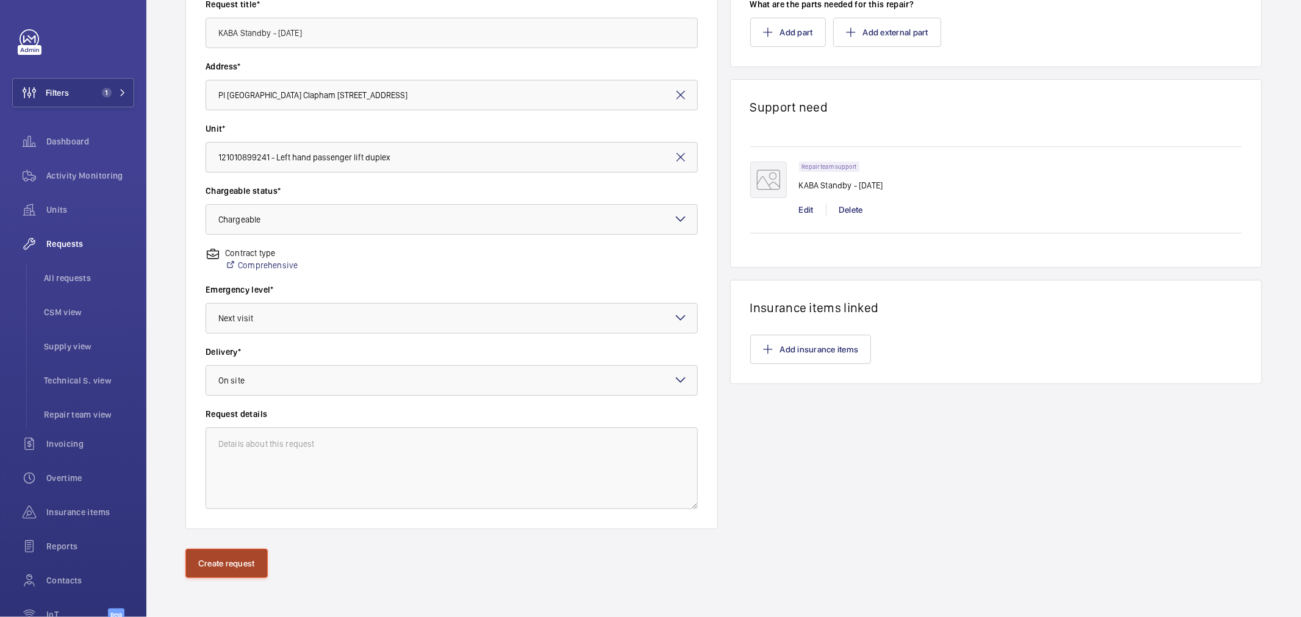
click at [217, 571] on button "Create request" at bounding box center [226, 563] width 82 height 29
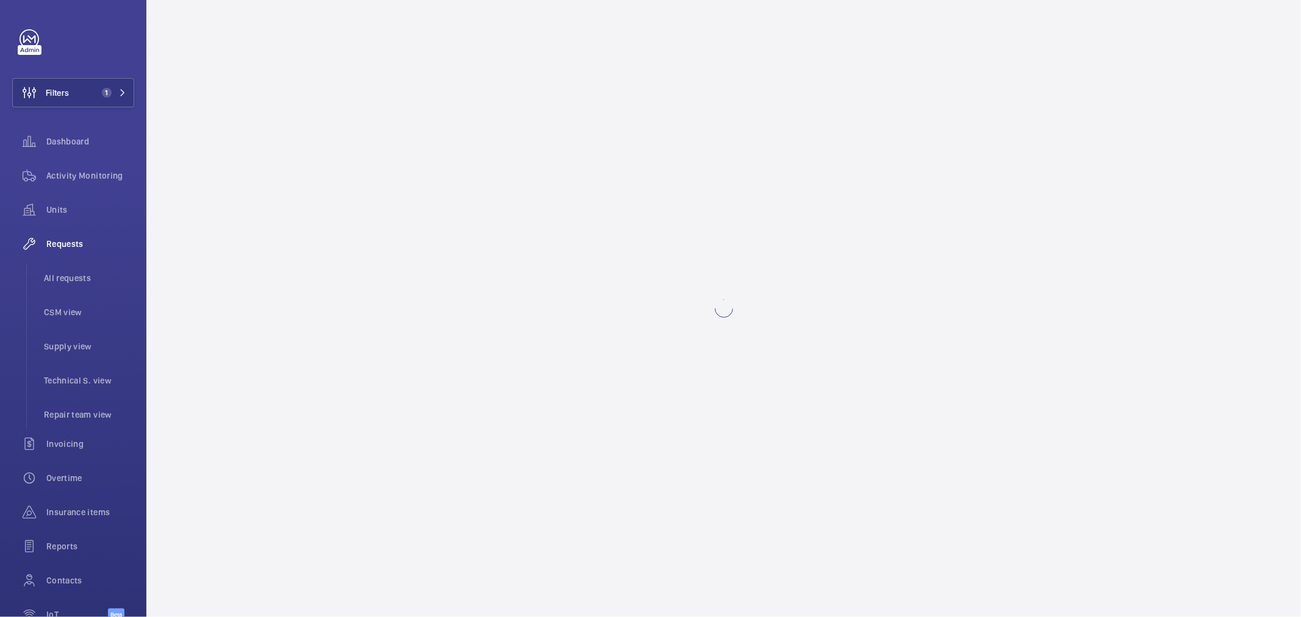
scroll to position [0, 0]
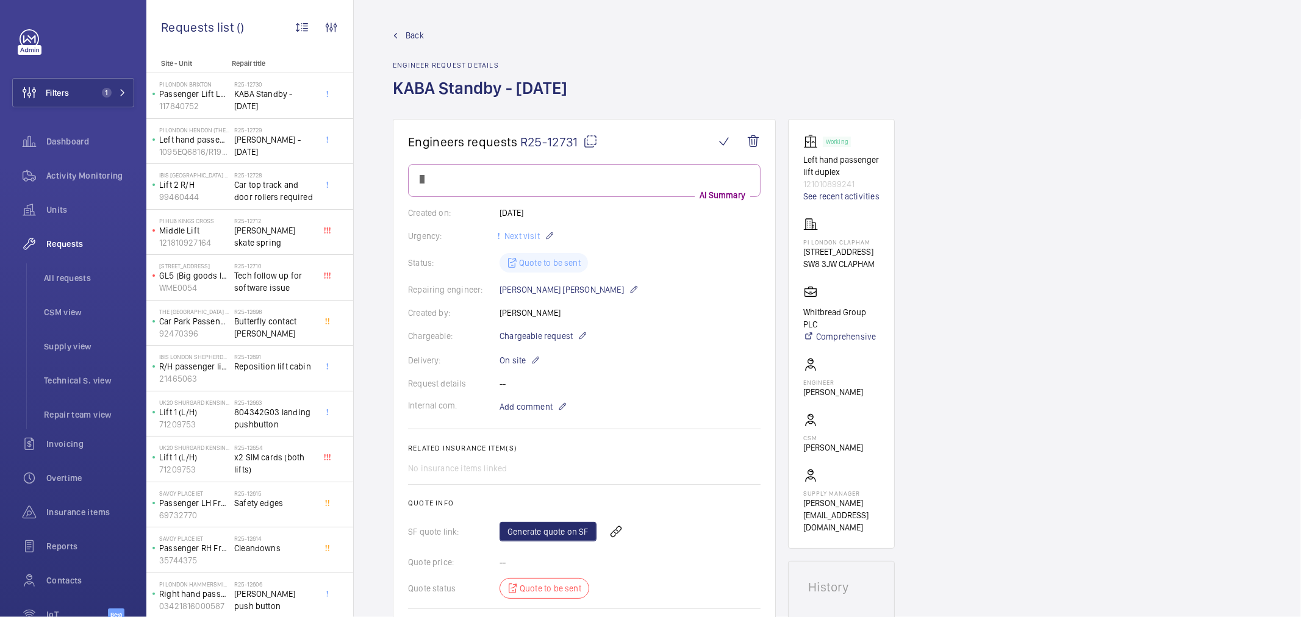
click at [545, 141] on span "R25-12731" at bounding box center [558, 141] width 77 height 15
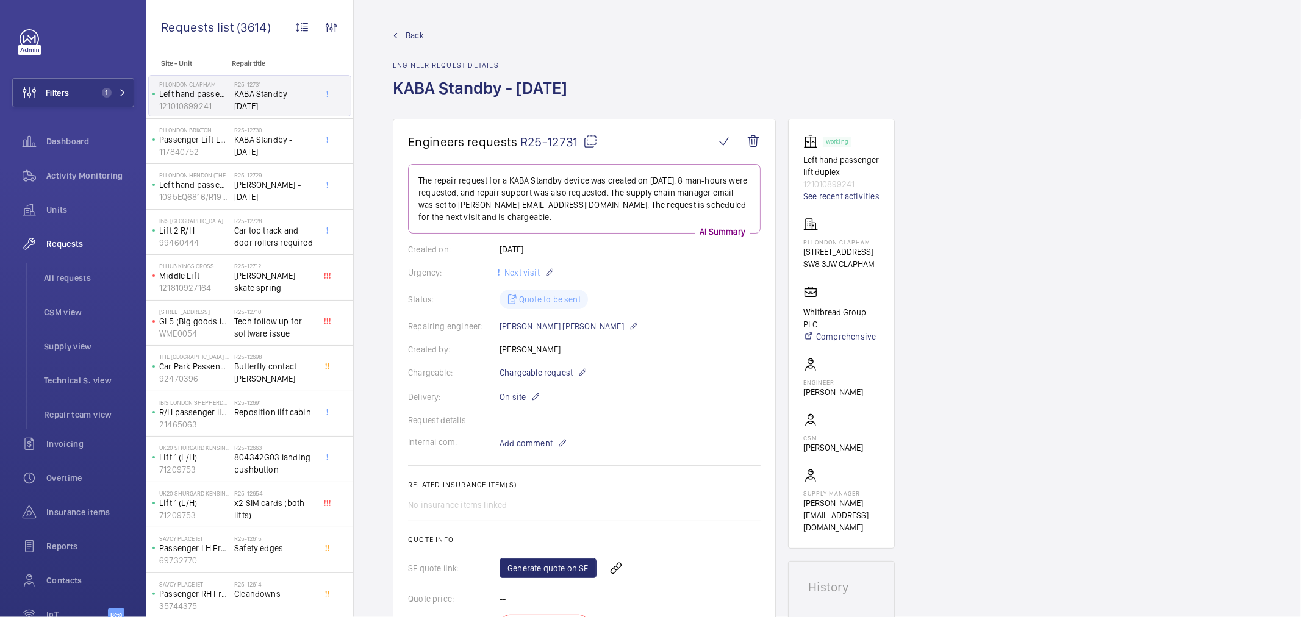
click at [283, 193] on span "KABA Standby - Tuesday 7th October" at bounding box center [274, 191] width 81 height 24
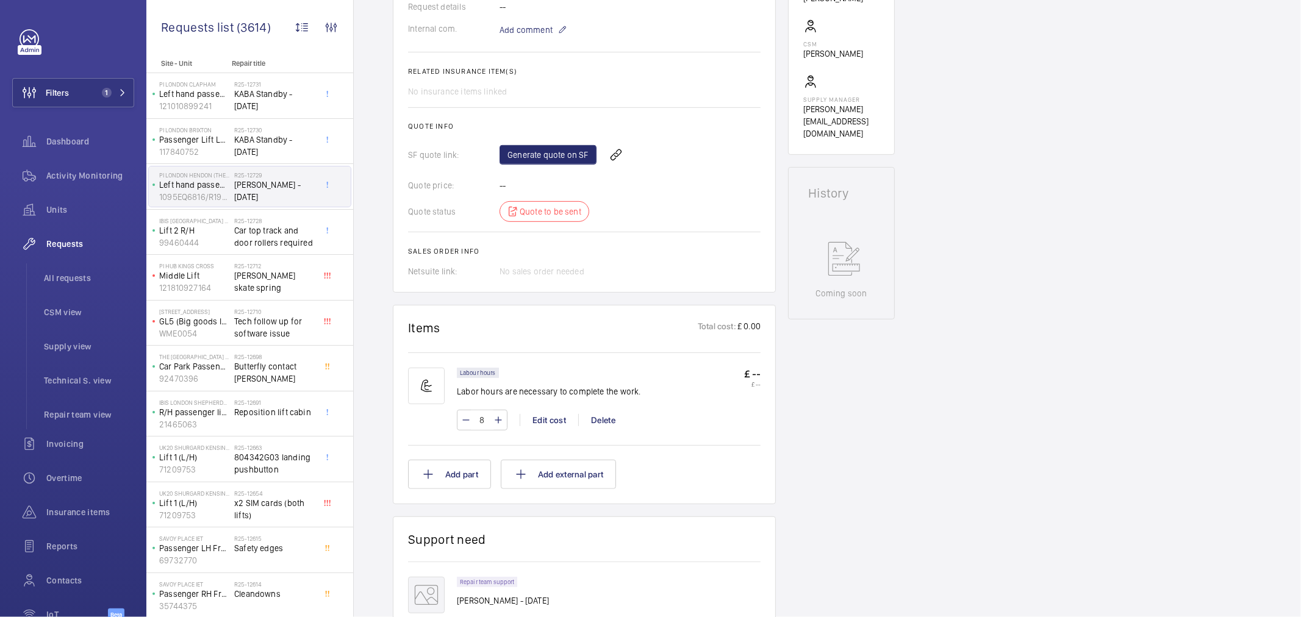
scroll to position [271, 0]
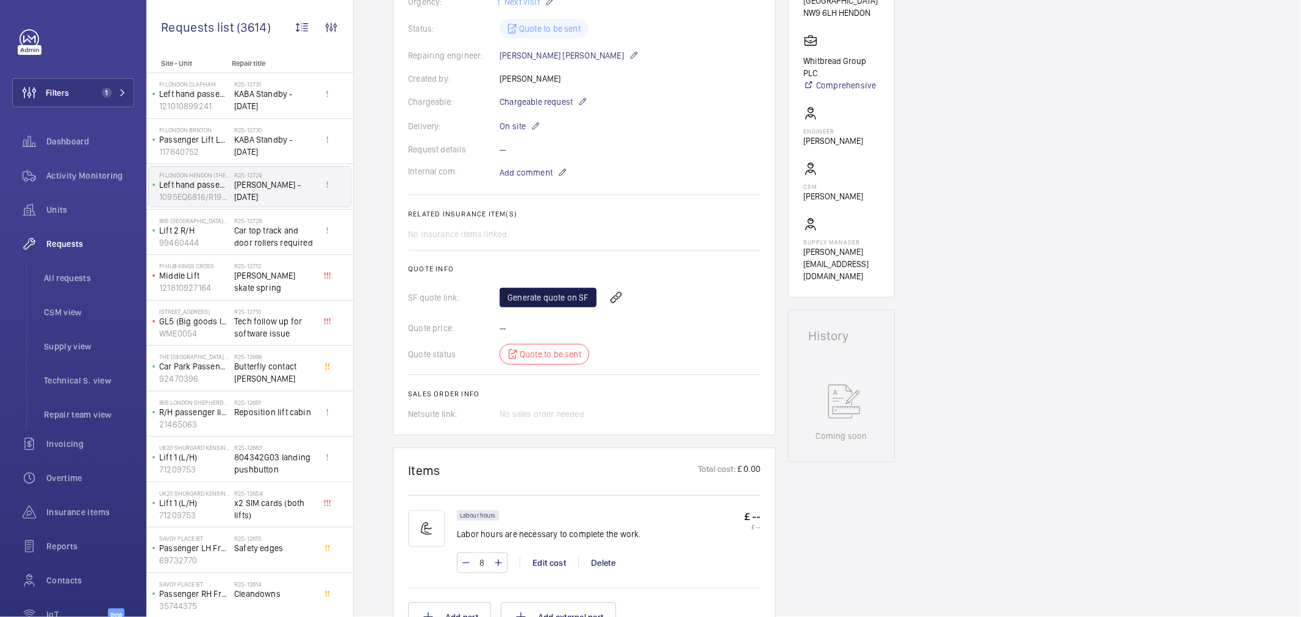
click at [553, 296] on link "Generate quote on SF" at bounding box center [547, 298] width 97 height 20
click at [242, 141] on span "KABA Standby - Friday 17th October" at bounding box center [274, 146] width 81 height 24
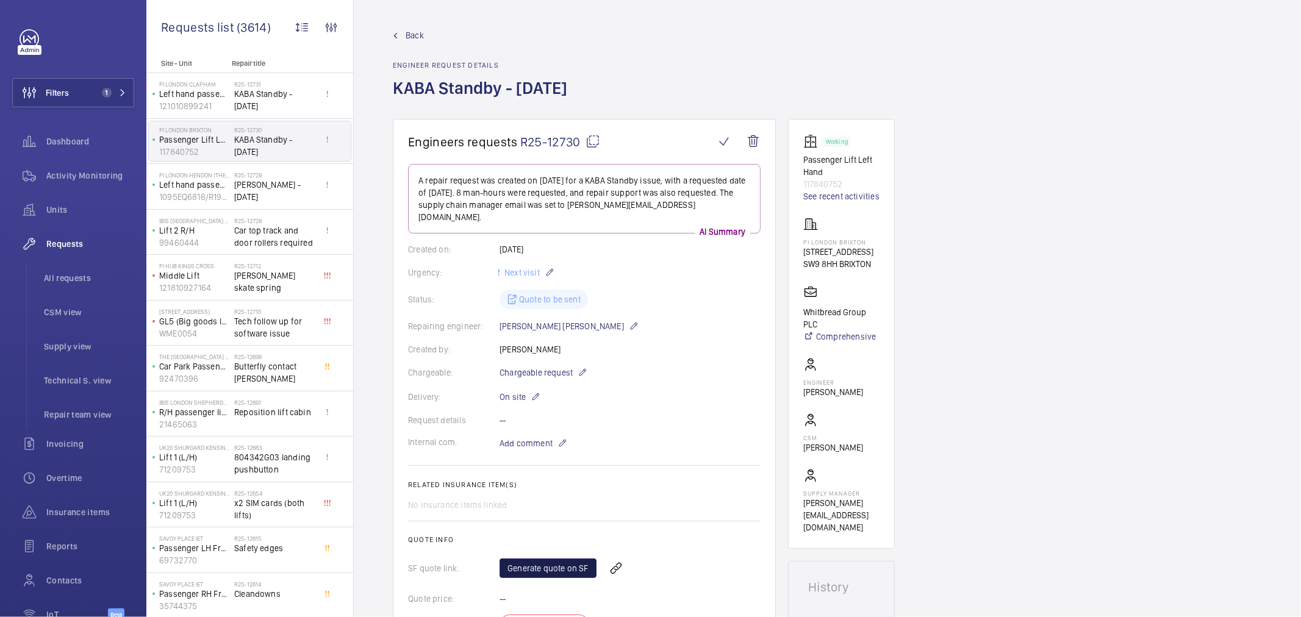
click at [555, 560] on link "Generate quote on SF" at bounding box center [547, 569] width 97 height 20
click at [249, 104] on span "KABA Standby - Friday 31st October" at bounding box center [274, 100] width 81 height 24
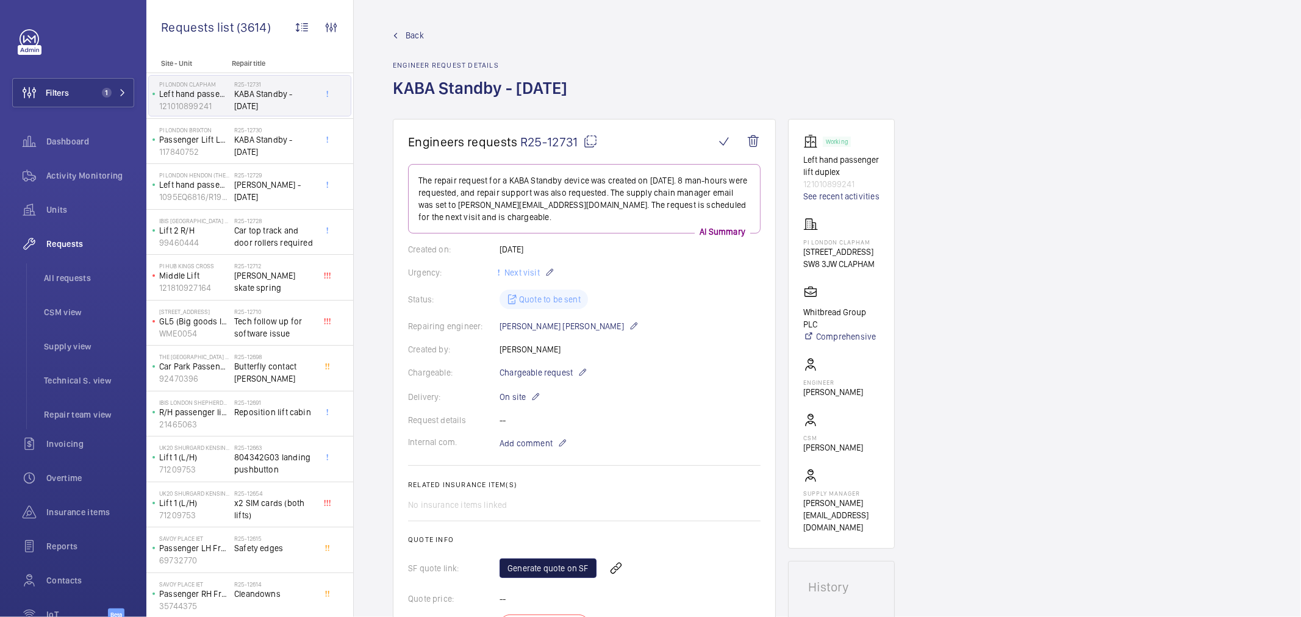
click at [571, 571] on link "Generate quote on SF" at bounding box center [547, 569] width 97 height 20
click at [208, 153] on p "117840752" at bounding box center [194, 152] width 70 height 12
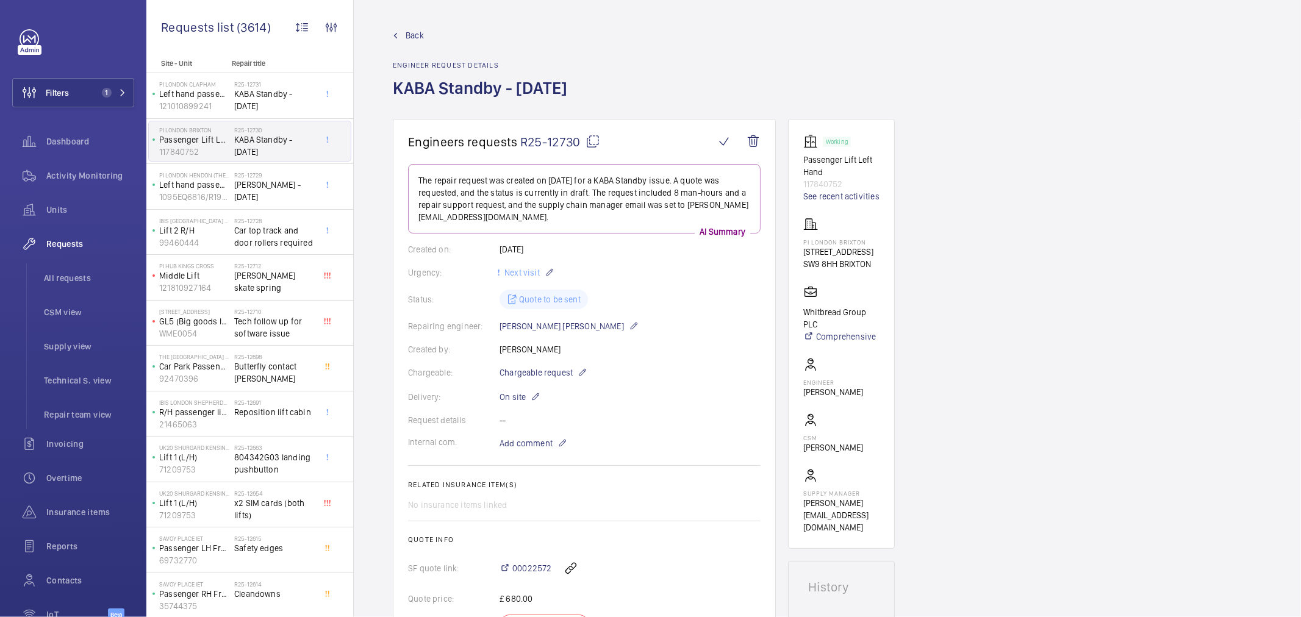
drag, startPoint x: 665, startPoint y: 87, endPoint x: 395, endPoint y: 93, distance: 270.2
click at [395, 93] on h1 "KABA Standby - Friday 17th October" at bounding box center [484, 98] width 182 height 42
copy h1 "KABA Standby - Friday 17th October"
click at [283, 105] on span "KABA Standby - Friday 31st October" at bounding box center [274, 100] width 81 height 24
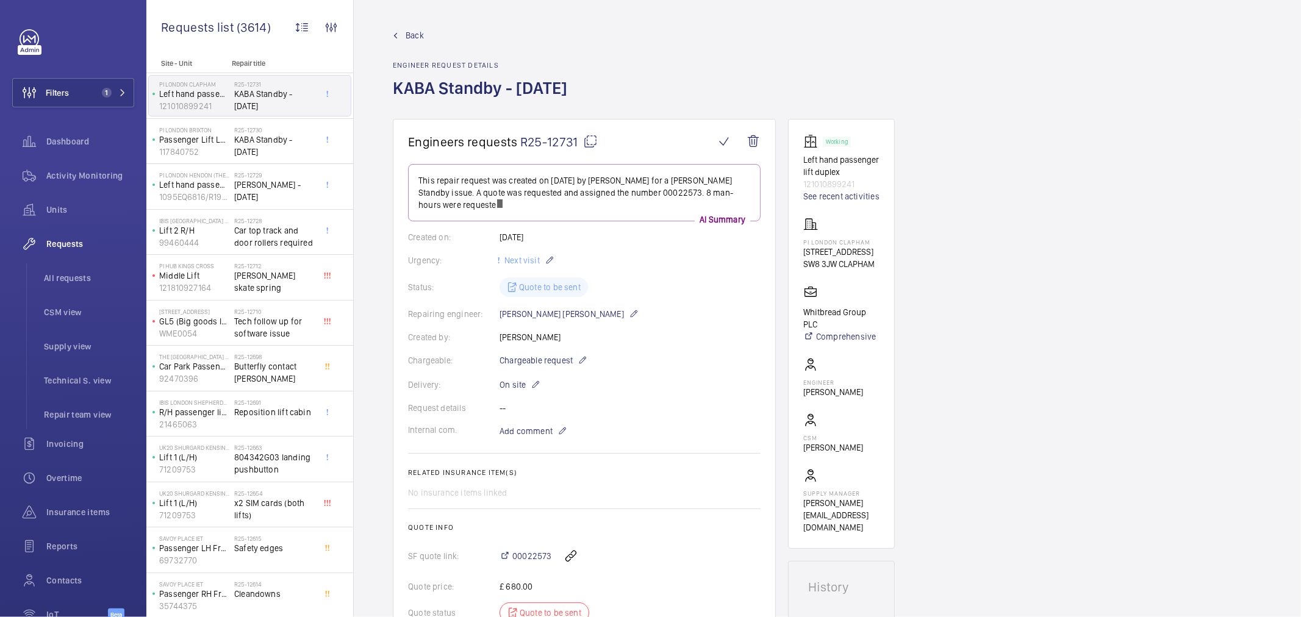
drag, startPoint x: 394, startPoint y: 86, endPoint x: 662, endPoint y: 87, distance: 268.3
click at [574, 87] on h1 "KABA Standby - Friday 31st October" at bounding box center [484, 98] width 182 height 42
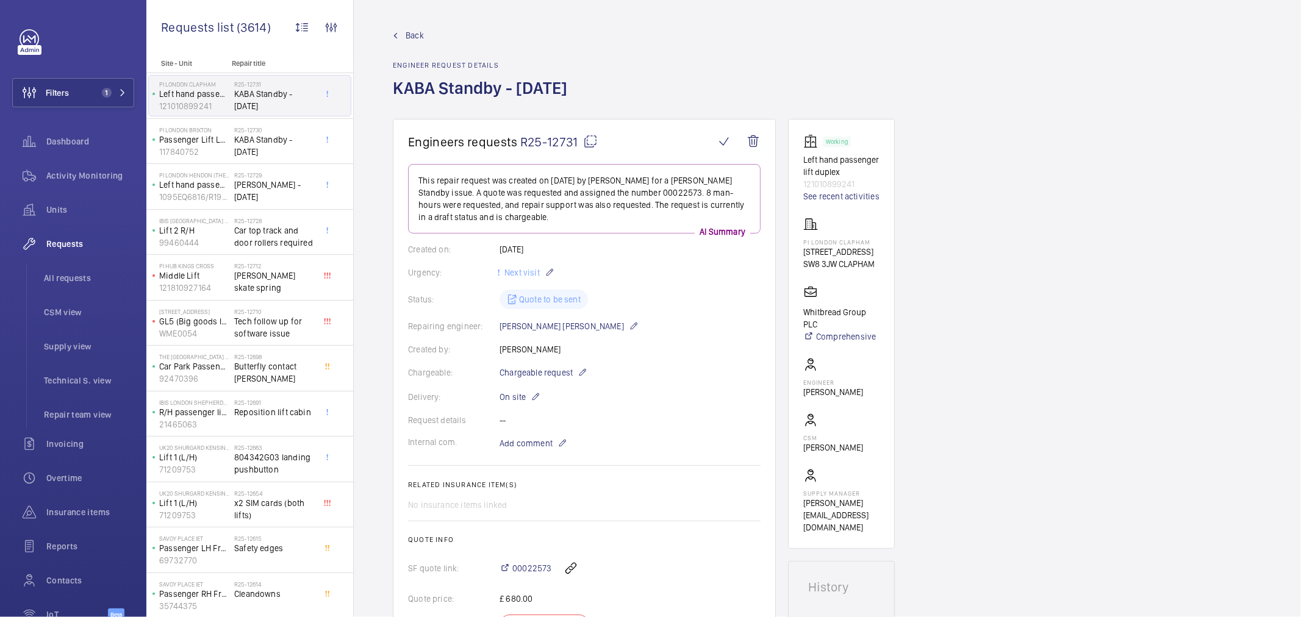
copy h1 "KABA Standby - Friday 31st October"
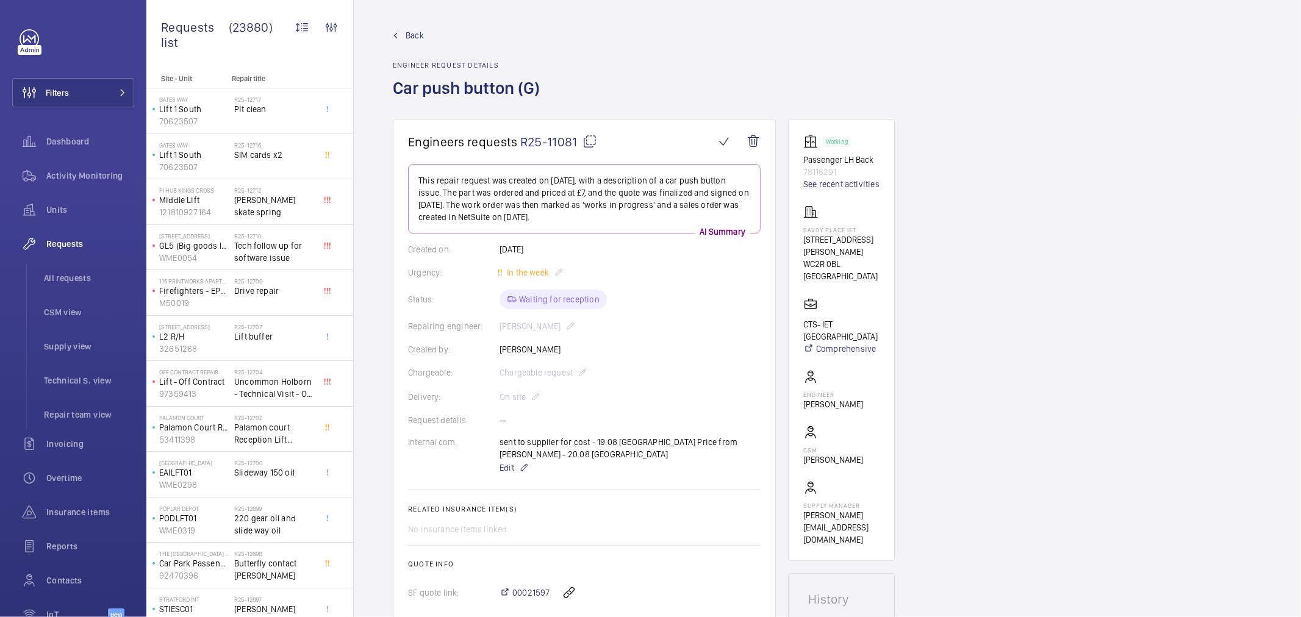
click at [566, 137] on span "R25-11081" at bounding box center [558, 141] width 77 height 15
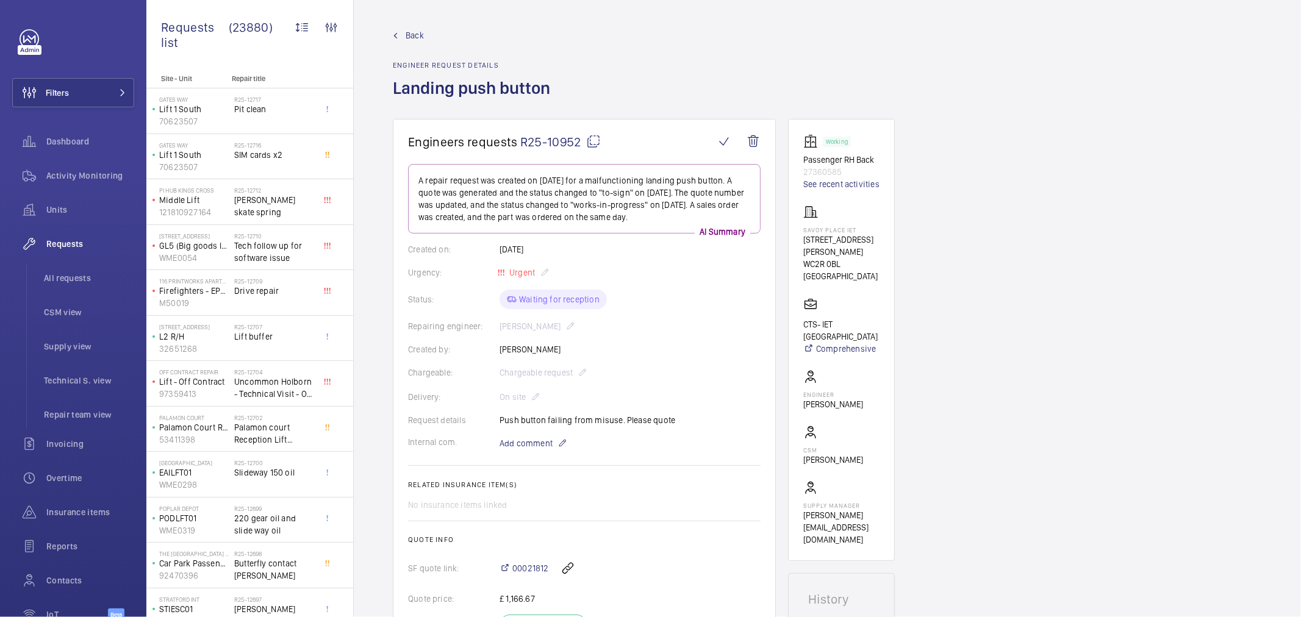
click at [554, 138] on span "R25-10952" at bounding box center [560, 141] width 81 height 15
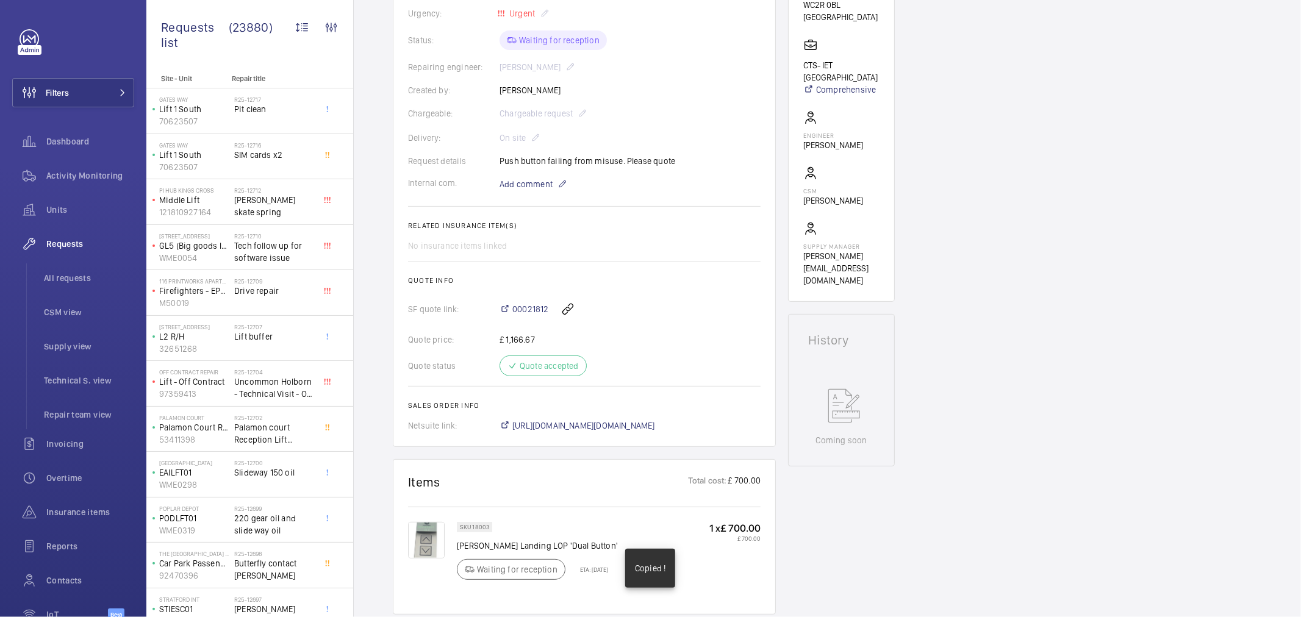
scroll to position [271, 0]
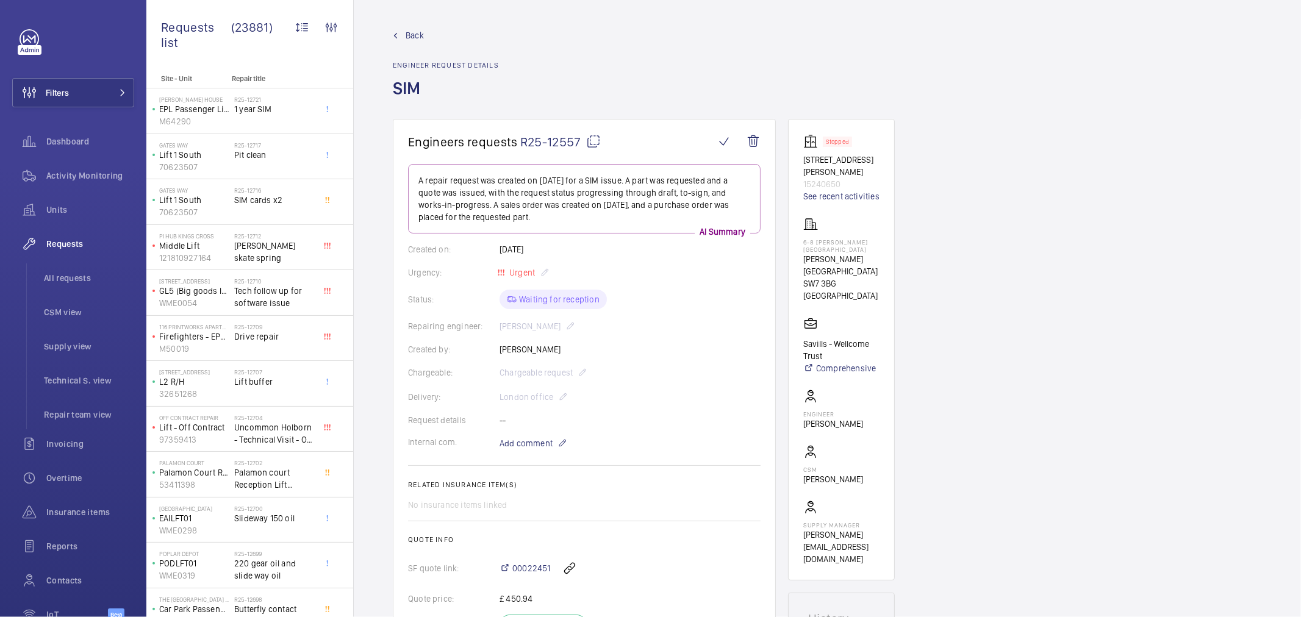
click at [539, 137] on span "R25-12557" at bounding box center [560, 141] width 81 height 15
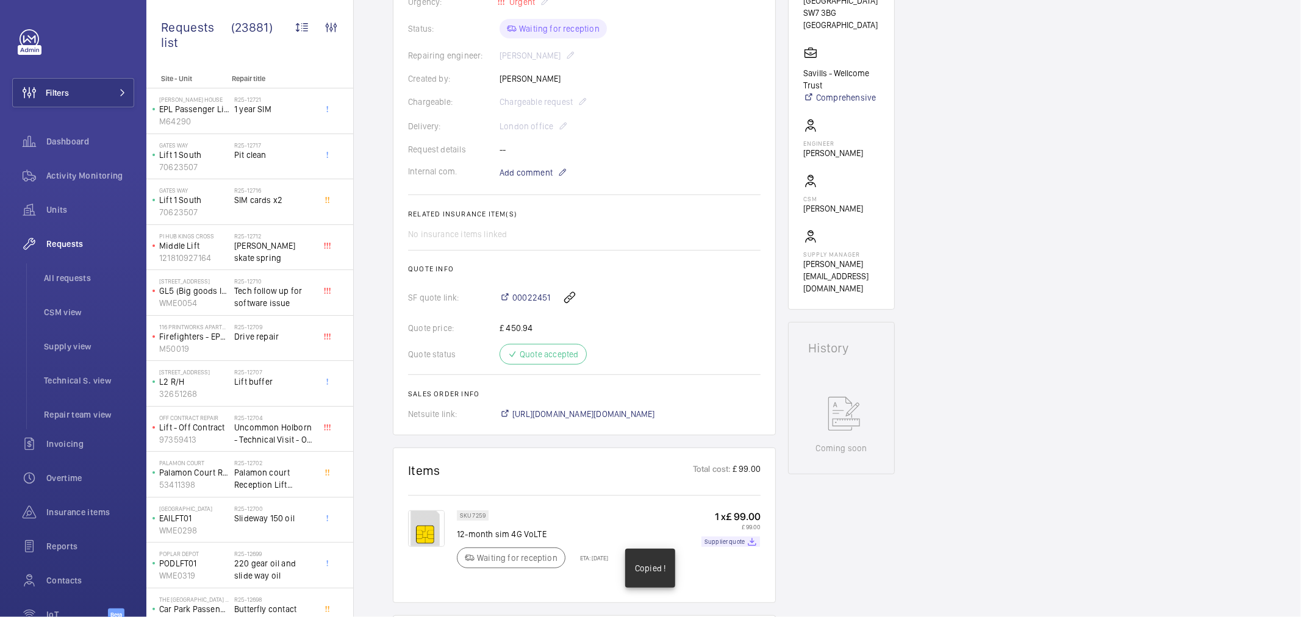
scroll to position [474, 0]
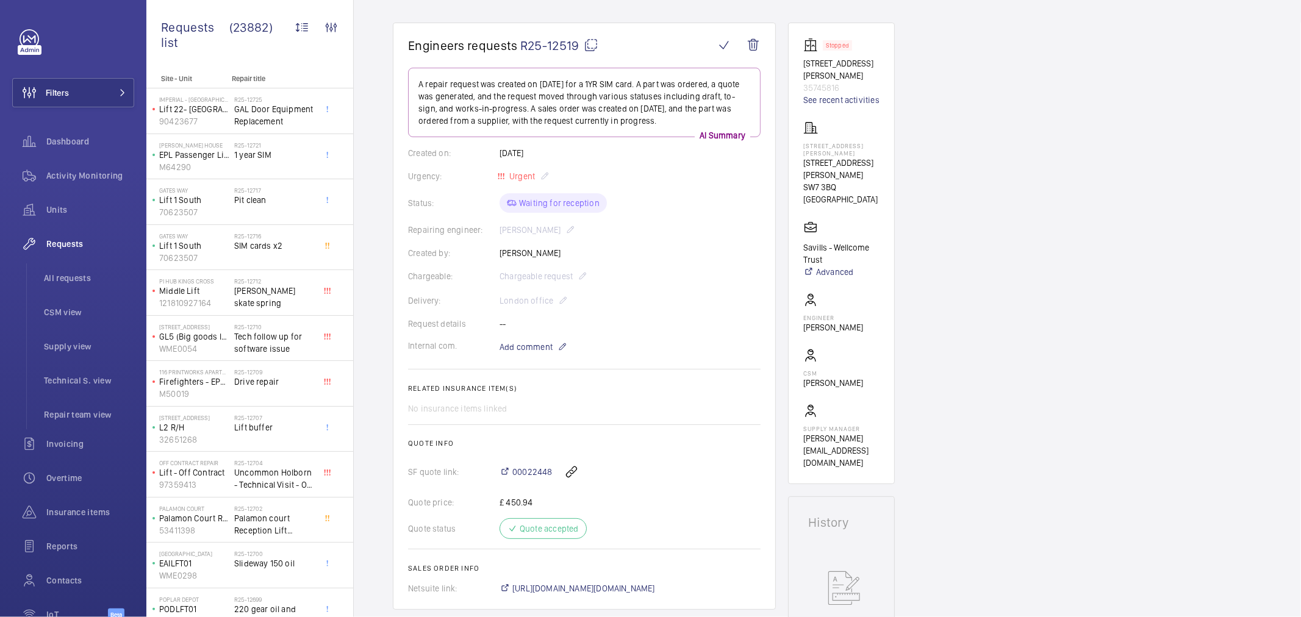
scroll to position [338, 0]
